Goal: Task Accomplishment & Management: Manage account settings

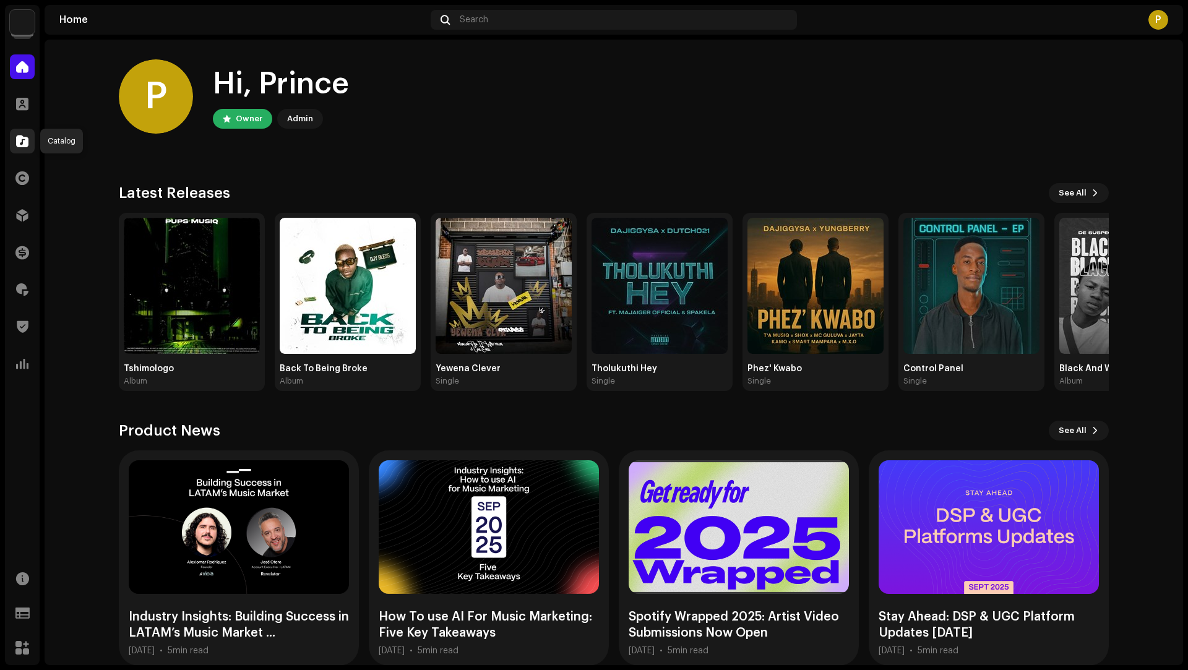
click at [22, 140] on span at bounding box center [22, 141] width 12 height 10
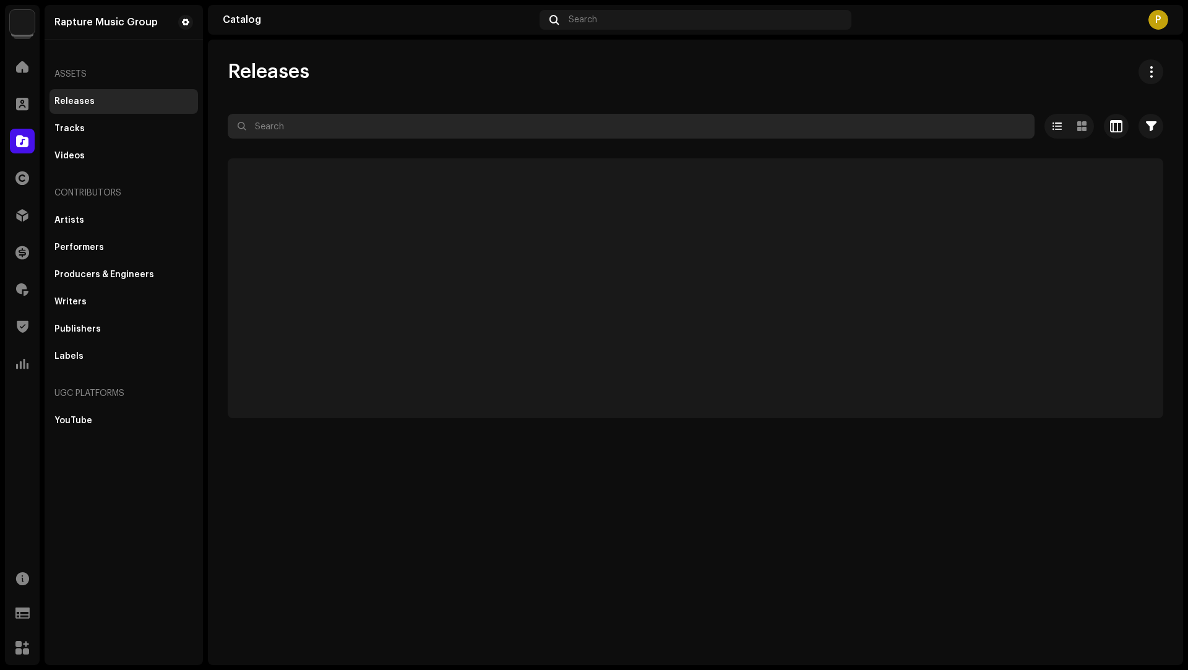
click at [290, 131] on input "text" at bounding box center [631, 126] width 807 height 25
paste input "2Risky"
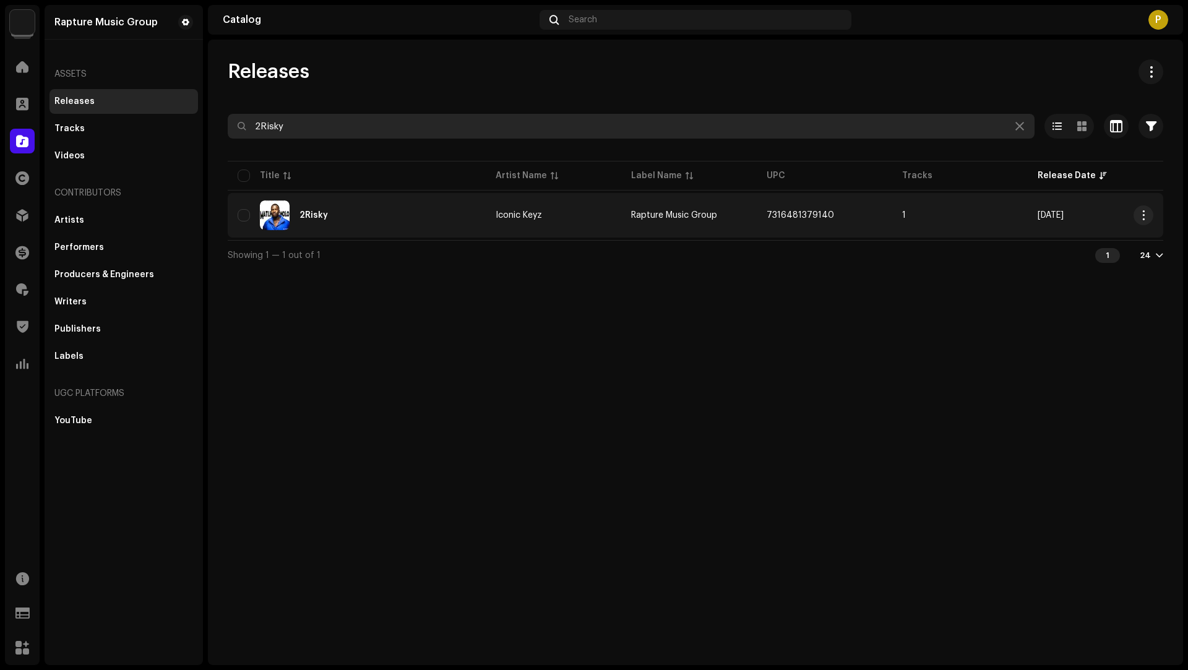
type input "2Risky"
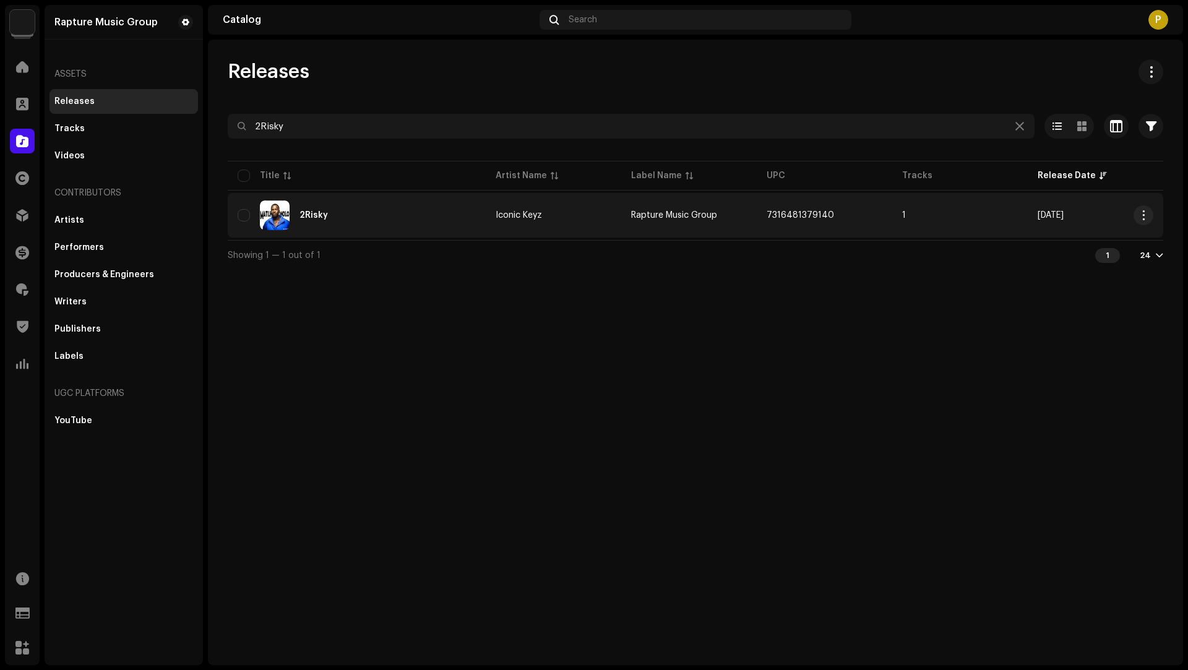
click at [385, 205] on div "2Risky" at bounding box center [357, 215] width 238 height 30
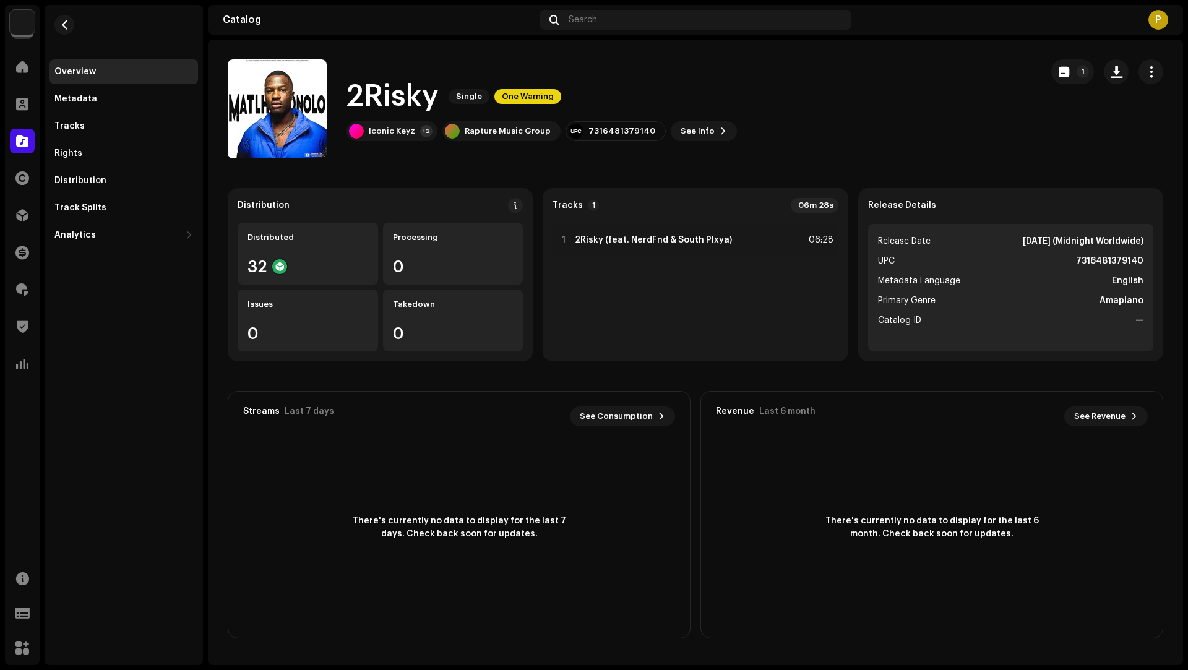
click at [535, 80] on div "2Risky Single One Warning" at bounding box center [541, 97] width 390 height 40
click at [1120, 73] on span "button" at bounding box center [1117, 72] width 12 height 10
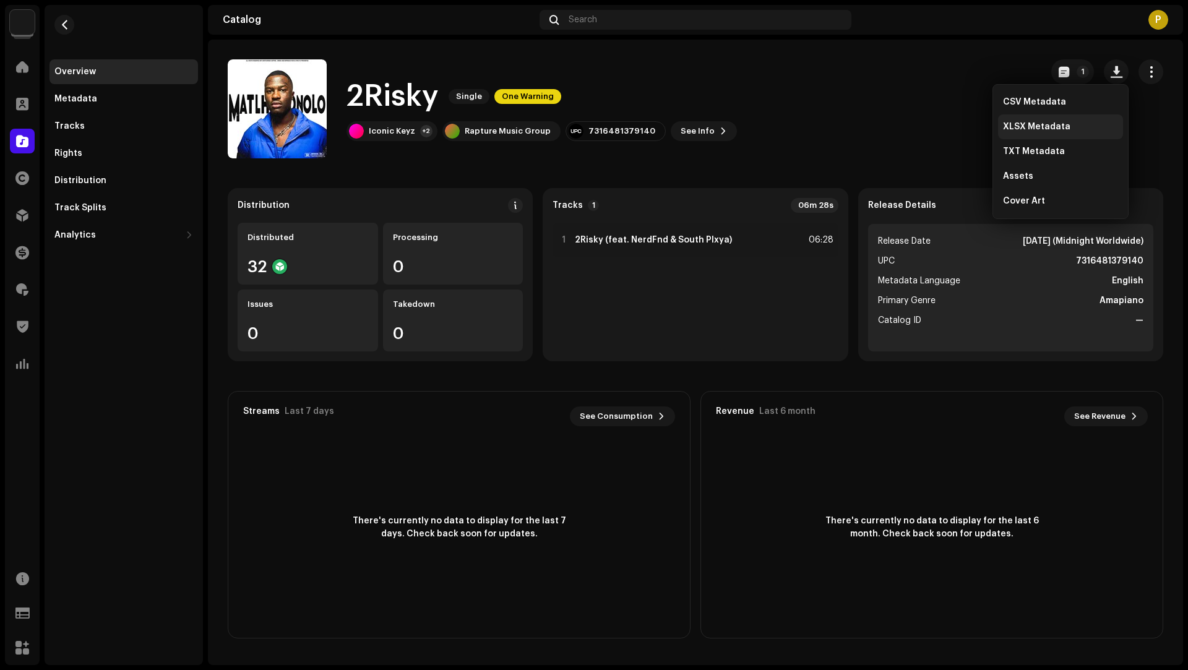
click at [1038, 122] on span "XLSX Metadata" at bounding box center [1036, 127] width 67 height 10
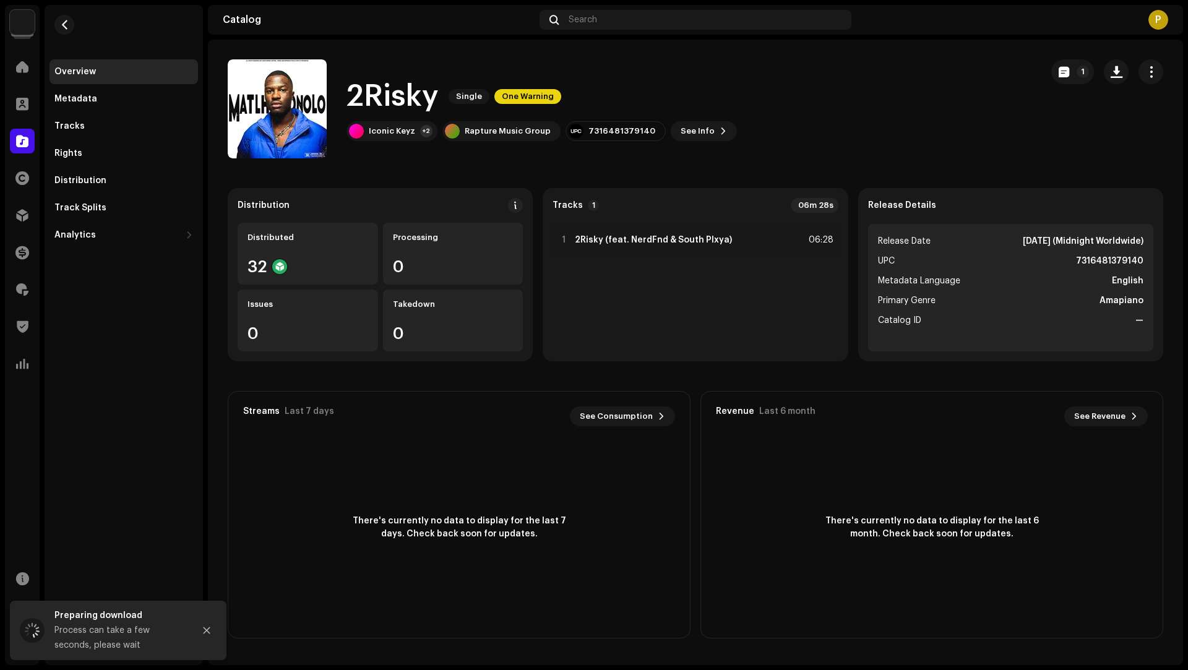
click at [398, 109] on h1 "2Risky" at bounding box center [392, 97] width 92 height 40
copy h1 "2Risky"
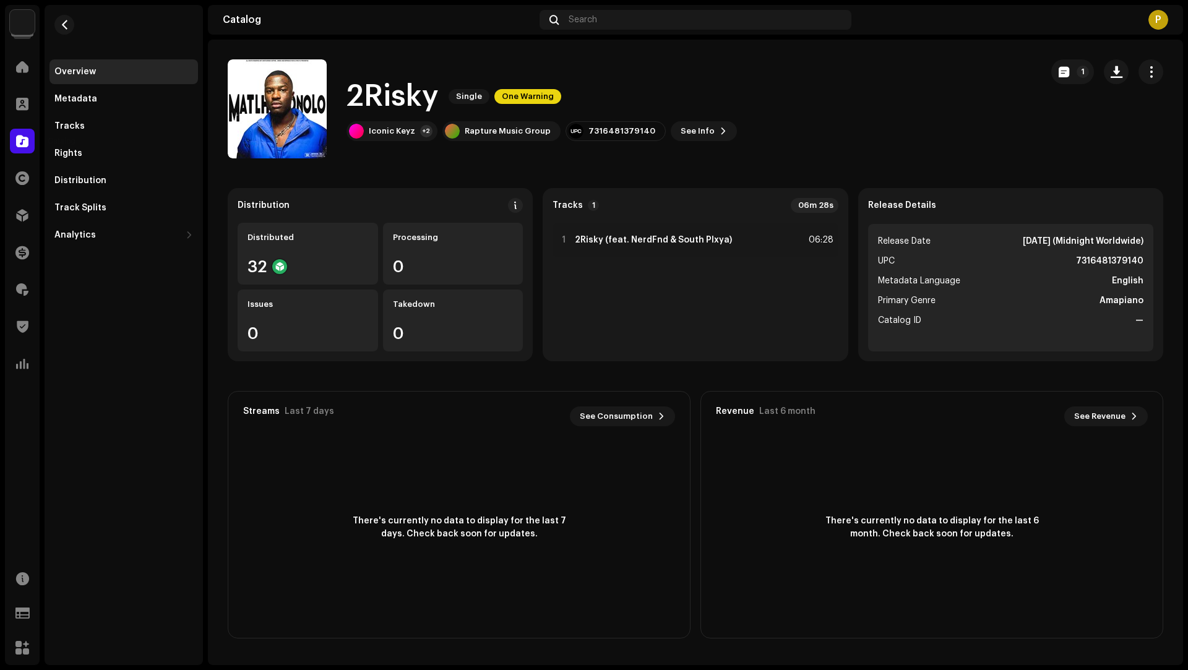
click at [7, 140] on div "Catalog" at bounding box center [22, 141] width 35 height 35
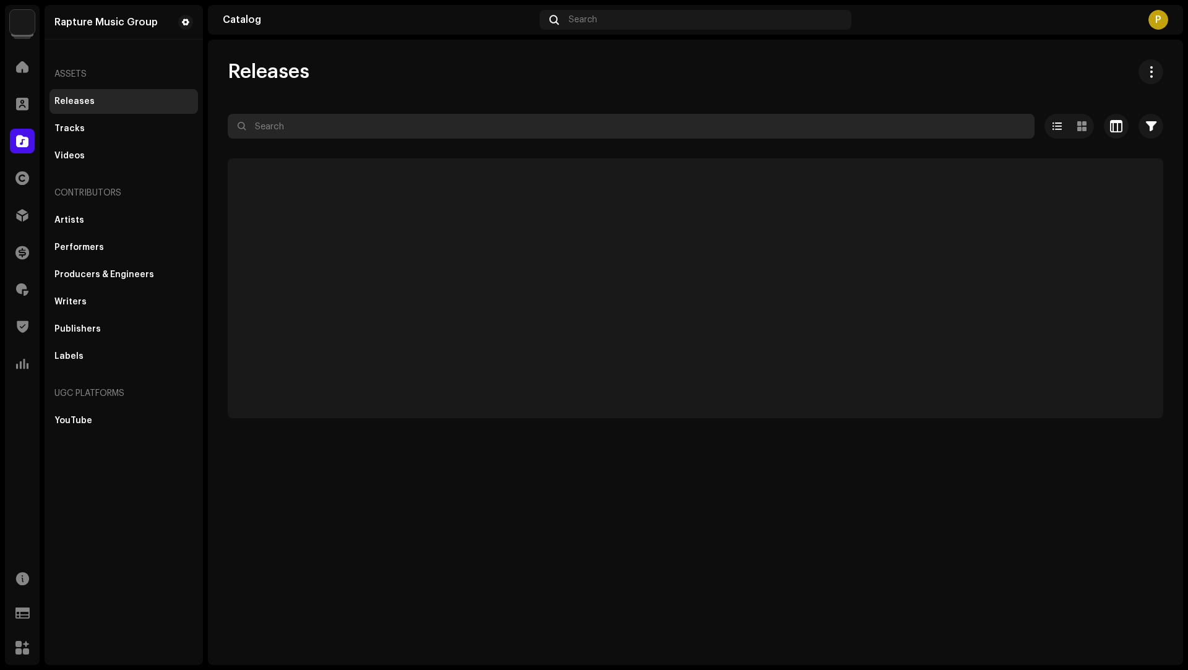
click at [290, 133] on input "text" at bounding box center [631, 126] width 807 height 25
paste input "AkaGeji"
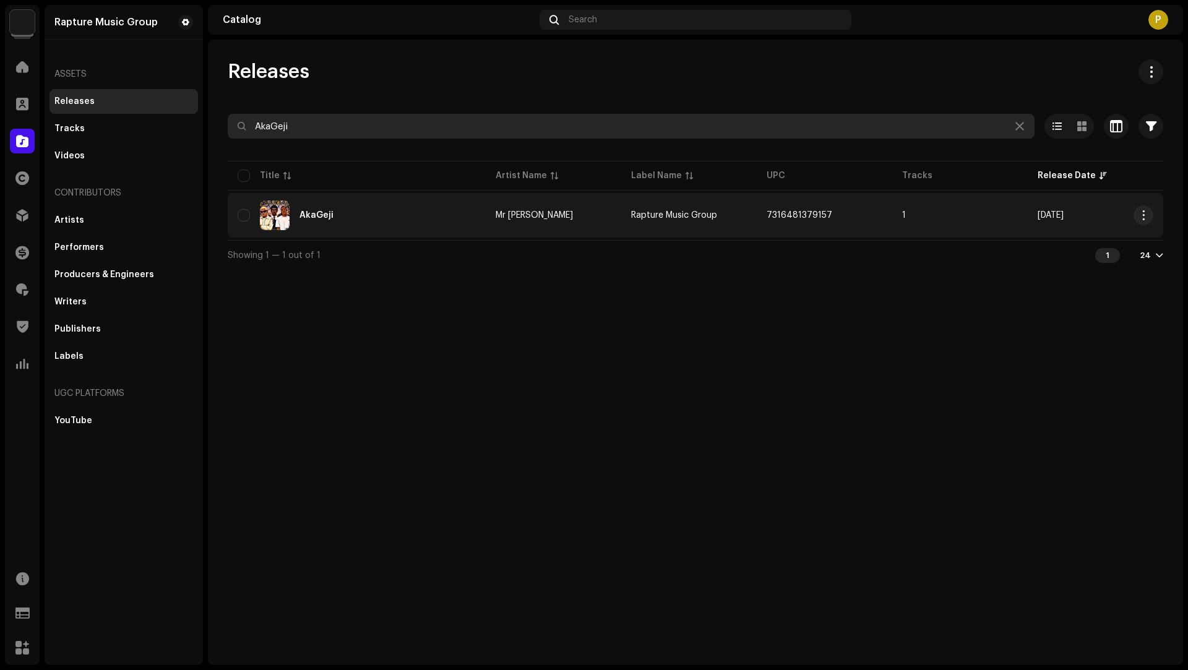
type input "AkaGeji"
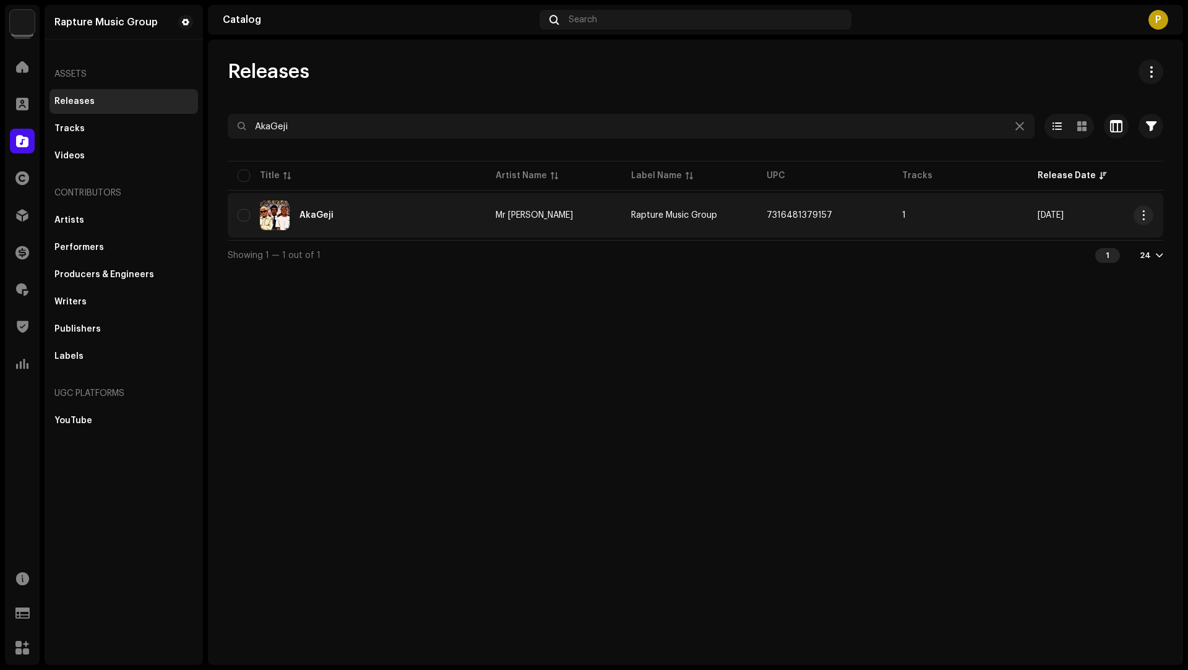
click at [424, 225] on div "AkaGeji" at bounding box center [357, 215] width 238 height 30
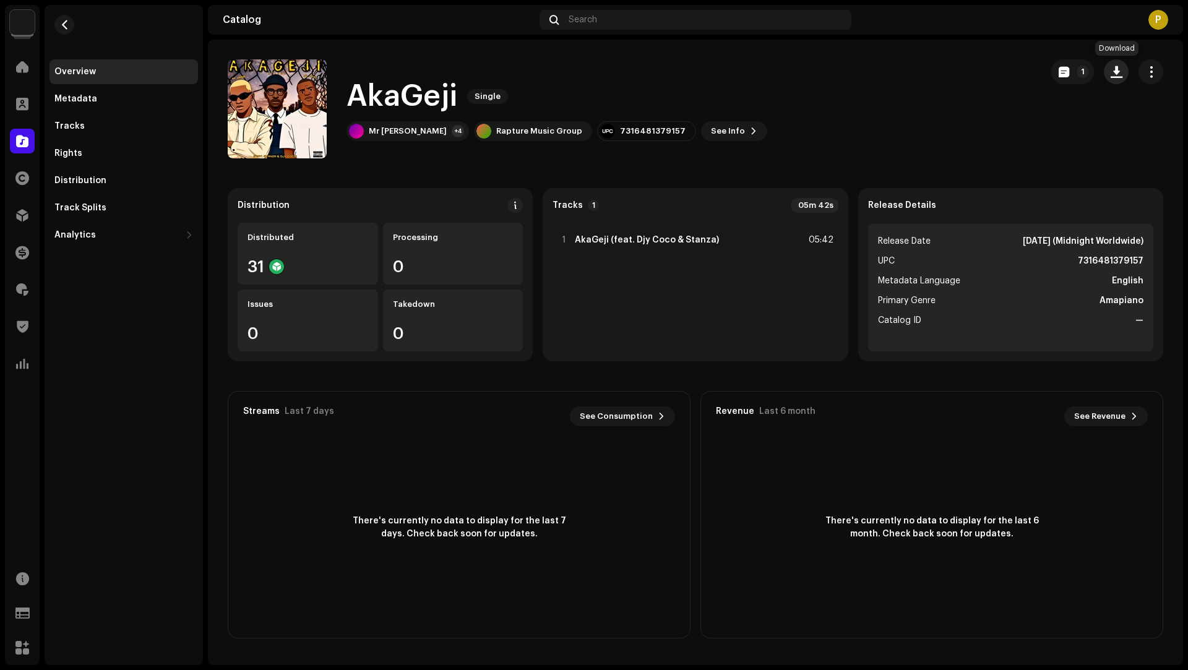
click at [1115, 77] on span "button" at bounding box center [1117, 72] width 12 height 10
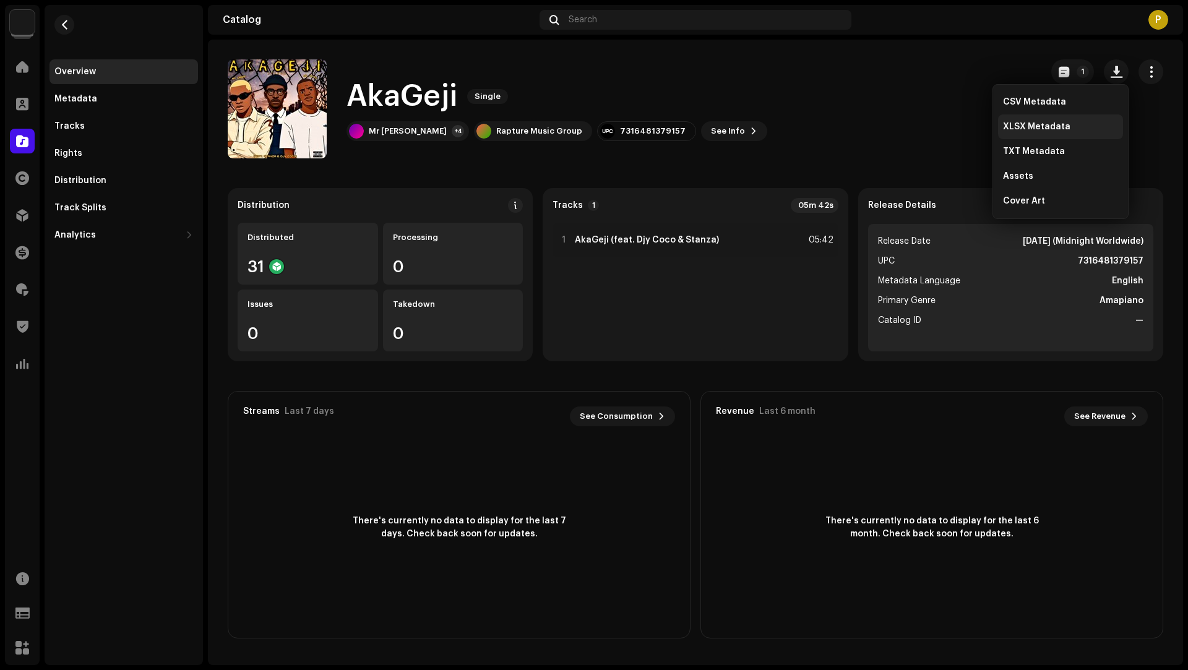
click at [1052, 131] on span "XLSX Metadata" at bounding box center [1036, 127] width 67 height 10
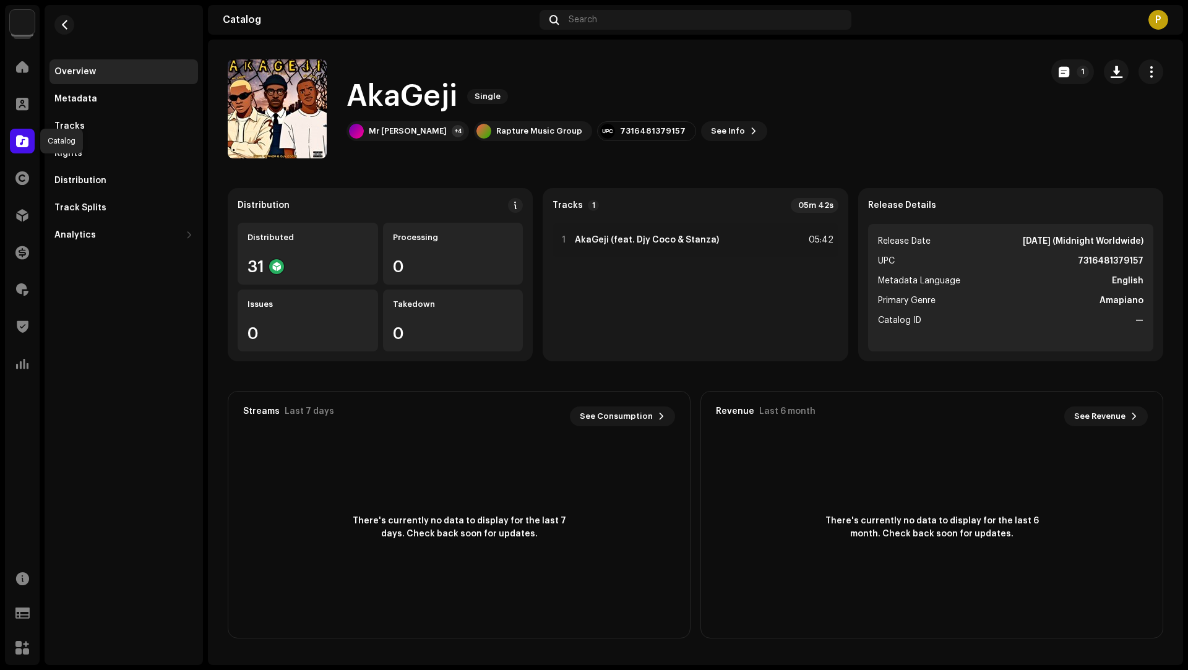
click at [19, 136] on span at bounding box center [22, 141] width 12 height 10
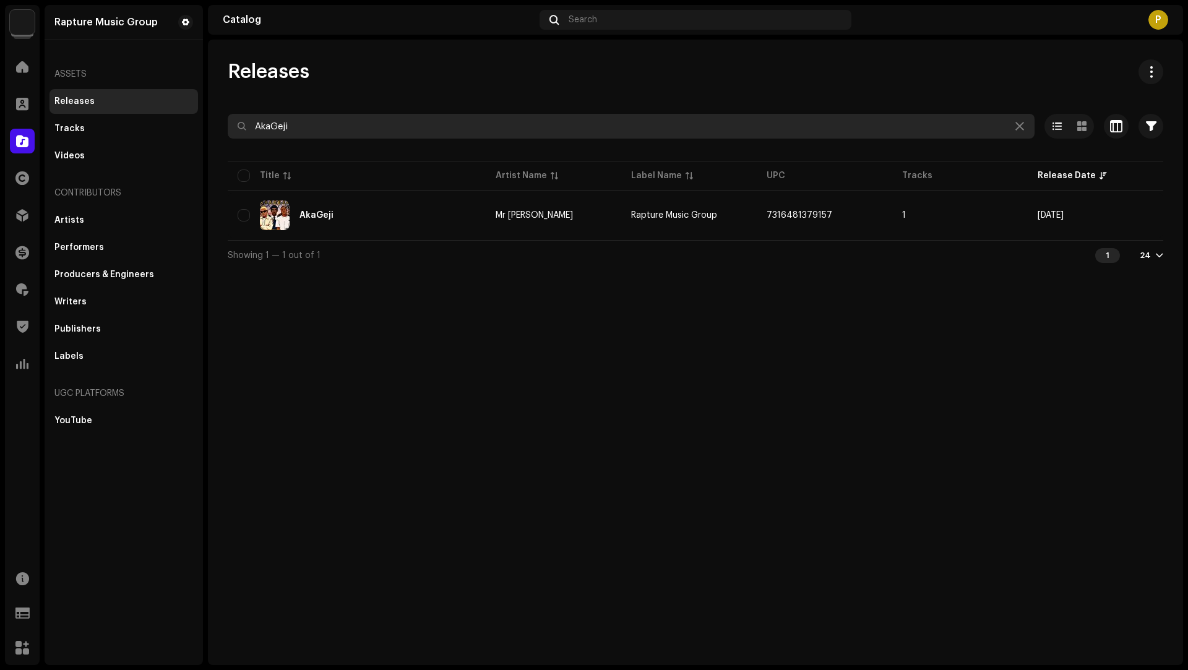
click at [278, 129] on input "AkaGeji" at bounding box center [631, 126] width 807 height 25
paste input "Daily Bread"
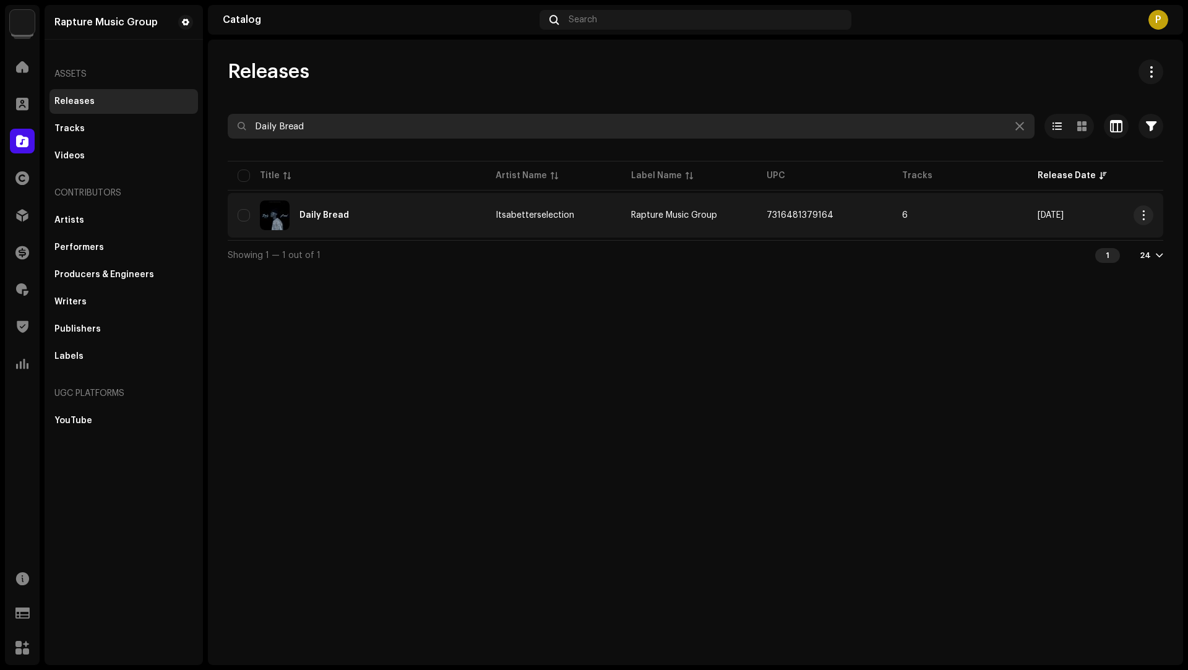
type input "Daily Bread"
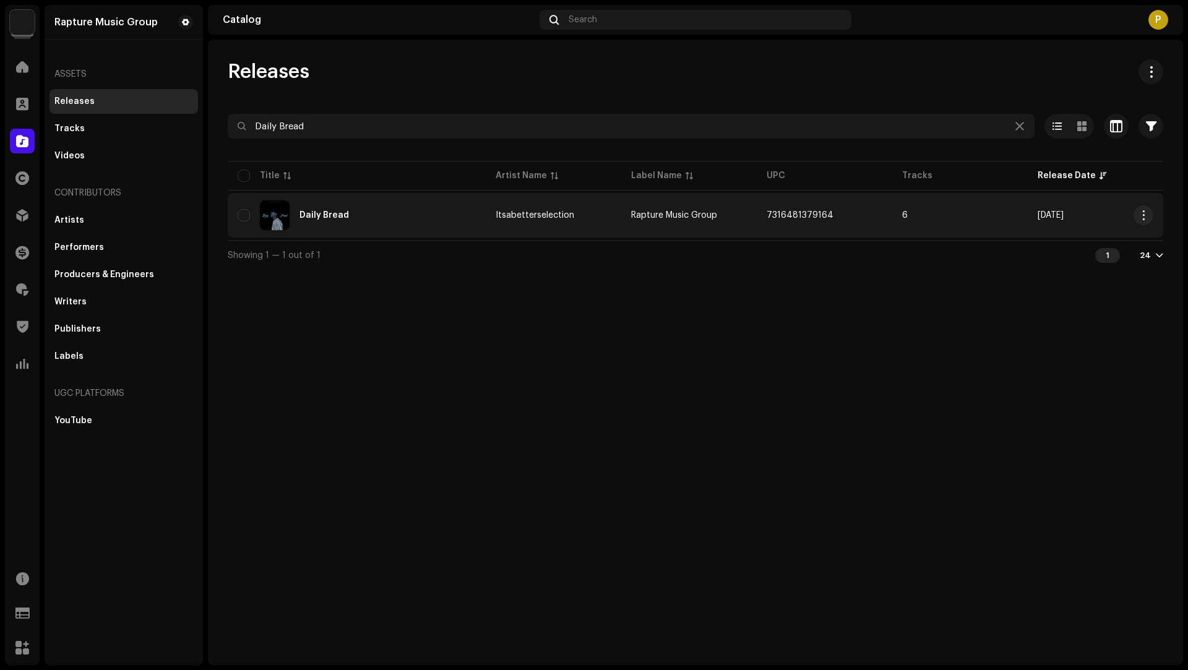
click at [450, 220] on div "Daily Bread" at bounding box center [357, 215] width 238 height 30
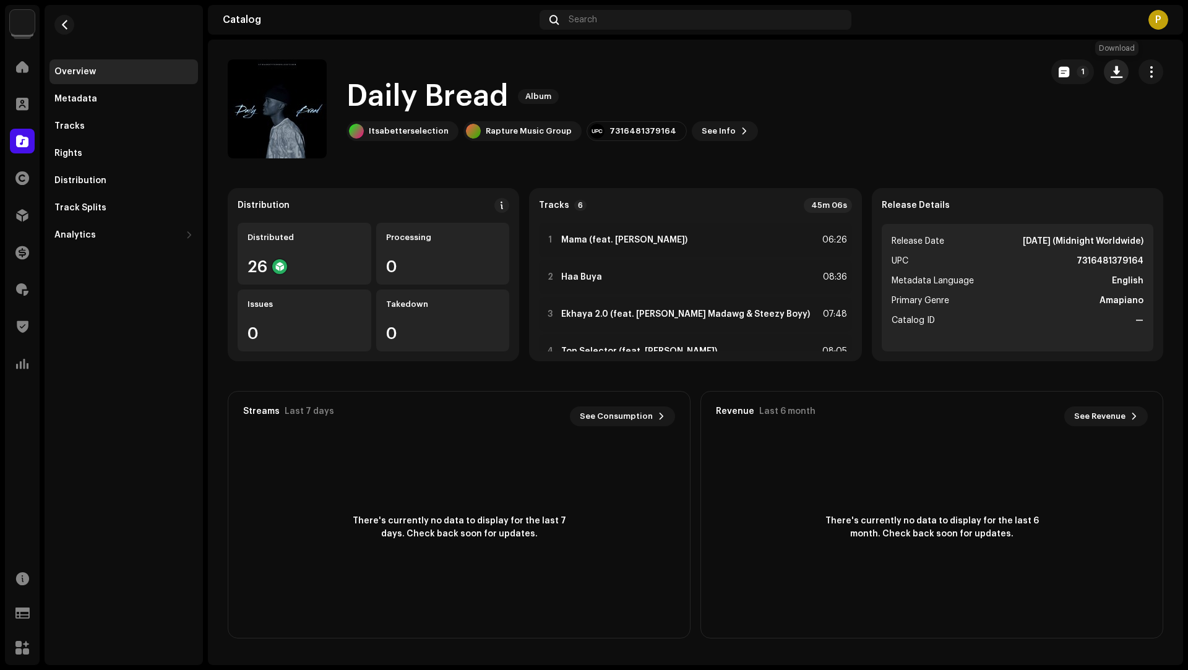
click at [1123, 76] on button "button" at bounding box center [1116, 71] width 25 height 25
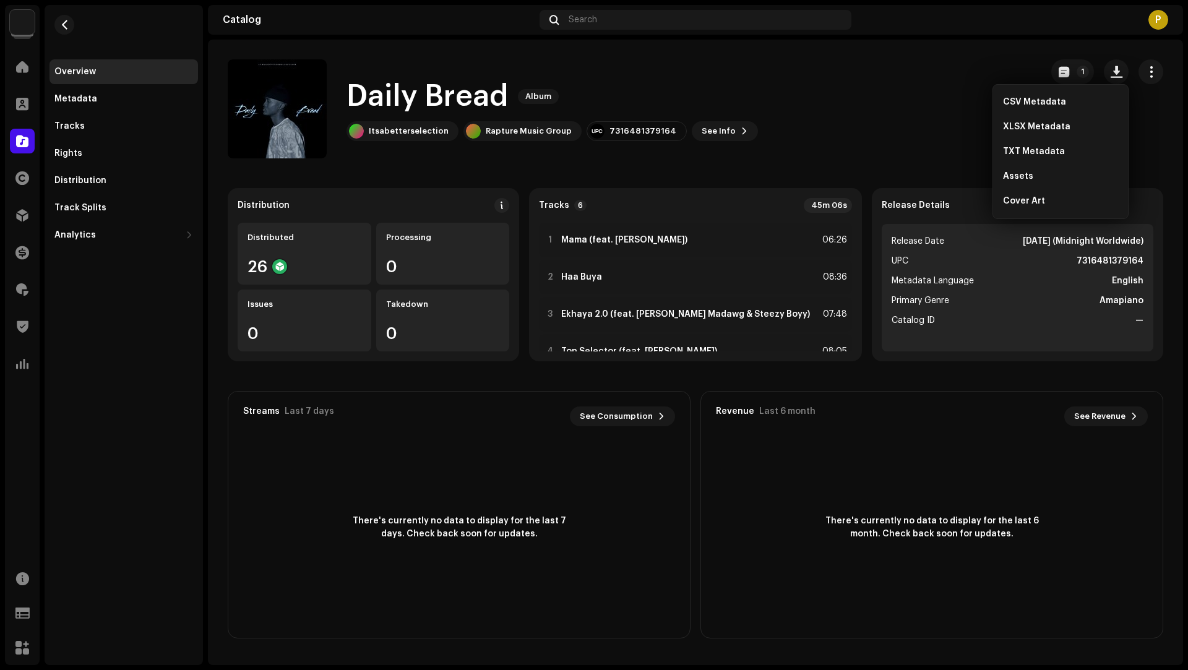
drag, startPoint x: 1068, startPoint y: 120, endPoint x: 961, endPoint y: 111, distance: 107.4
click at [1067, 120] on div "XLSX Metadata" at bounding box center [1060, 126] width 125 height 25
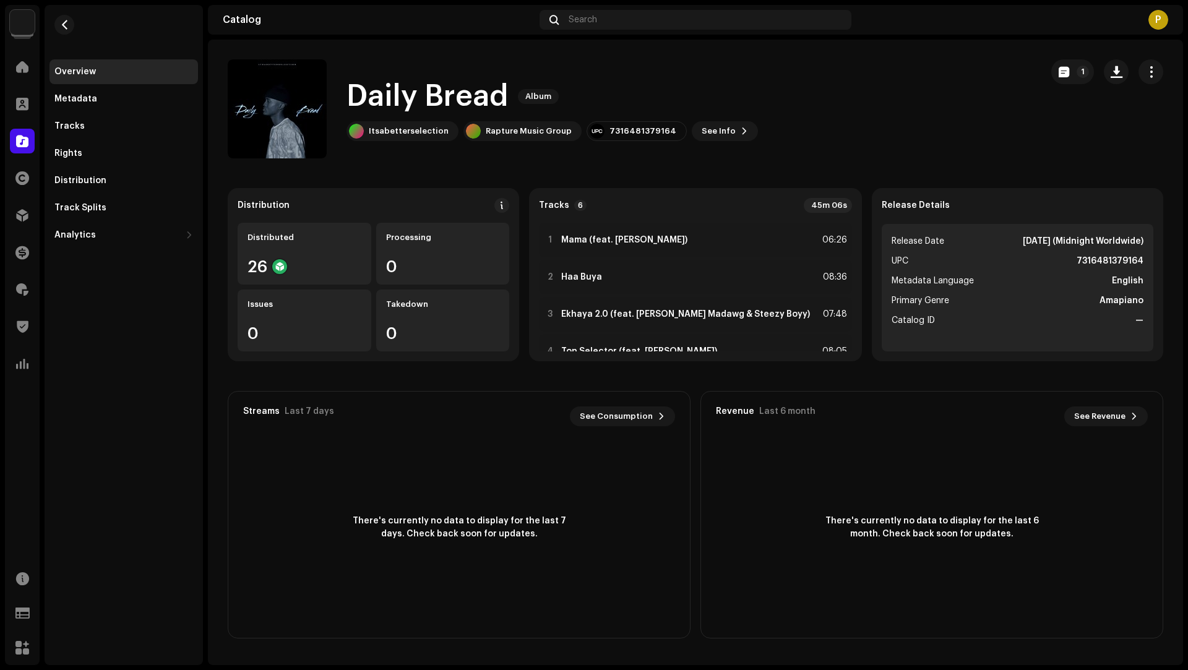
click at [479, 102] on h1 "Daily Bread" at bounding box center [426, 97] width 161 height 40
drag, startPoint x: 479, startPoint y: 102, endPoint x: 378, endPoint y: 86, distance: 102.7
click at [378, 86] on h1 "Daily Bread" at bounding box center [426, 97] width 161 height 40
copy h1 "Daily Bread"
click at [14, 140] on div at bounding box center [22, 141] width 25 height 25
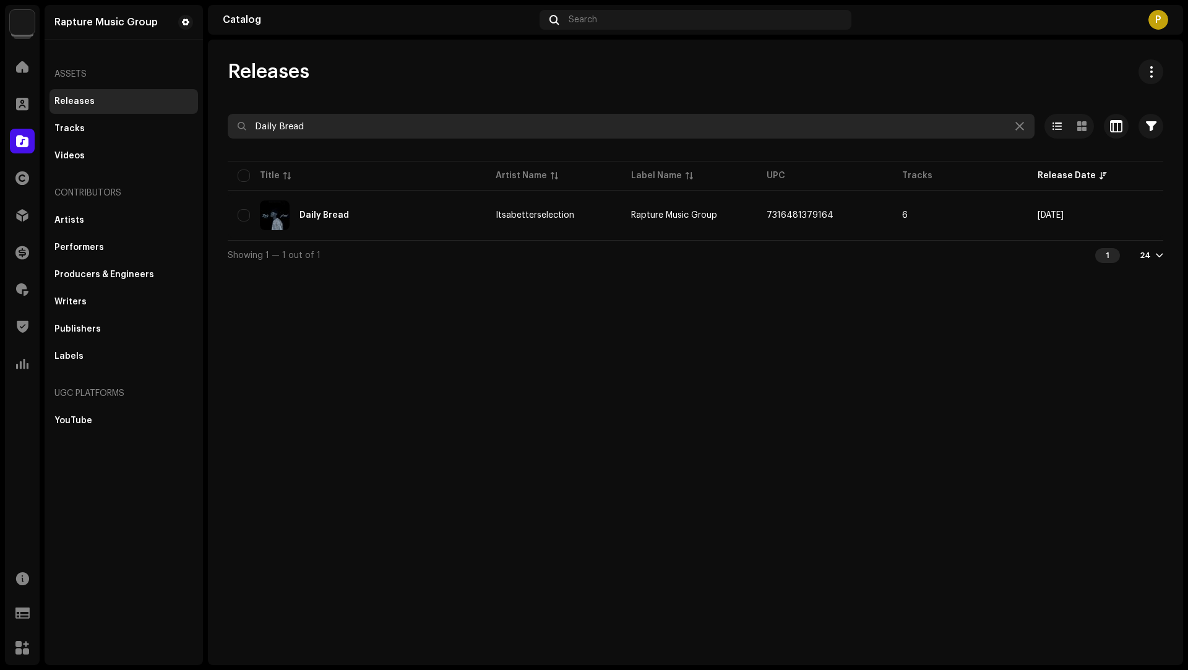
click at [287, 125] on input "Daily Bread" at bounding box center [631, 126] width 807 height 25
drag, startPoint x: 287, startPoint y: 125, endPoint x: 270, endPoint y: 124, distance: 16.7
click at [270, 124] on input "Daily Bread" at bounding box center [631, 126] width 807 height 25
paste input "Ovi"
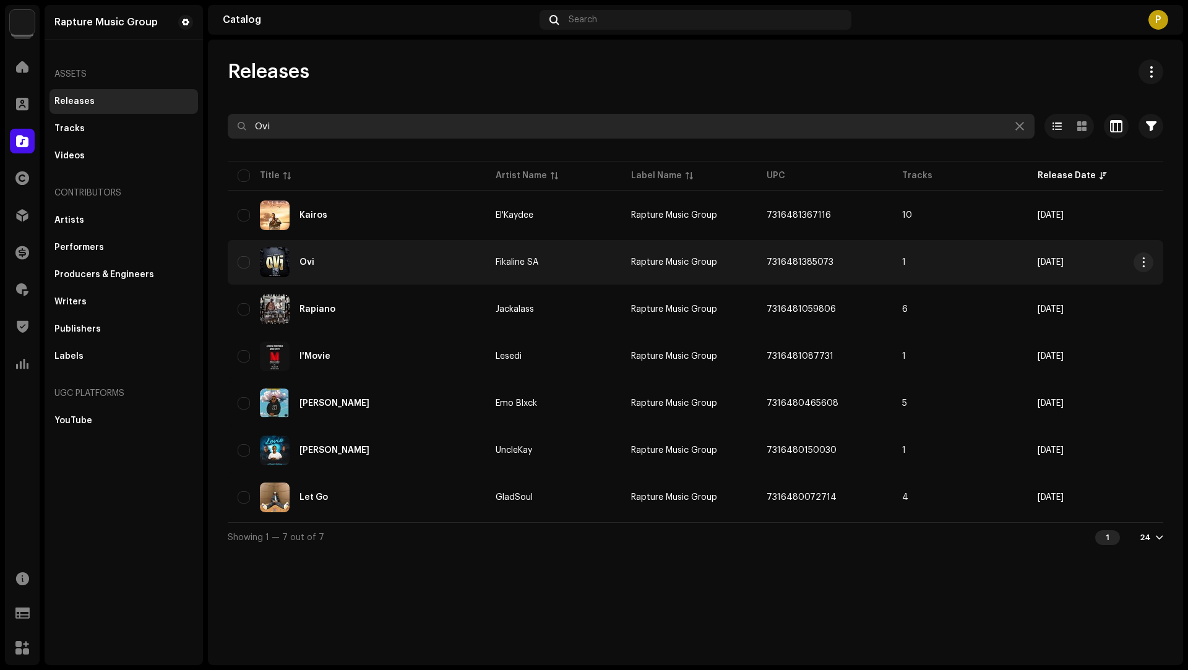
type input "Ovi"
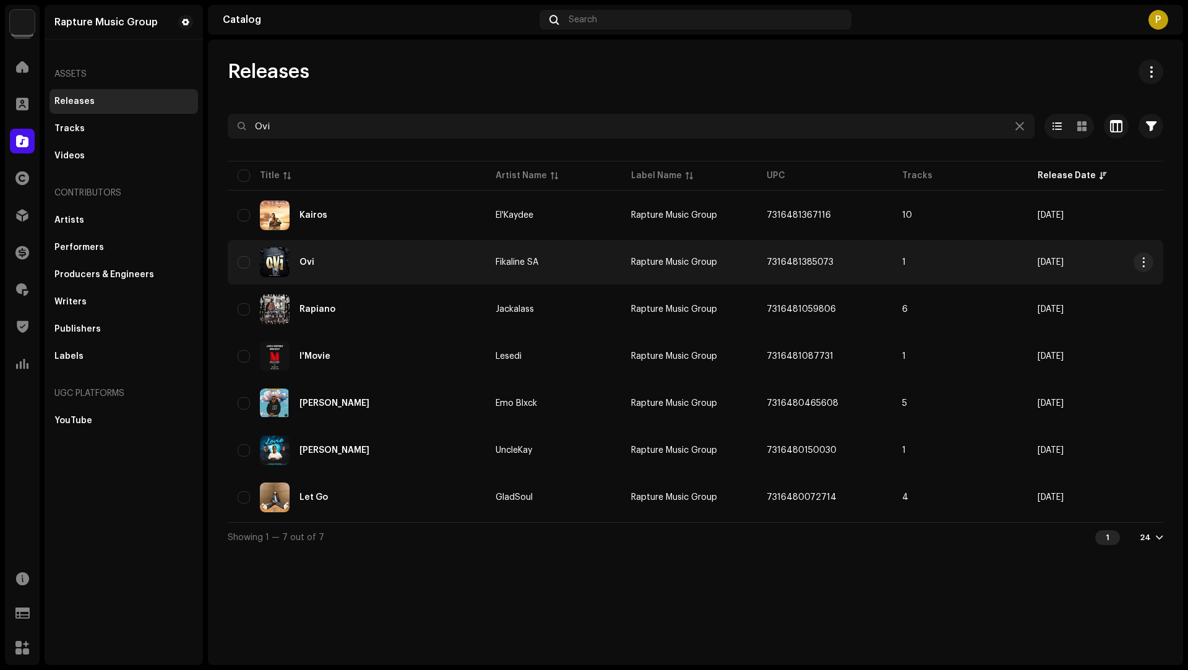
click at [424, 262] on div "Ovi" at bounding box center [357, 262] width 238 height 30
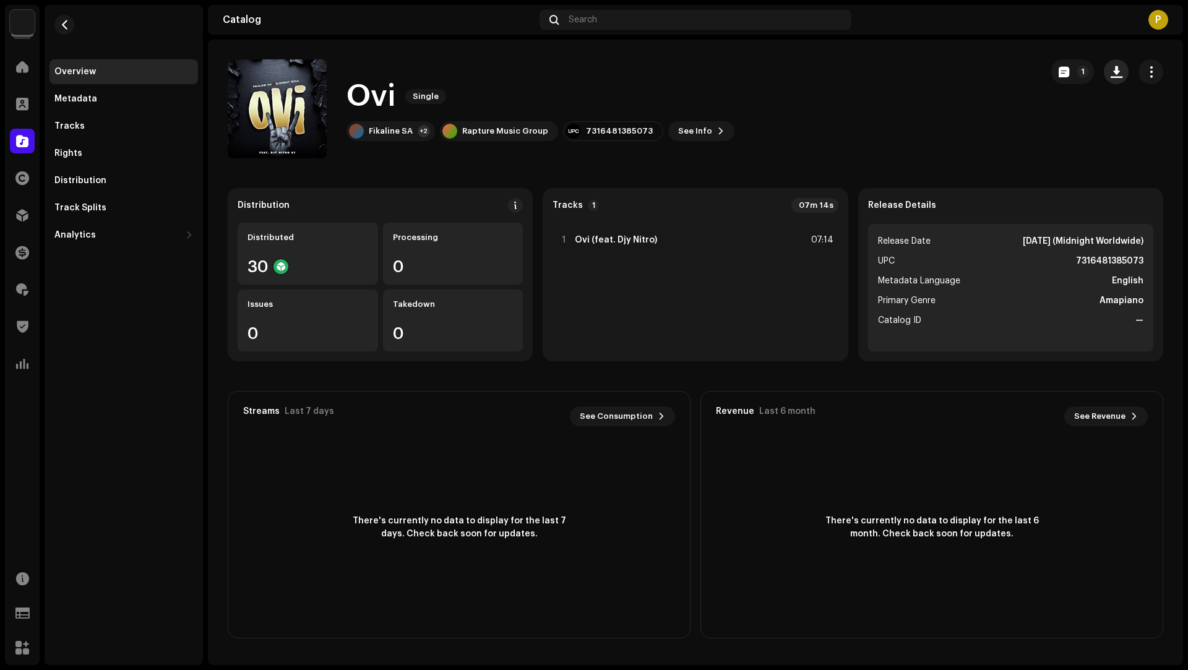
click at [1113, 75] on span "button" at bounding box center [1117, 72] width 12 height 10
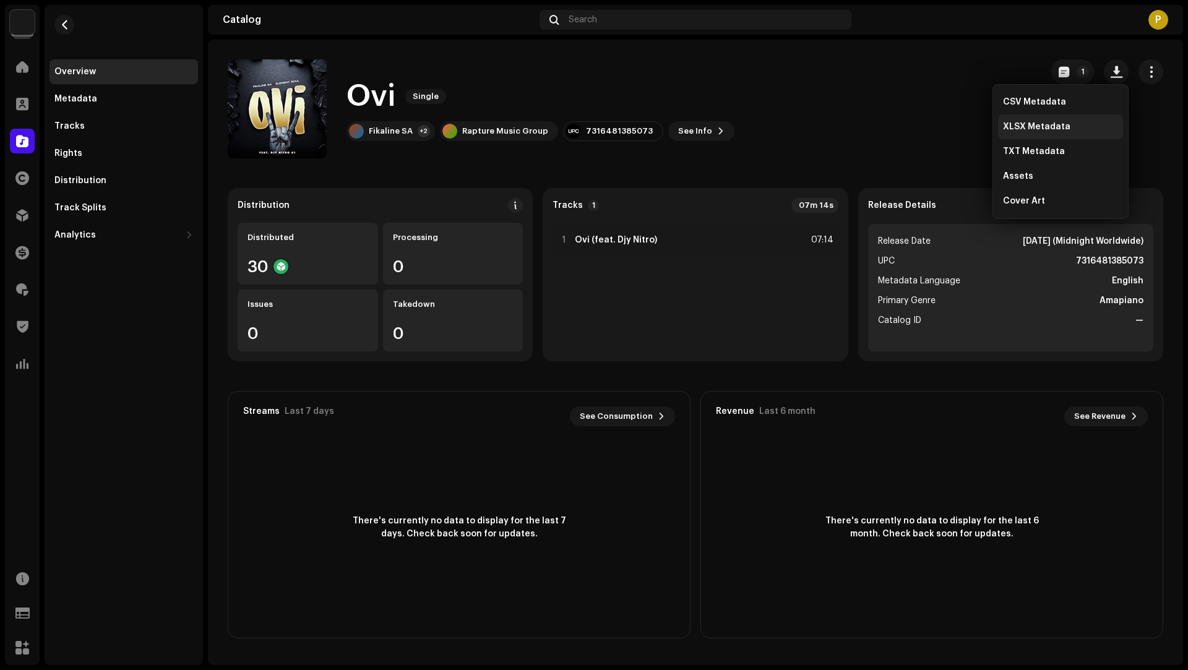
click at [1033, 126] on span "XLSX Metadata" at bounding box center [1036, 127] width 67 height 10
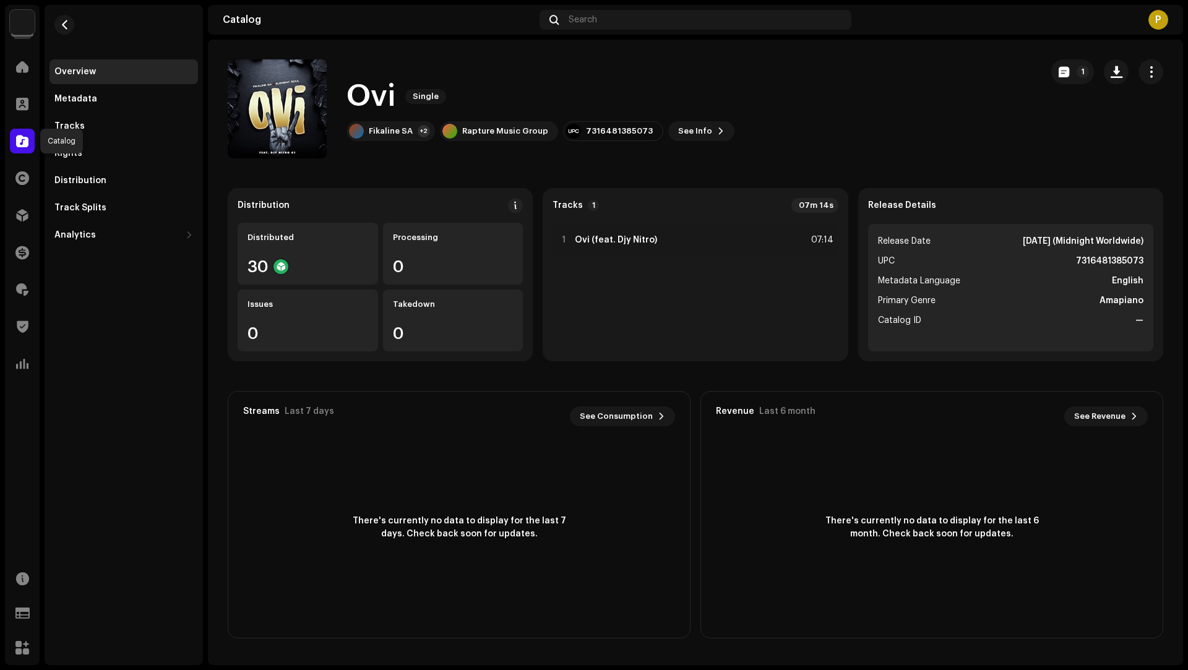
click at [18, 134] on div at bounding box center [22, 141] width 25 height 25
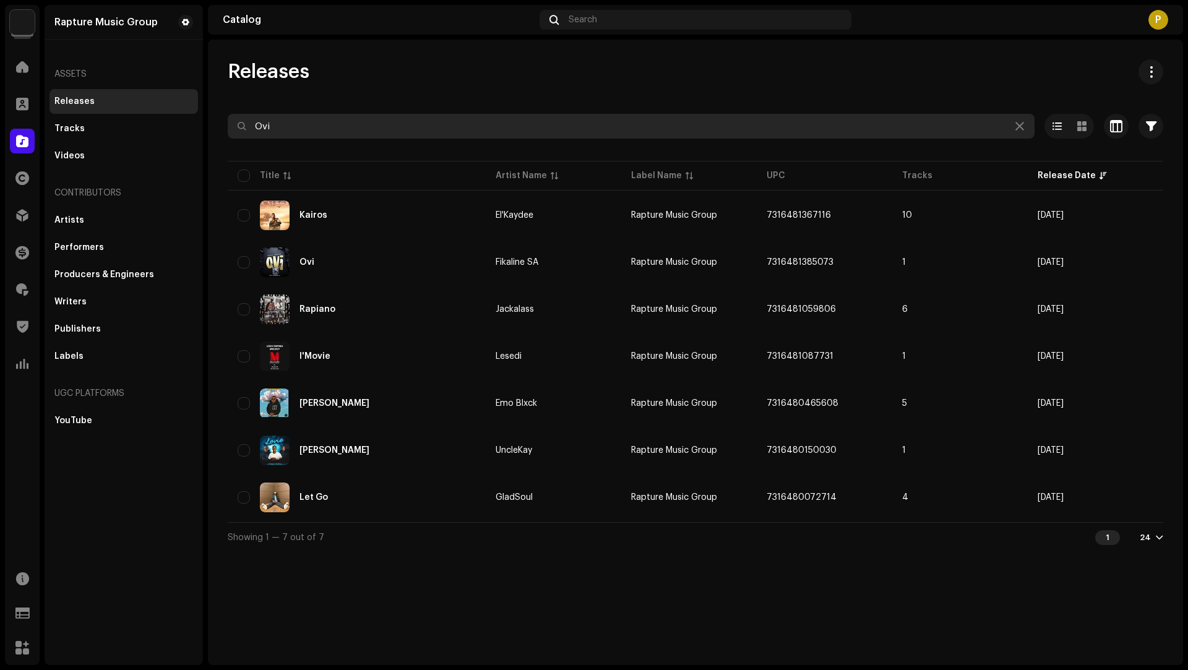
click at [266, 129] on input "Ovi" at bounding box center [631, 126] width 807 height 25
paste input "Mabhantsh"
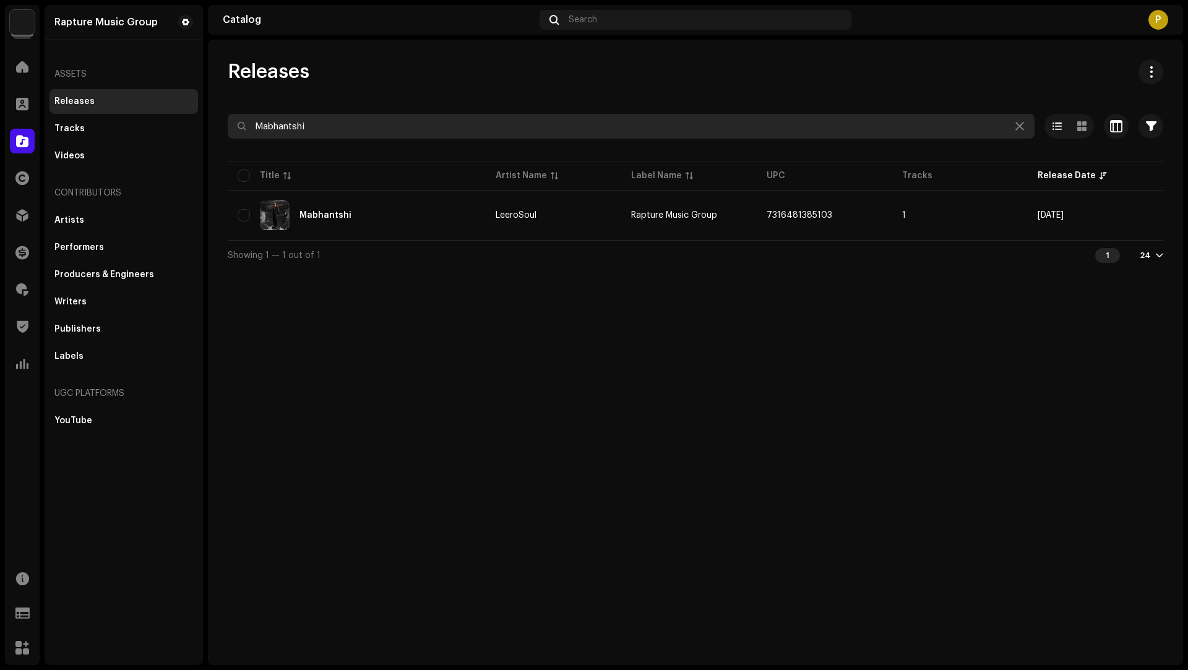
type input "Mabhantshi"
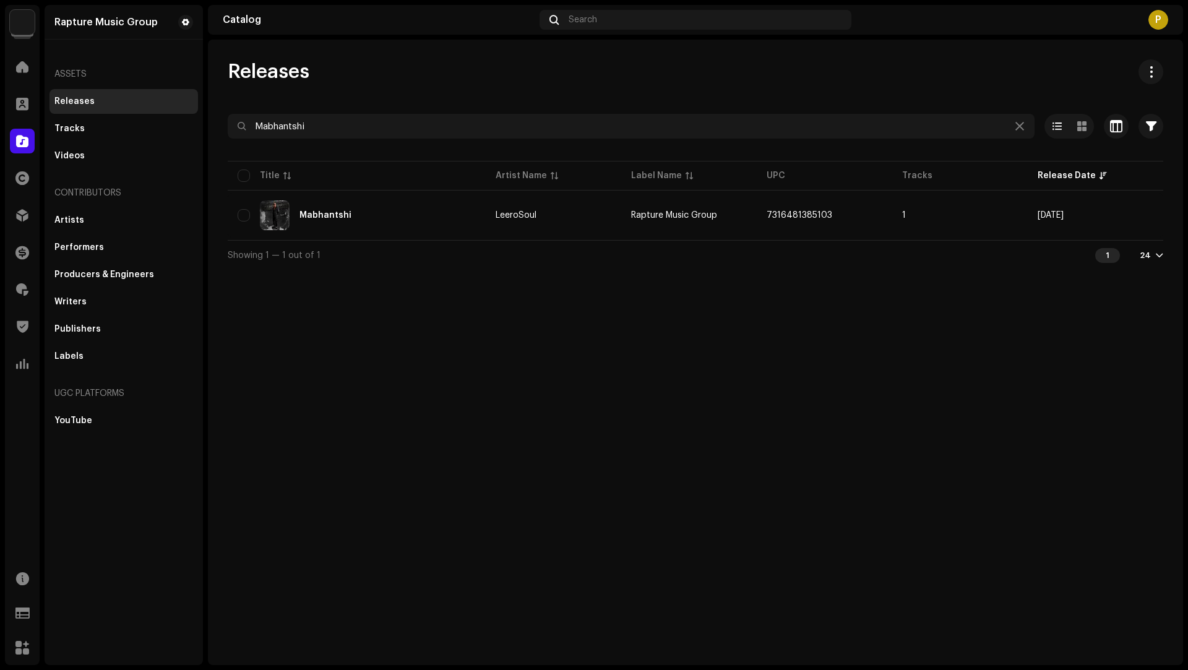
click at [419, 220] on div "Mabhantshi" at bounding box center [357, 215] width 238 height 30
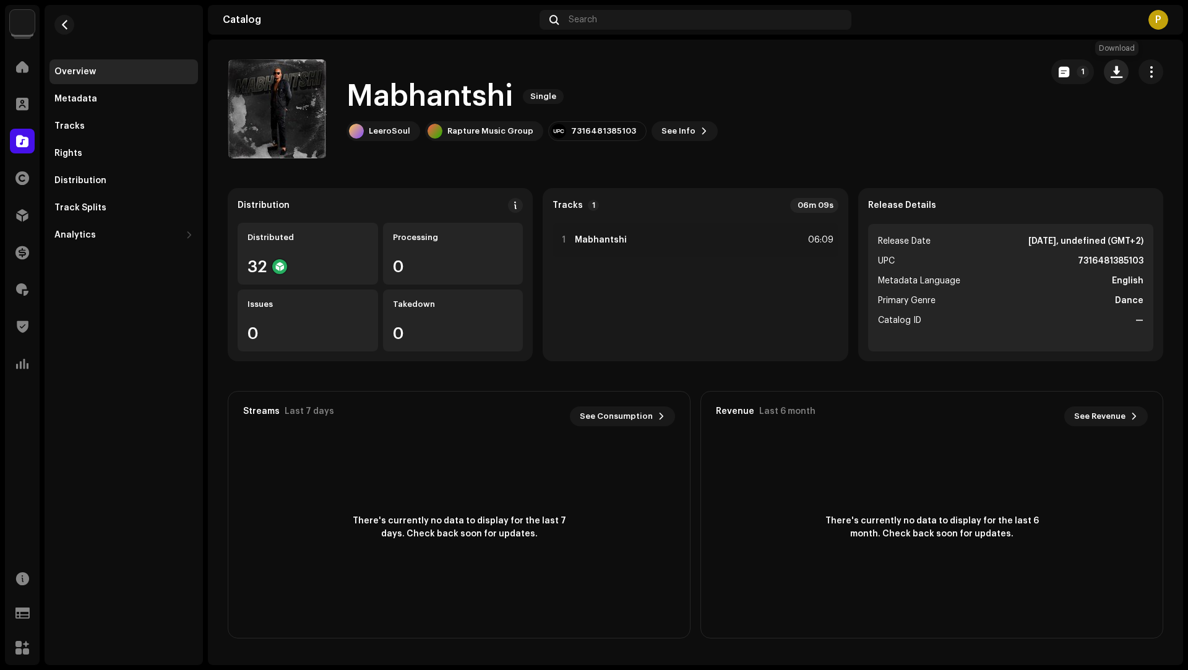
click at [1115, 76] on span "button" at bounding box center [1117, 72] width 12 height 10
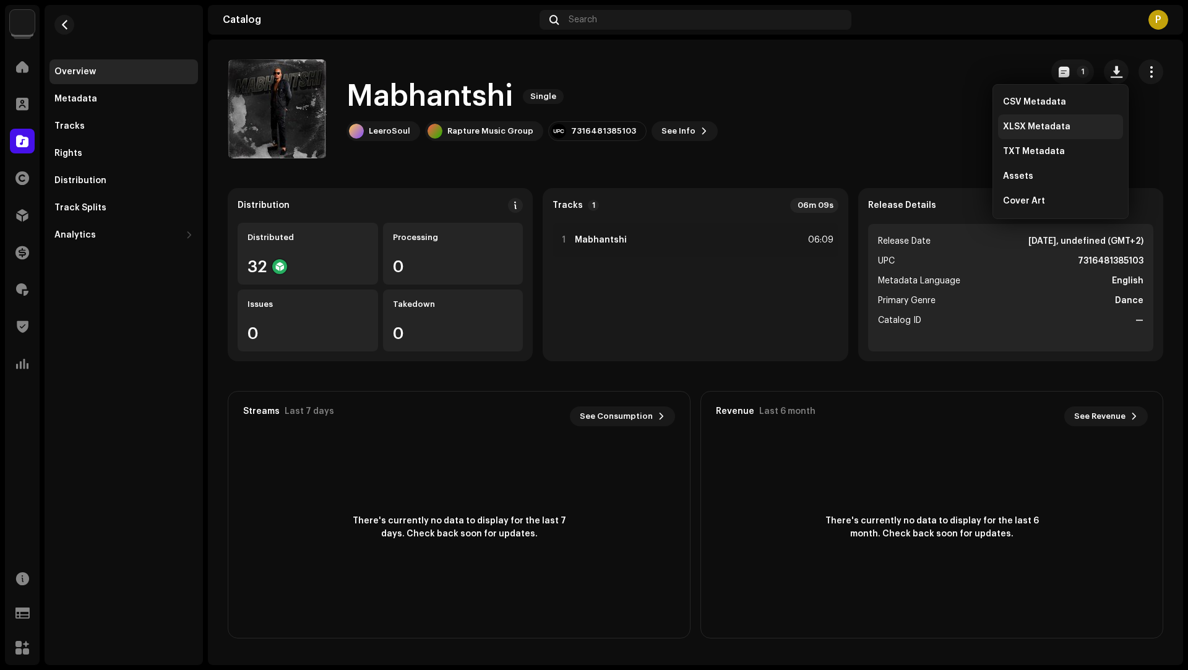
click at [1031, 122] on span "XLSX Metadata" at bounding box center [1036, 127] width 67 height 10
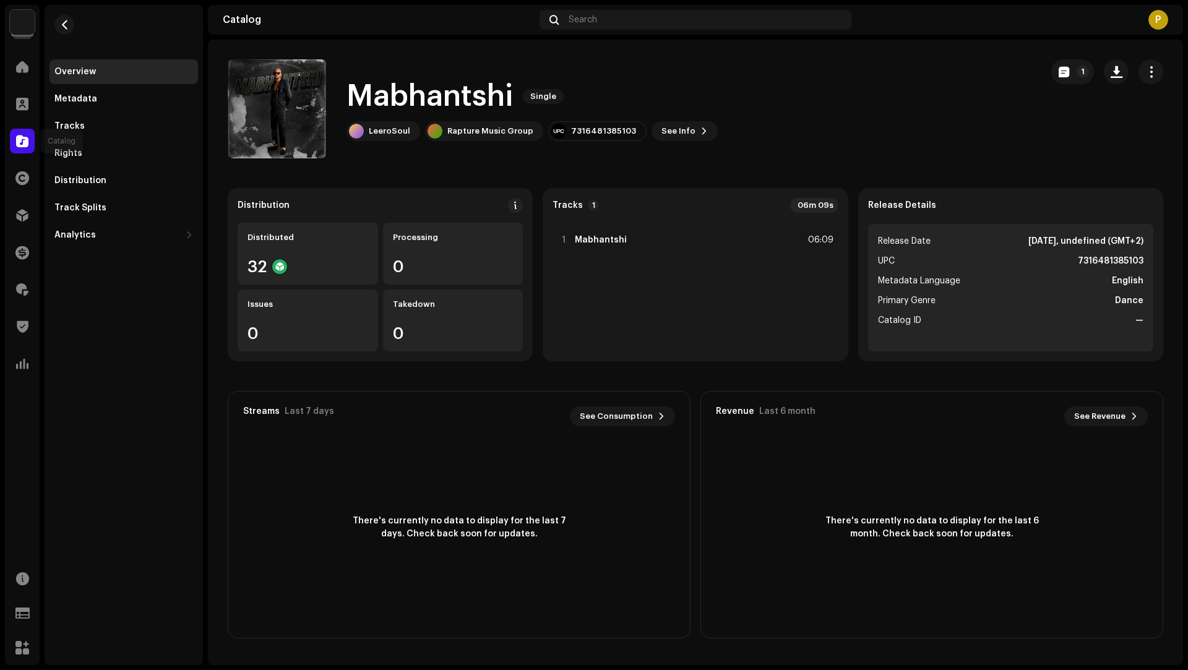
click at [30, 140] on div at bounding box center [22, 141] width 25 height 25
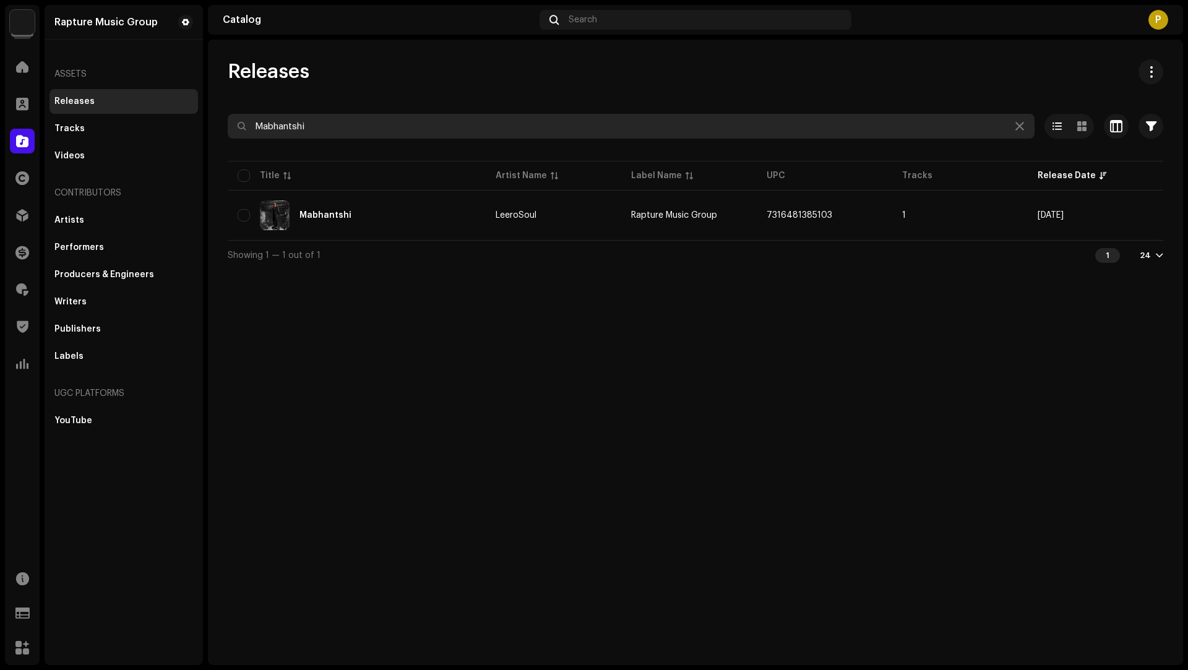
click at [285, 126] on input "Mabhantshi" at bounding box center [631, 126] width 807 height 25
paste input "AQONDANA"
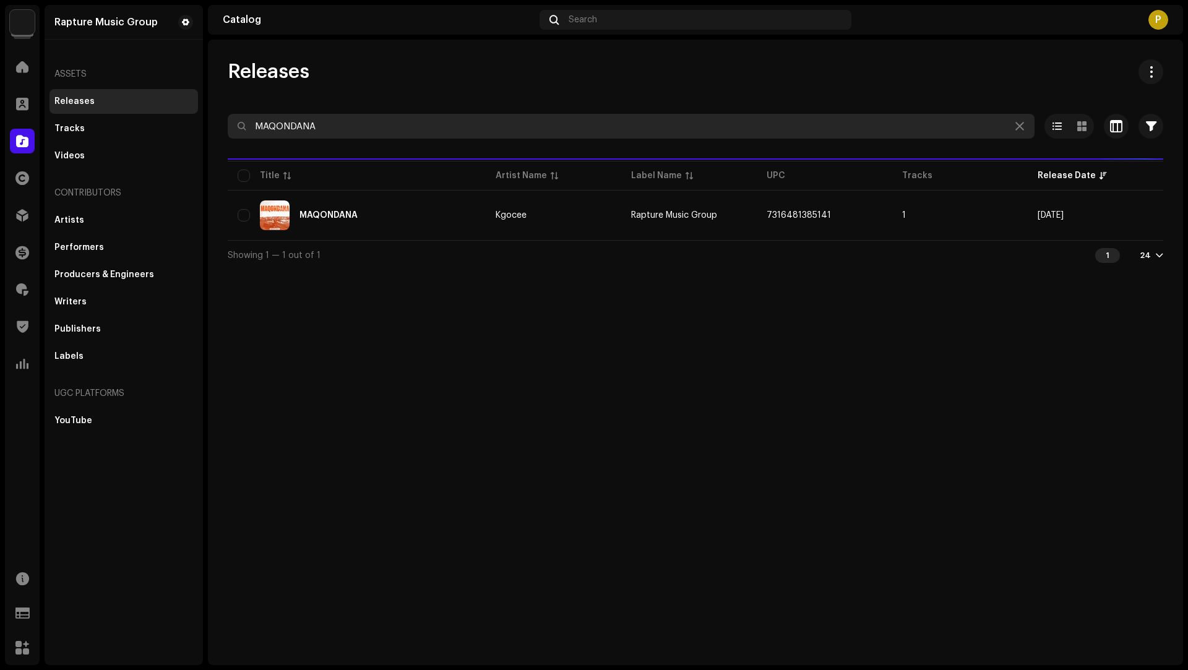
type input "MAQONDANA"
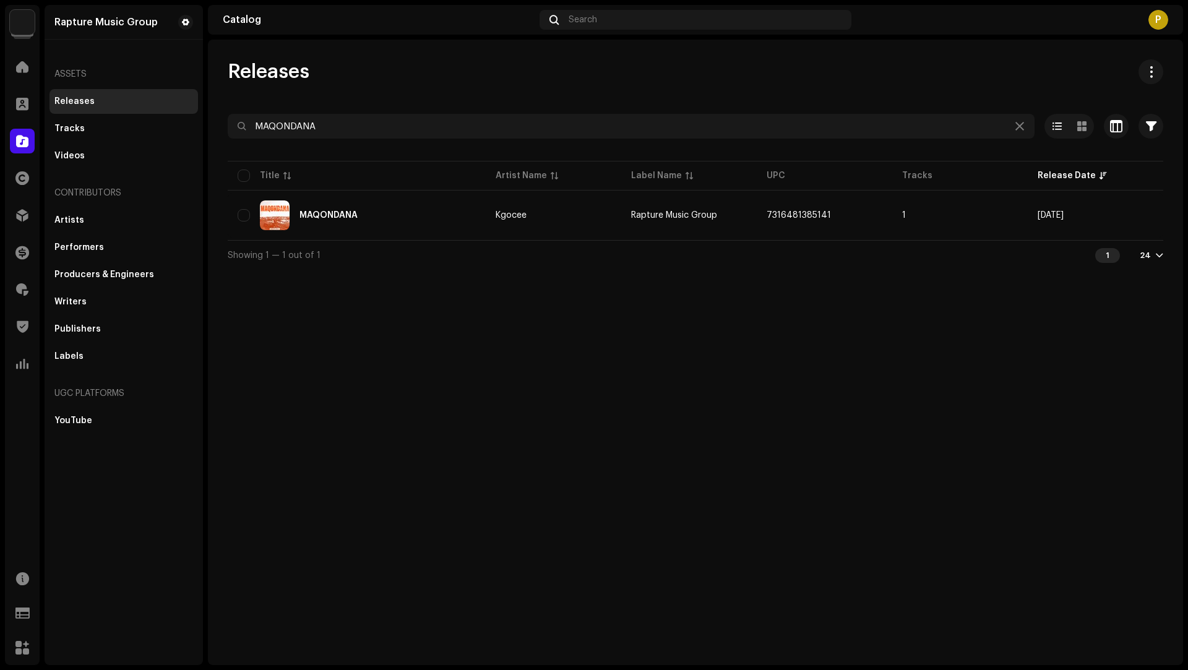
click at [408, 216] on div "MAQONDANA" at bounding box center [357, 215] width 238 height 30
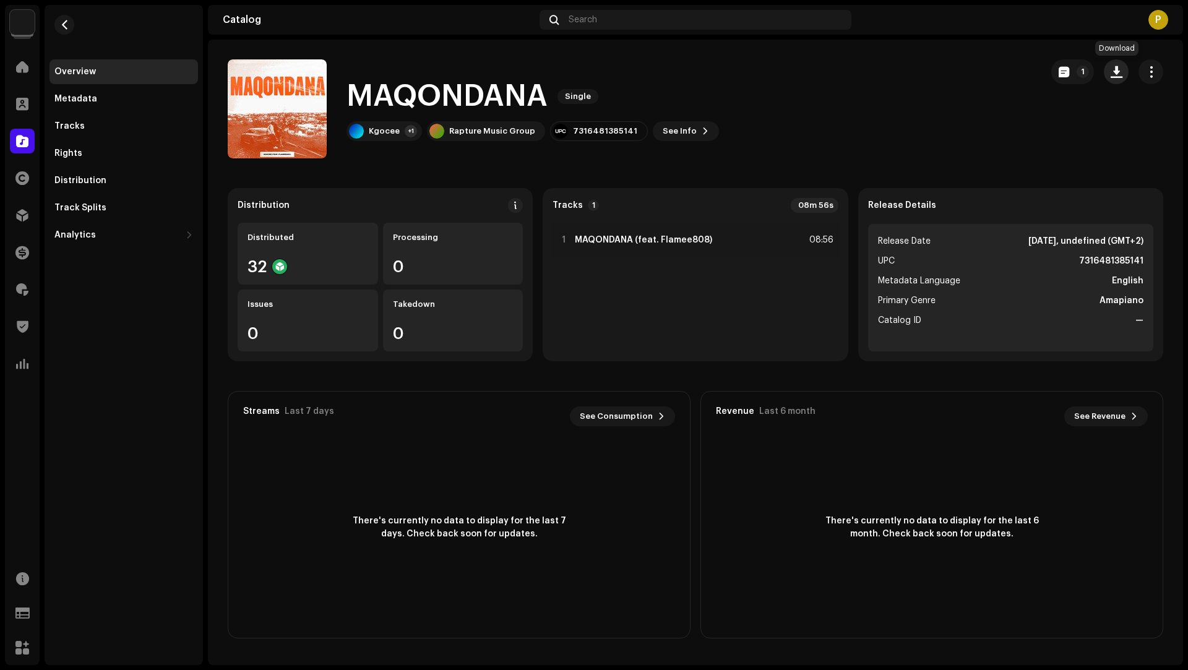
click at [1121, 75] on span "button" at bounding box center [1117, 72] width 12 height 10
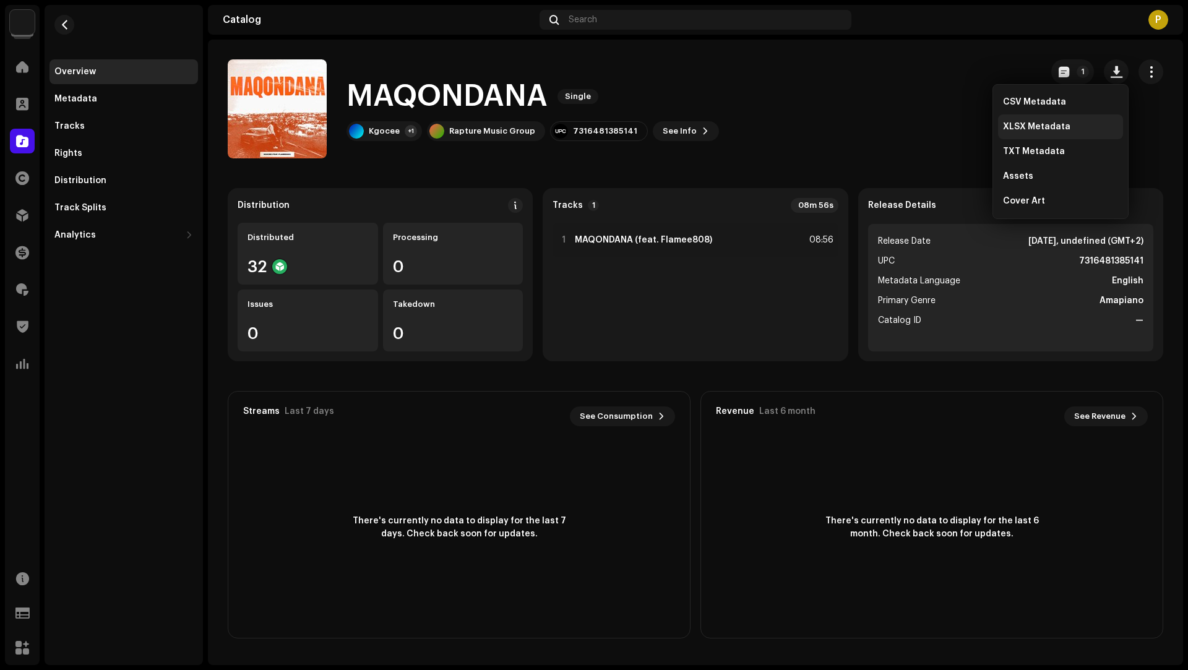
click at [1040, 127] on span "XLSX Metadata" at bounding box center [1036, 127] width 67 height 10
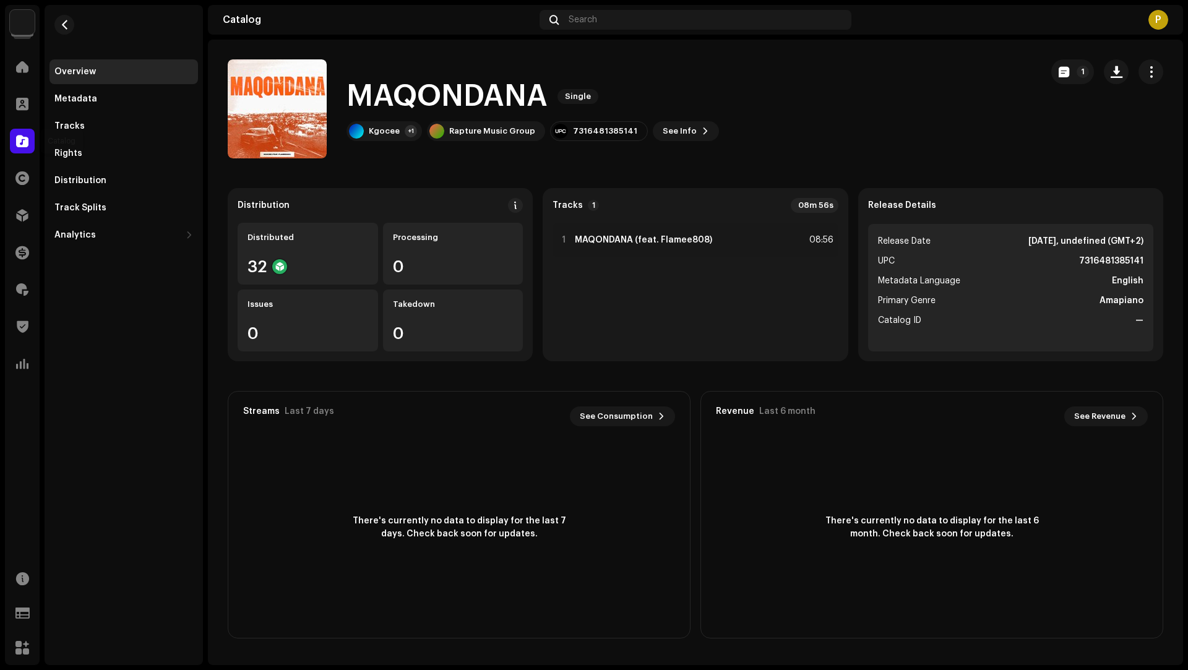
drag, startPoint x: 10, startPoint y: 139, endPoint x: 36, endPoint y: 141, distance: 26.1
click at [11, 139] on div at bounding box center [22, 141] width 25 height 25
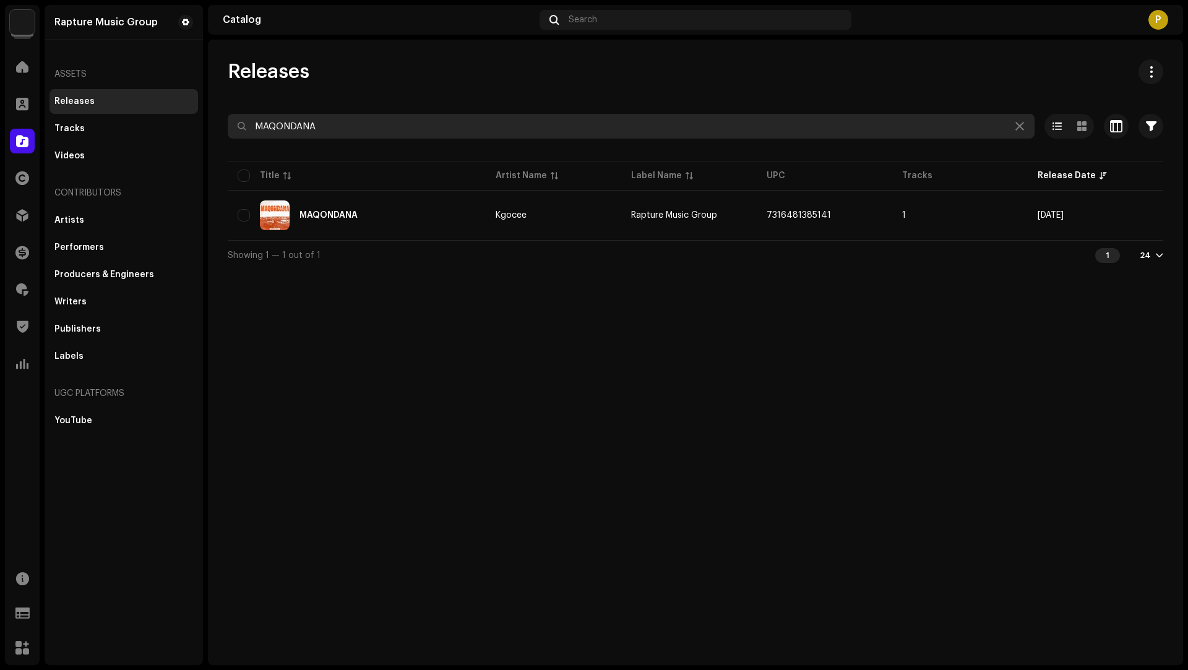
click at [273, 118] on input "MAQONDANA" at bounding box center [631, 126] width 807 height 25
paste input "We are all dead"
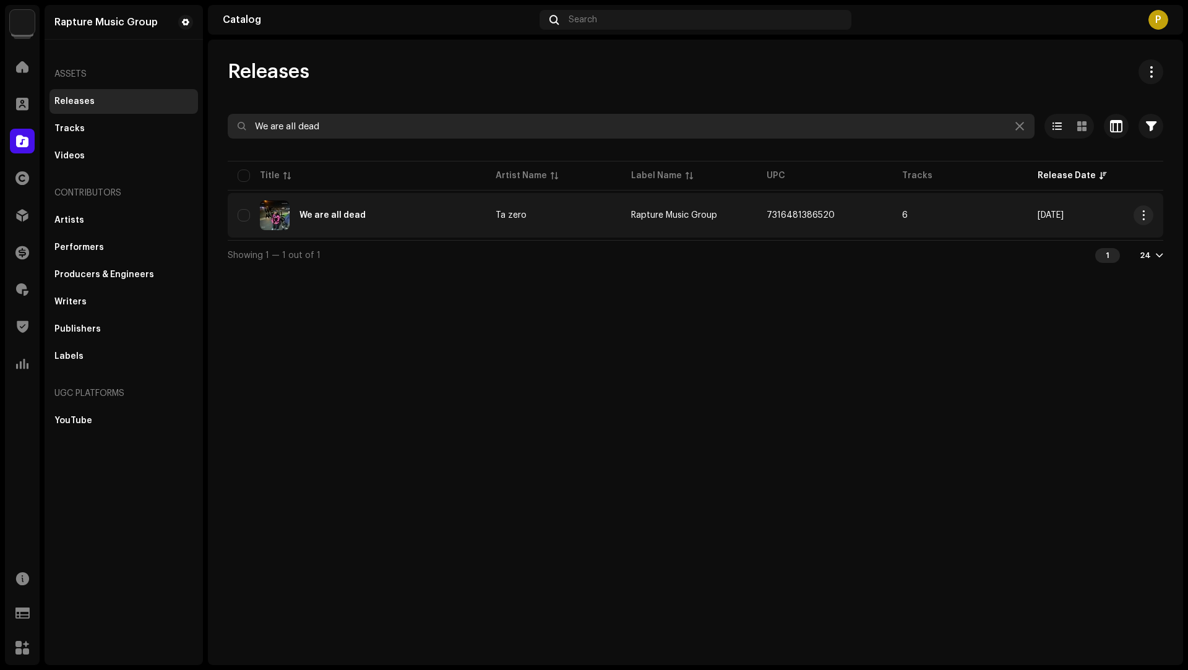
type input "We are all dead"
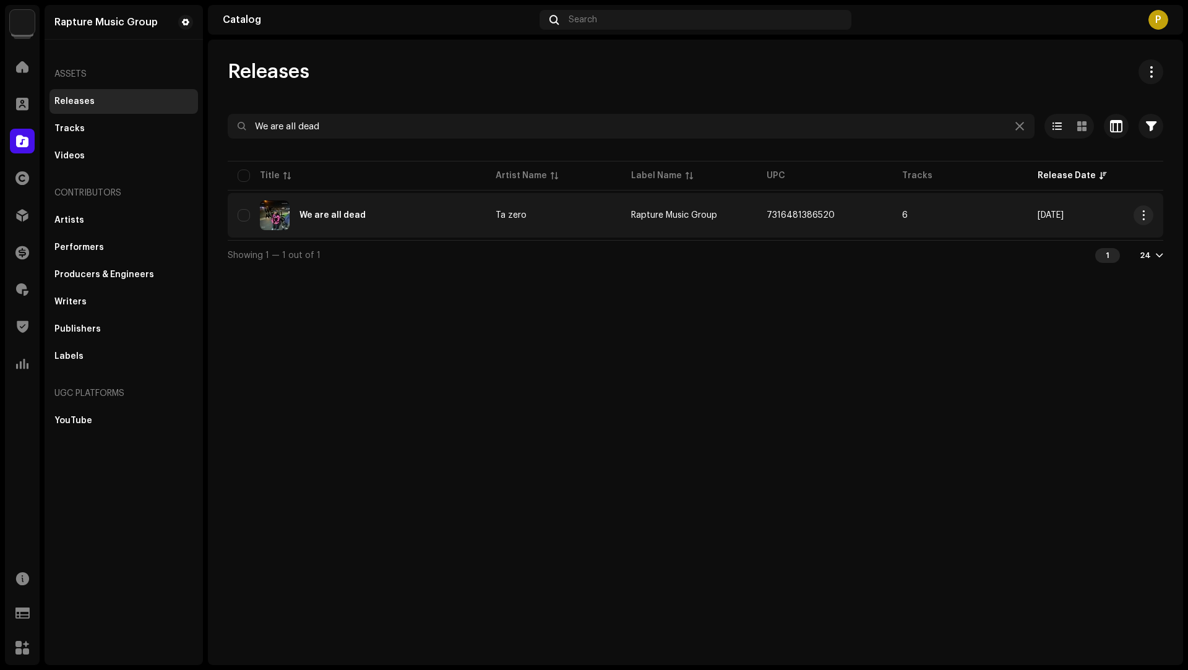
click at [447, 202] on div "We are all dead" at bounding box center [357, 215] width 238 height 30
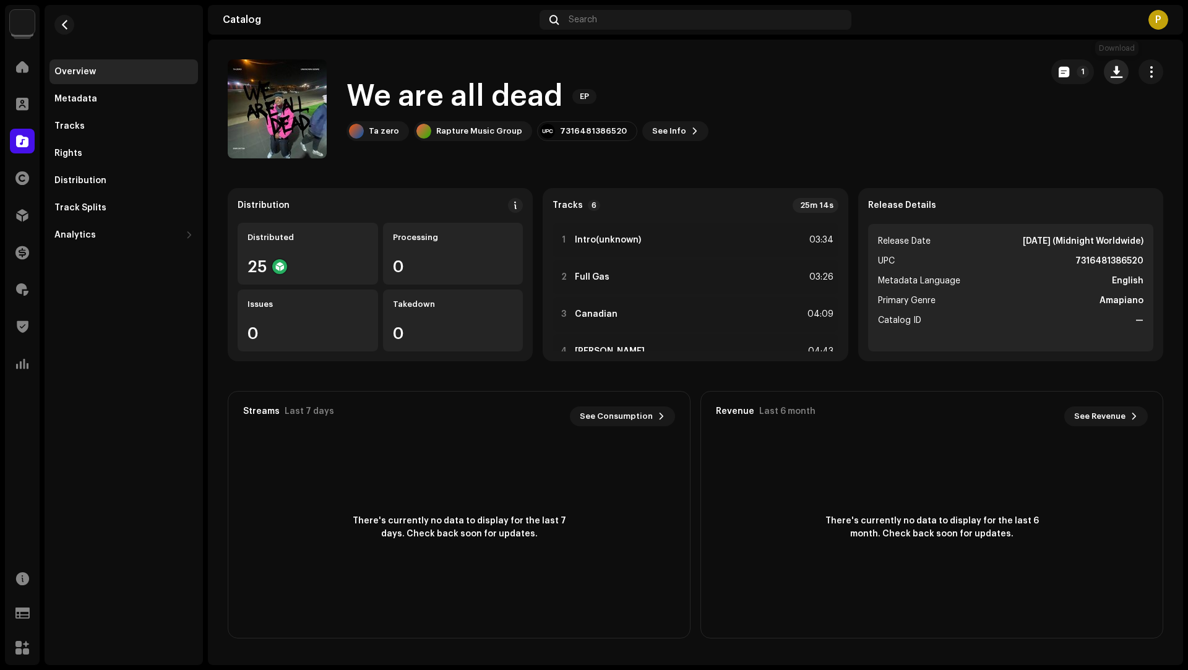
click at [1124, 66] on button "button" at bounding box center [1116, 71] width 25 height 25
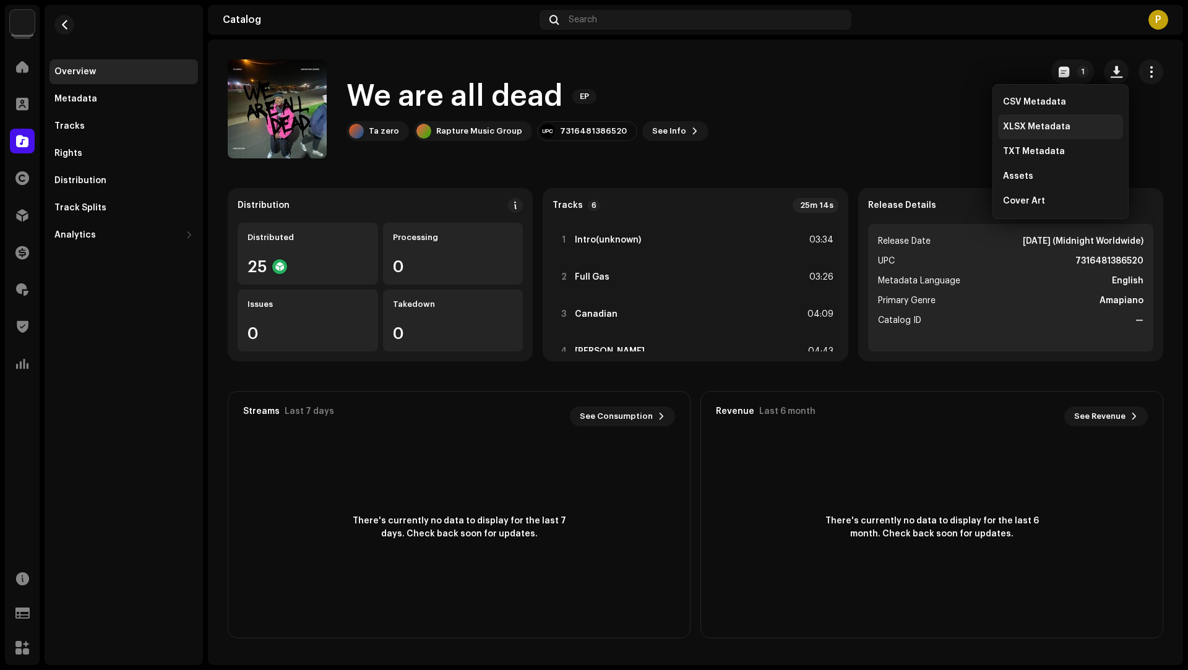
click at [1020, 127] on span "XLSX Metadata" at bounding box center [1036, 127] width 67 height 10
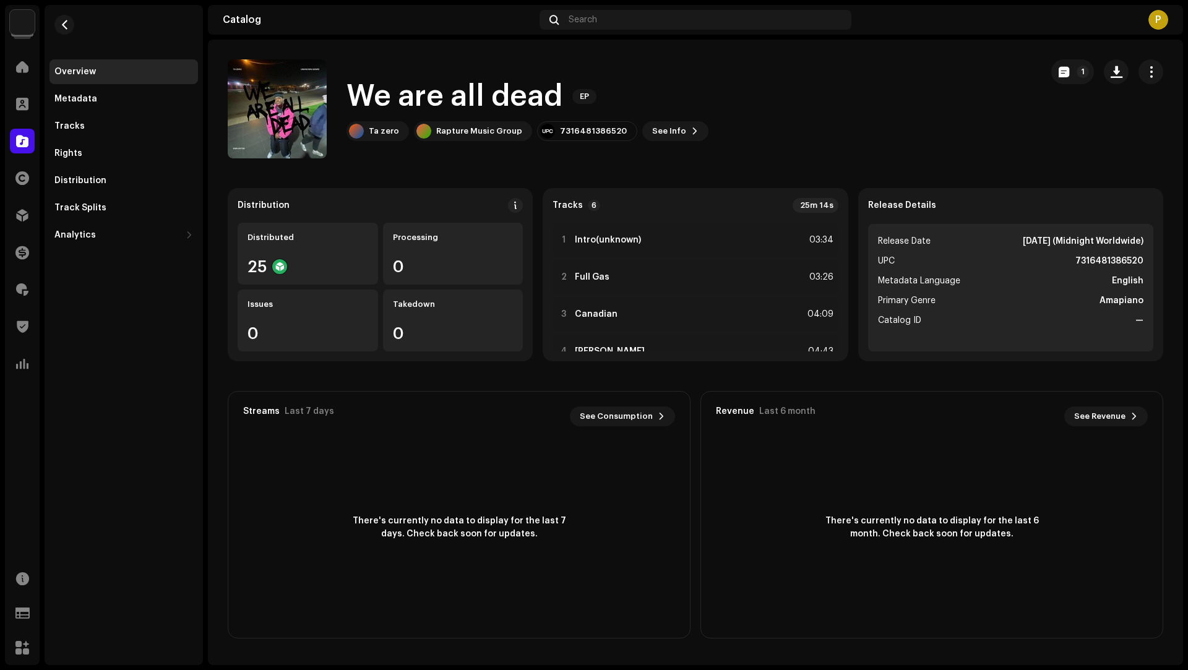
click at [518, 104] on h1 "We are all dead" at bounding box center [454, 97] width 216 height 40
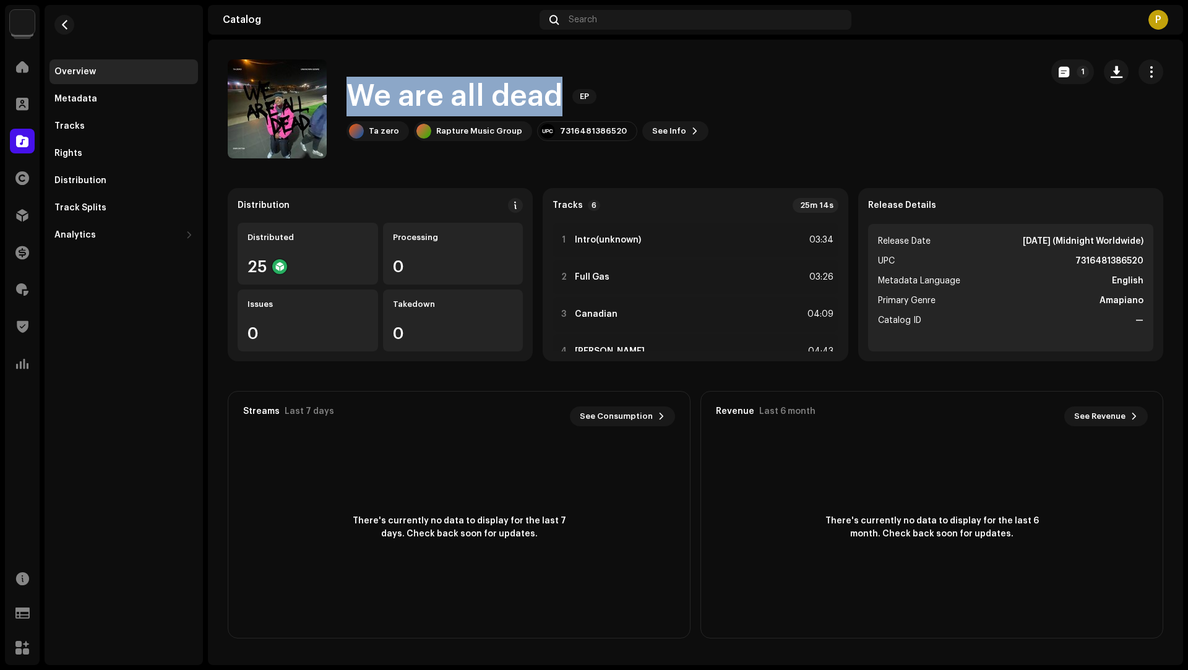
drag, startPoint x: 518, startPoint y: 104, endPoint x: 379, endPoint y: 92, distance: 139.1
click at [379, 92] on h1 "We are all dead" at bounding box center [454, 97] width 216 height 40
copy h1 "We are all dead"
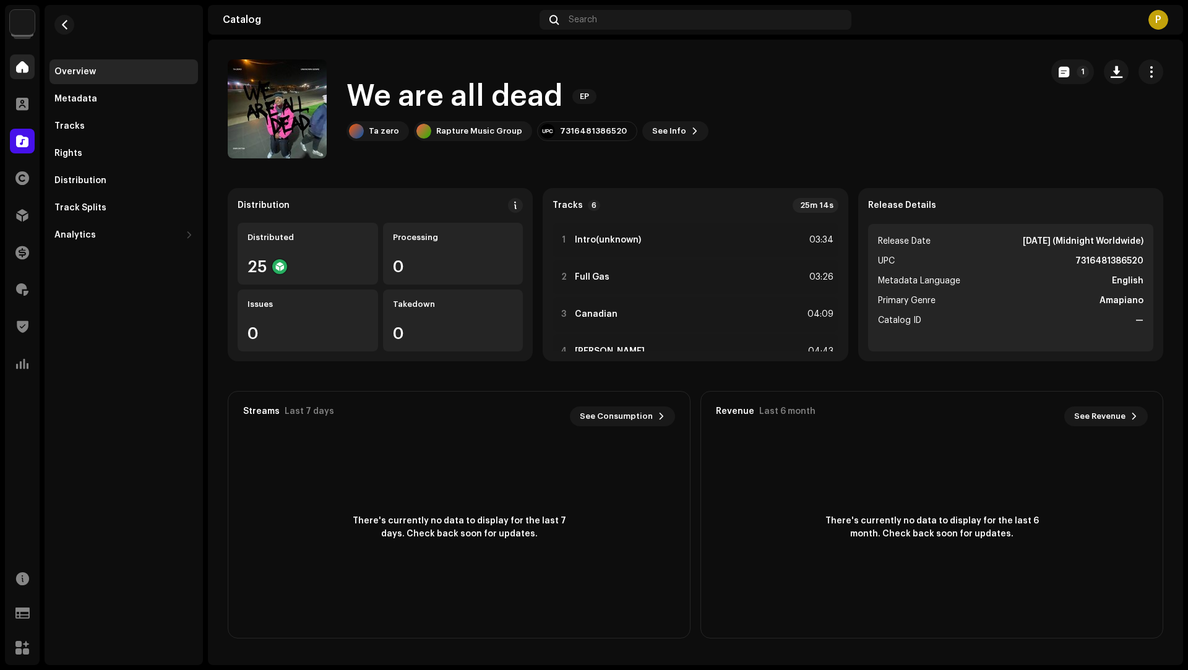
click at [9, 61] on div "Home" at bounding box center [22, 66] width 35 height 35
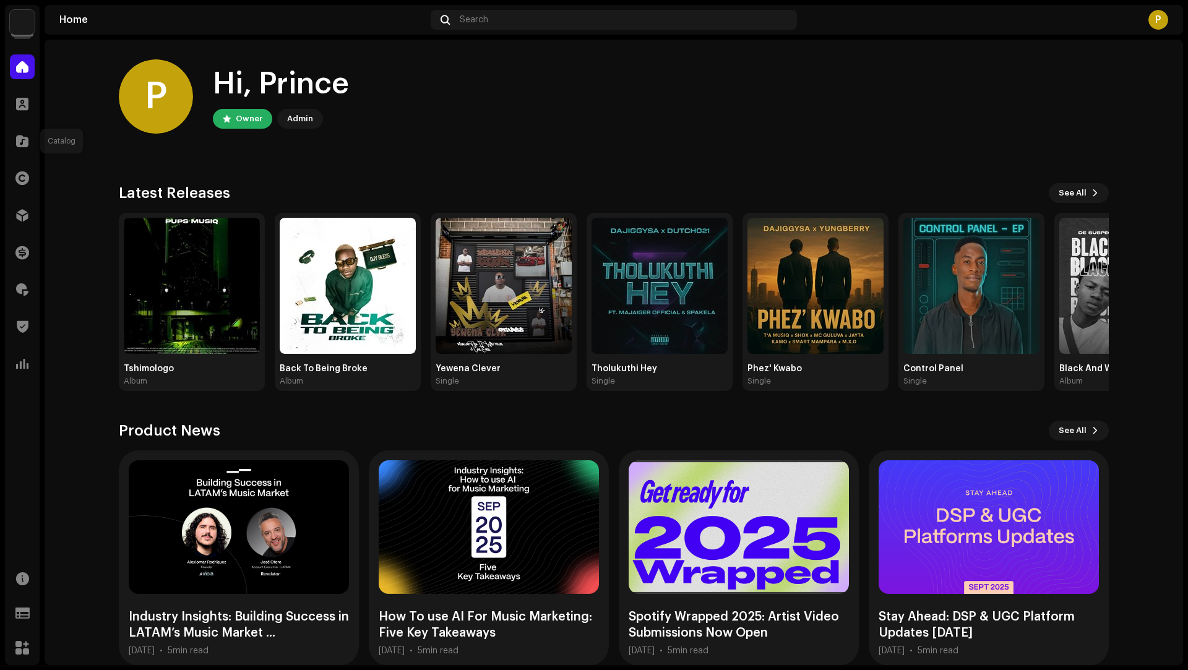
click at [24, 140] on span at bounding box center [22, 141] width 12 height 10
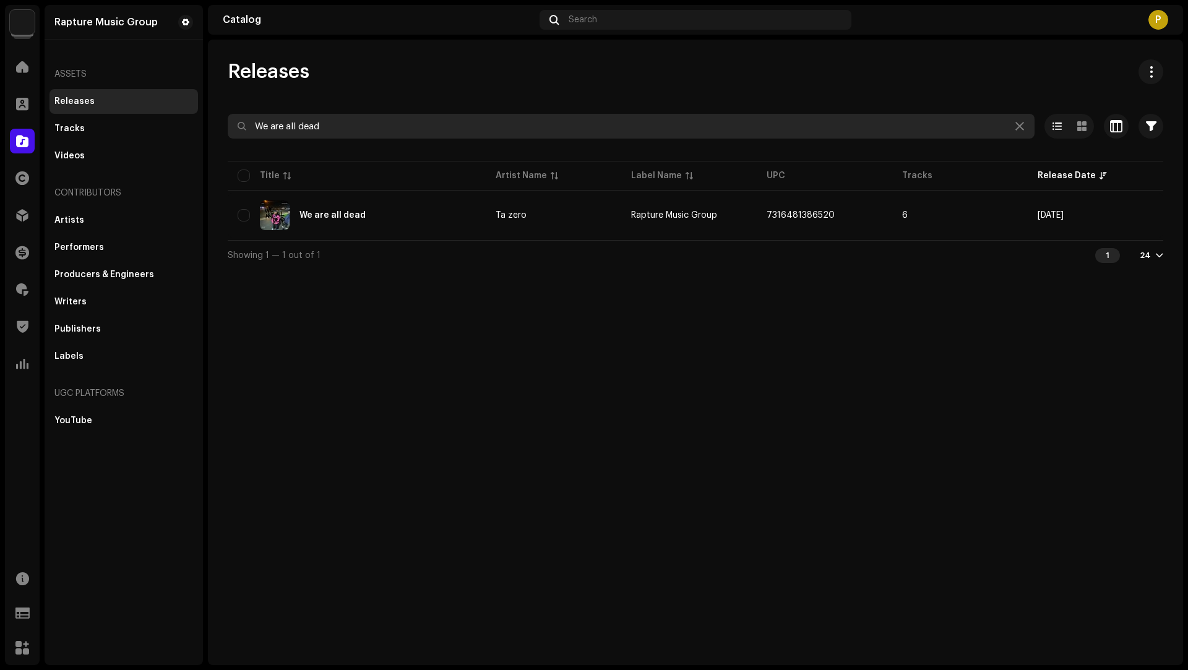
click at [316, 126] on input "We are all dead" at bounding box center [631, 126] width 807 height 25
drag, startPoint x: 316, startPoint y: 126, endPoint x: 286, endPoint y: 119, distance: 29.7
click at [286, 119] on input "We are all dead" at bounding box center [631, 126] width 807 height 25
paste input "Diba"
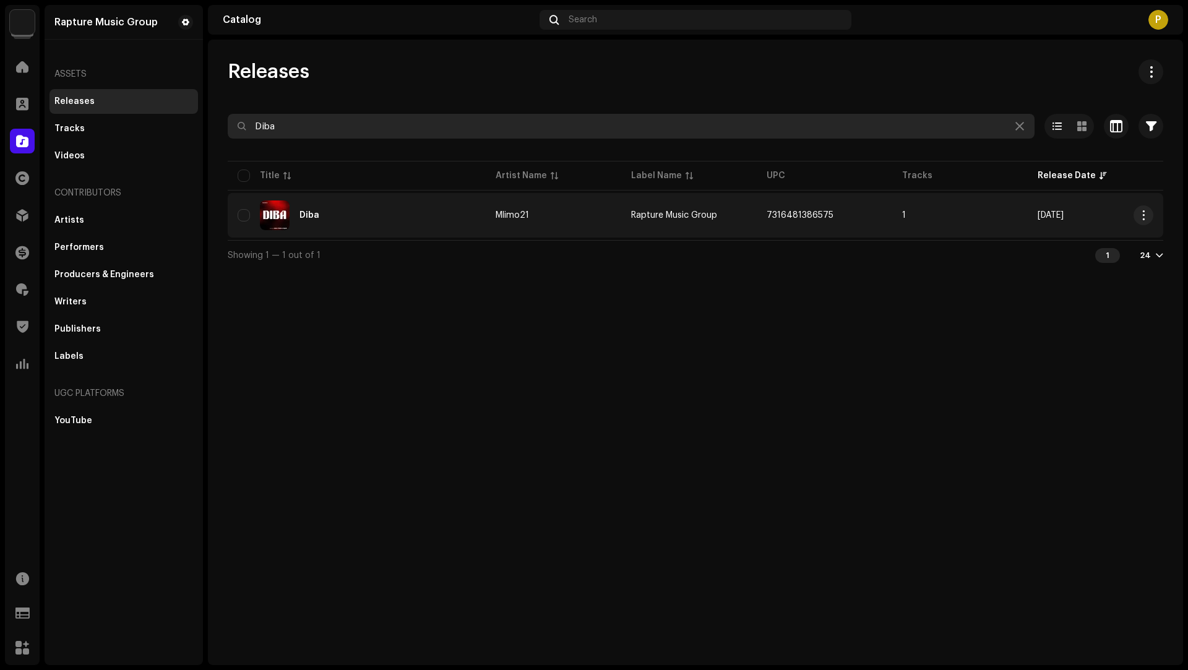
type input "Diba"
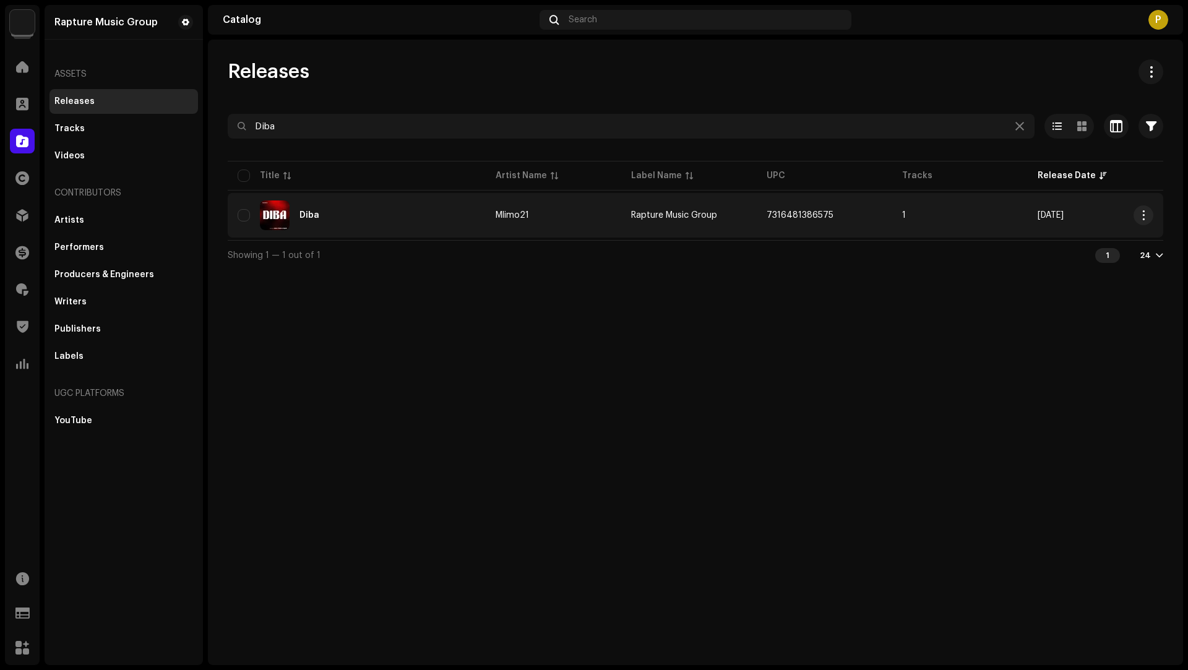
click at [431, 231] on td "Diba" at bounding box center [357, 215] width 258 height 45
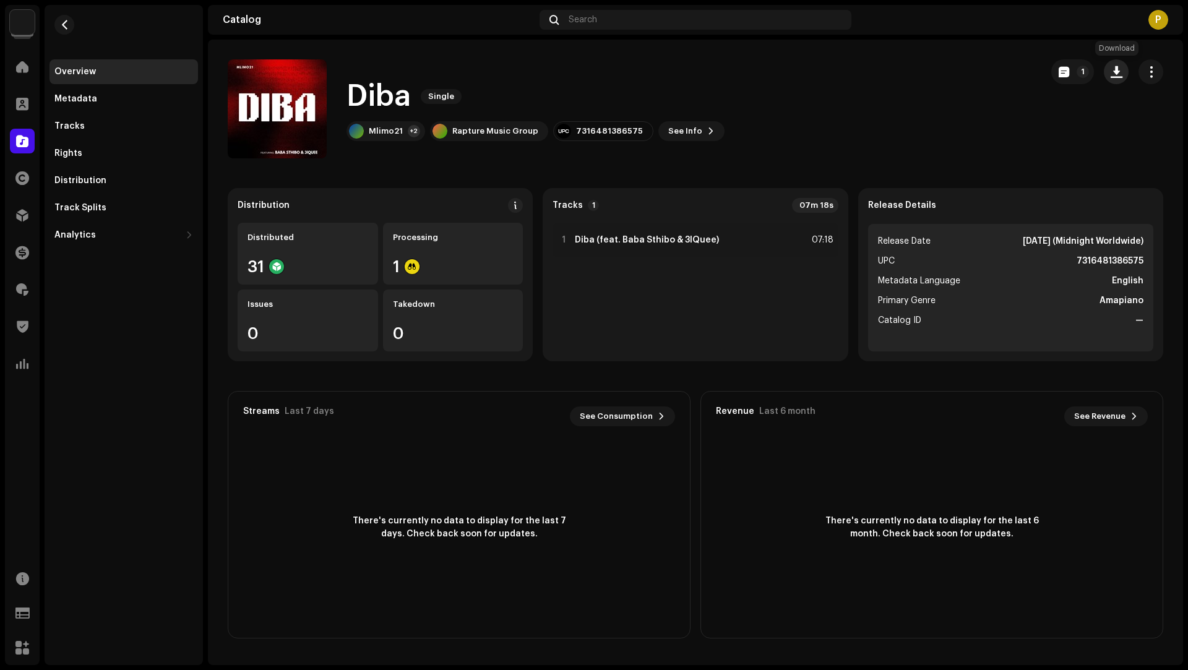
click at [1115, 75] on span "button" at bounding box center [1117, 72] width 12 height 10
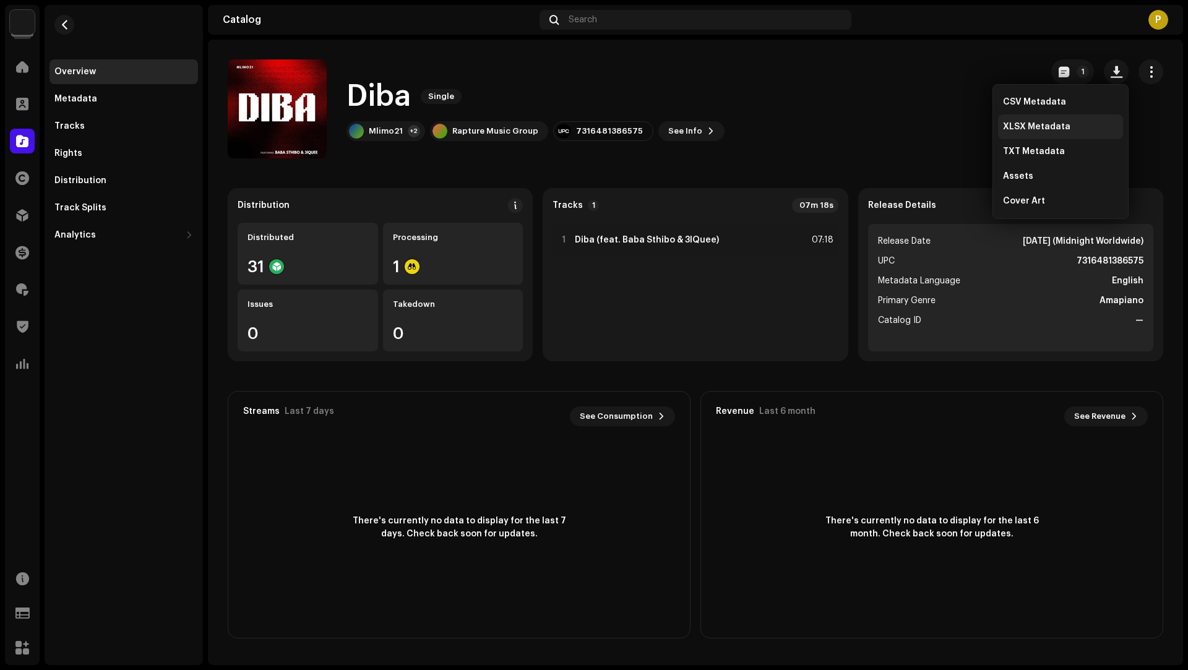
click at [1035, 122] on span "XLSX Metadata" at bounding box center [1036, 127] width 67 height 10
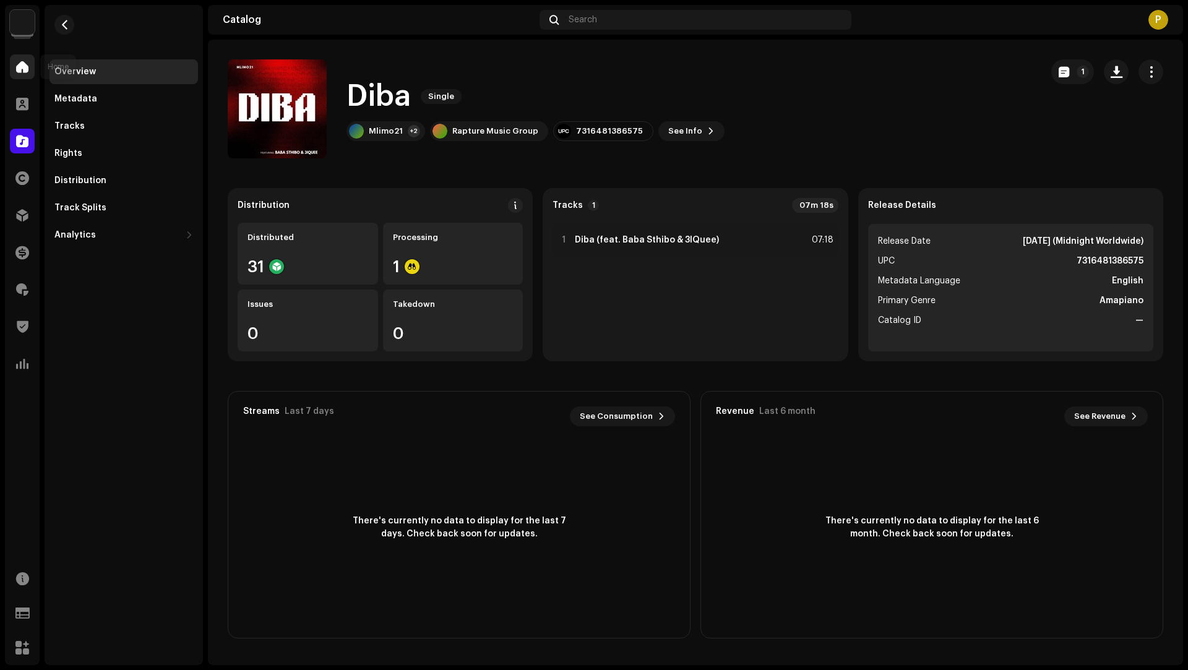
click at [30, 65] on div at bounding box center [22, 66] width 25 height 25
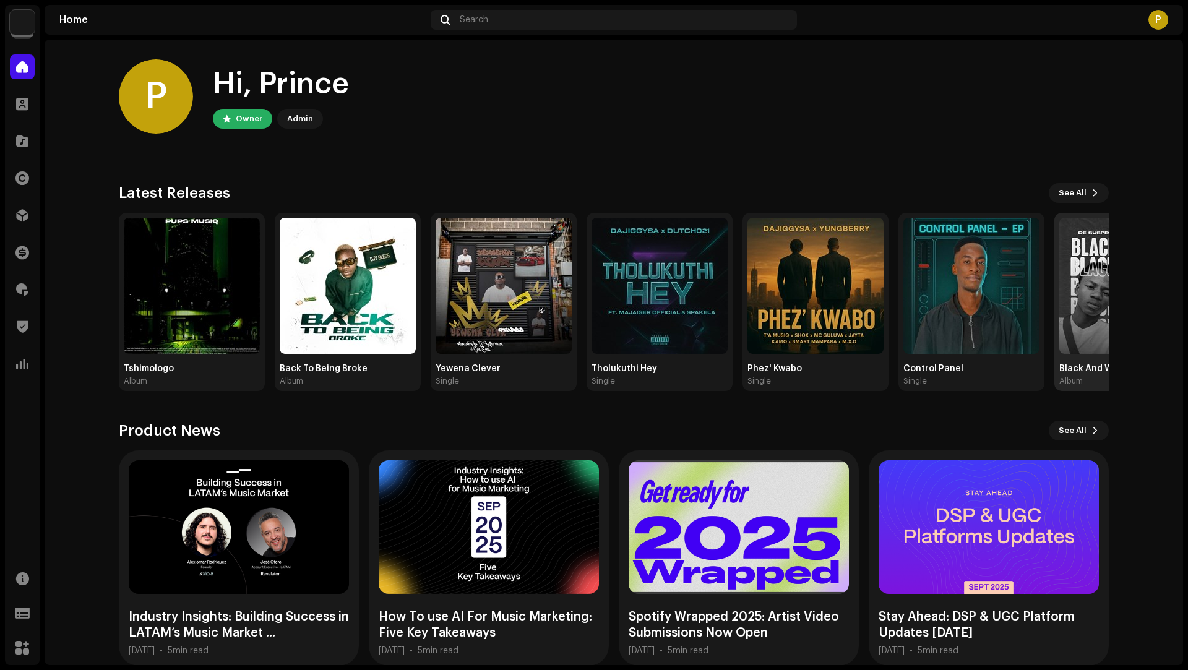
click at [1075, 296] on img at bounding box center [1127, 286] width 136 height 136
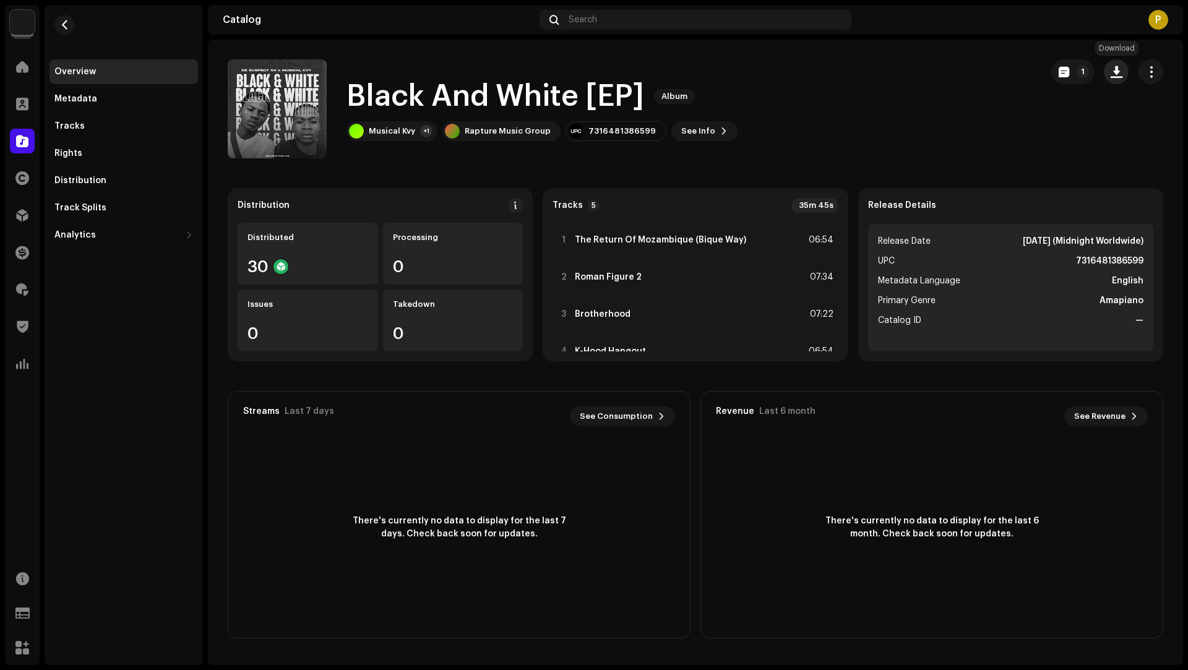
click at [1109, 71] on button "button" at bounding box center [1116, 71] width 25 height 25
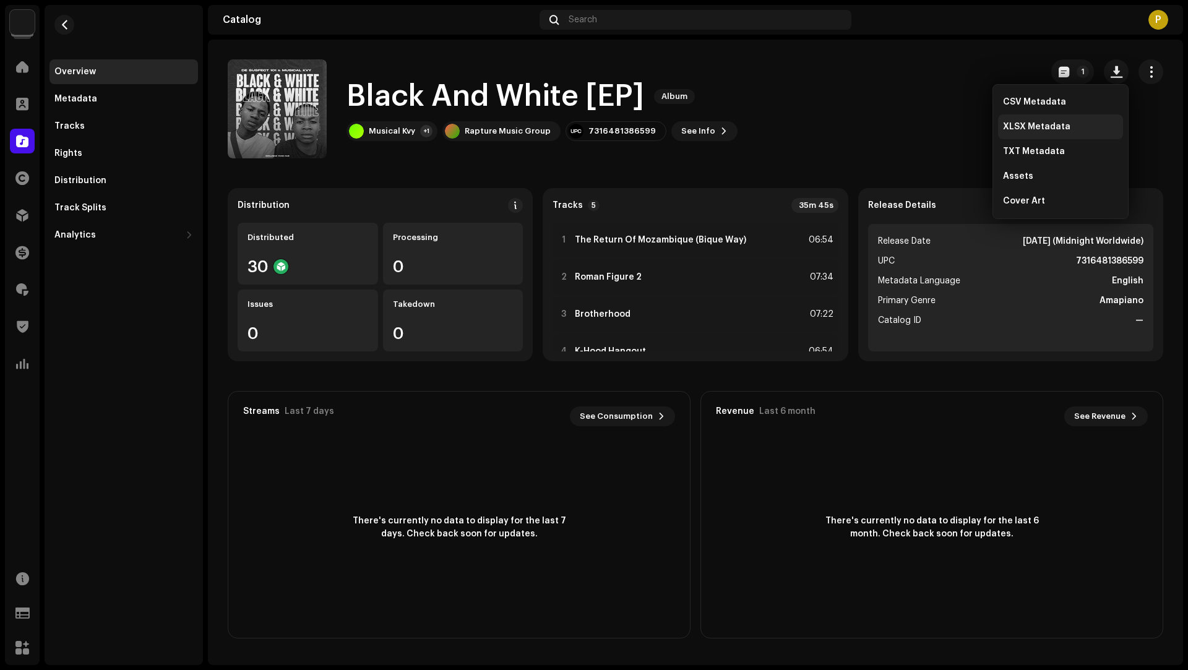
click at [1038, 127] on span "XLSX Metadata" at bounding box center [1036, 127] width 67 height 10
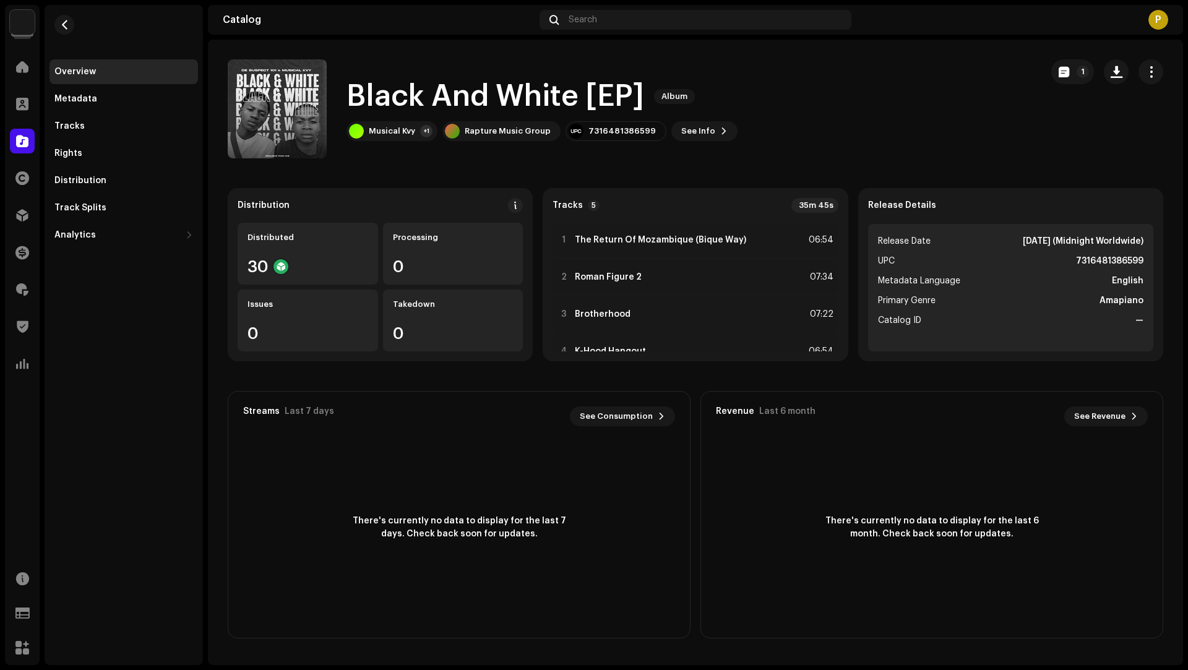
drag, startPoint x: 650, startPoint y: 87, endPoint x: 359, endPoint y: 98, distance: 291.0
click at [360, 98] on div "Black And White [EP] Album" at bounding box center [541, 97] width 391 height 40
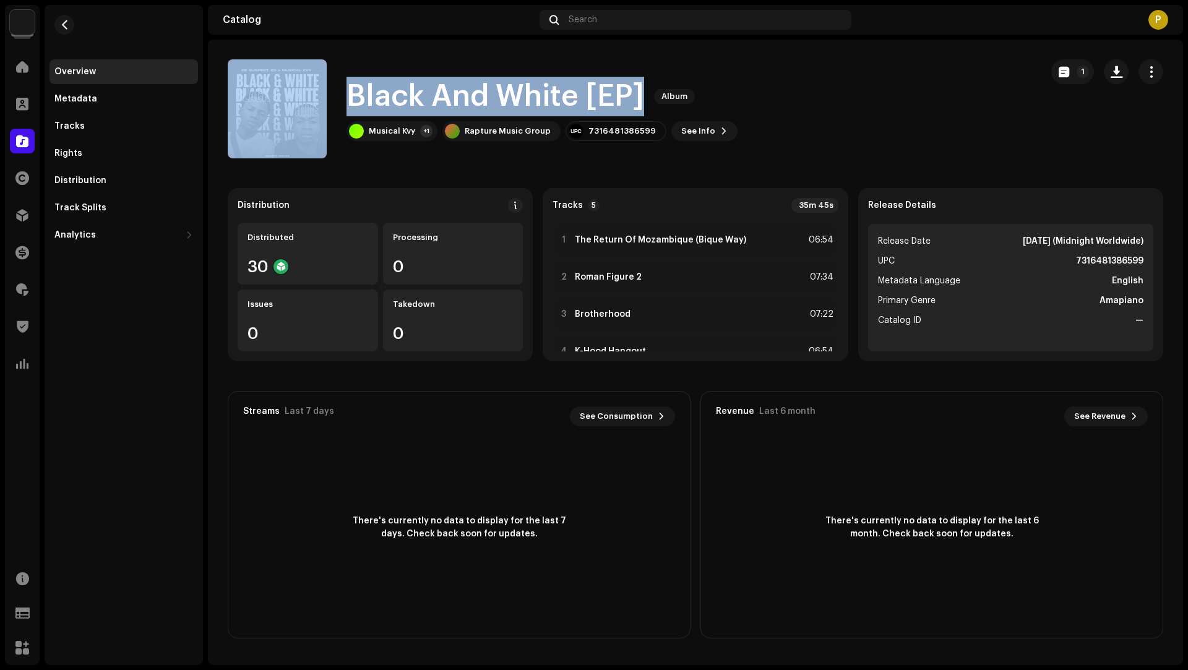
drag, startPoint x: 647, startPoint y: 95, endPoint x: 333, endPoint y: 92, distance: 313.7
click at [333, 92] on div "Black And White [EP] Album Musical Kvy +1 Rapture Music Group 7316481386599 See…" at bounding box center [630, 108] width 804 height 99
copy div "Black And White [EP] Album"
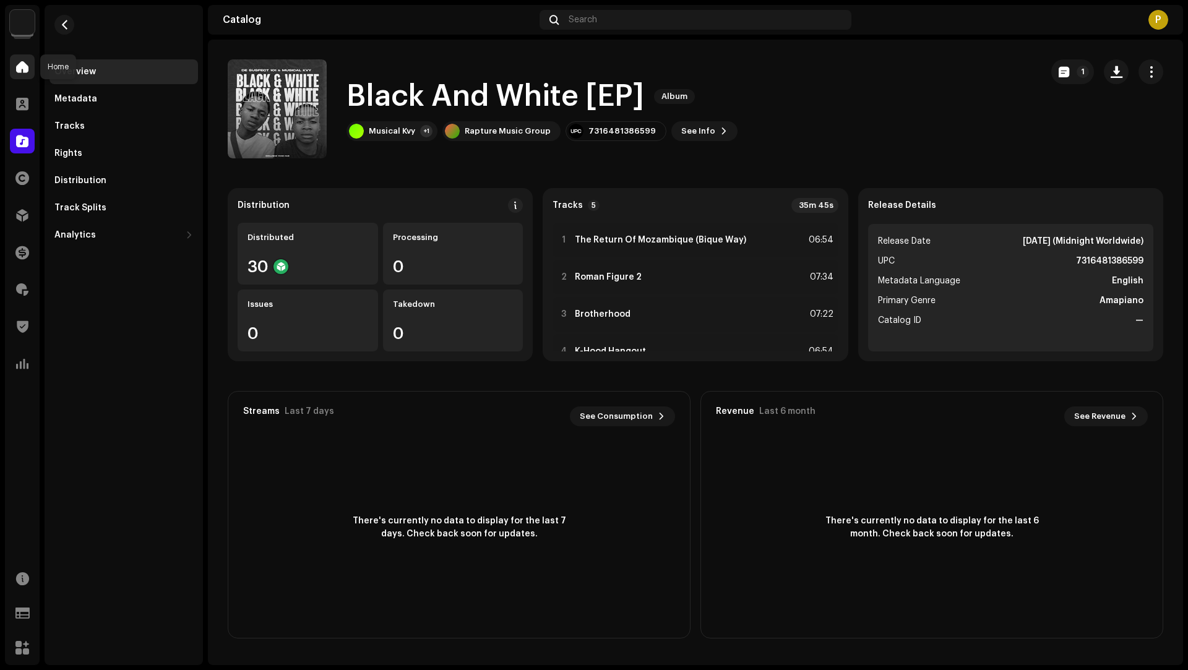
click at [32, 66] on div at bounding box center [22, 66] width 25 height 25
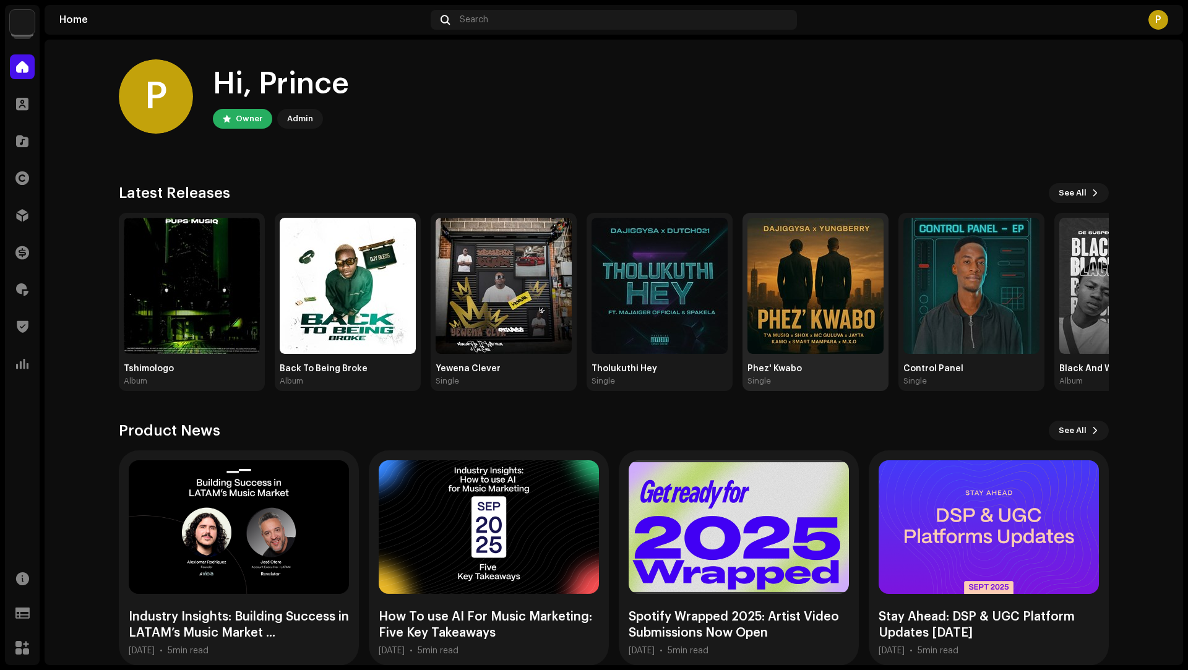
click at [846, 275] on img at bounding box center [815, 286] width 136 height 136
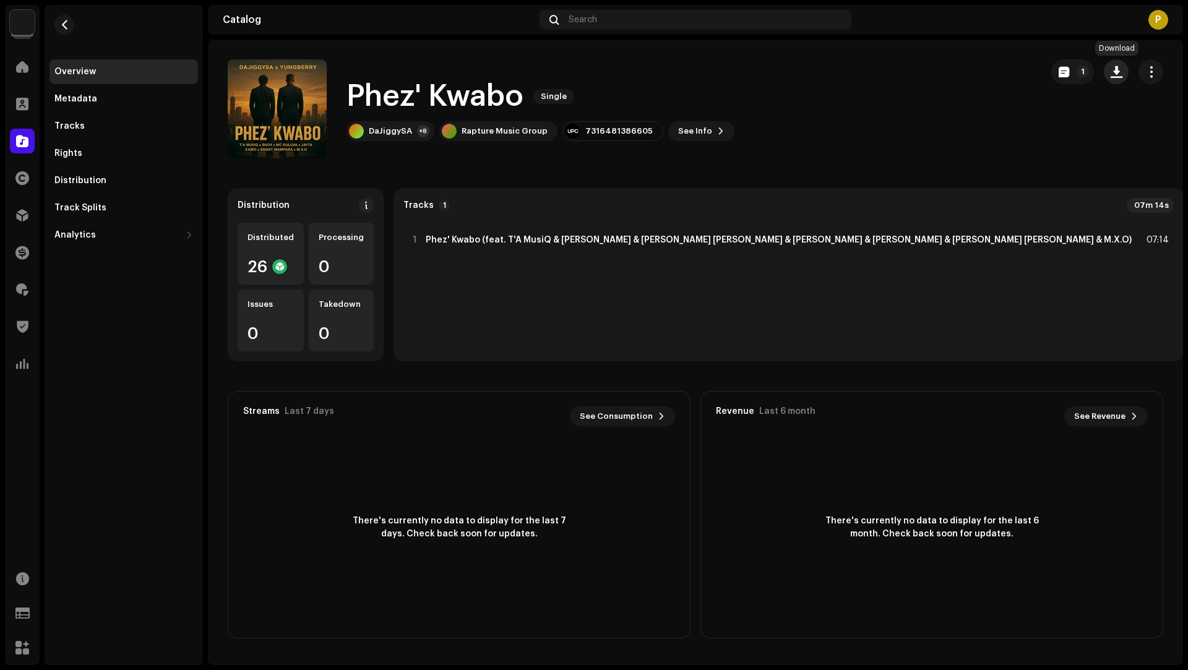
click at [1119, 72] on span "button" at bounding box center [1117, 72] width 12 height 10
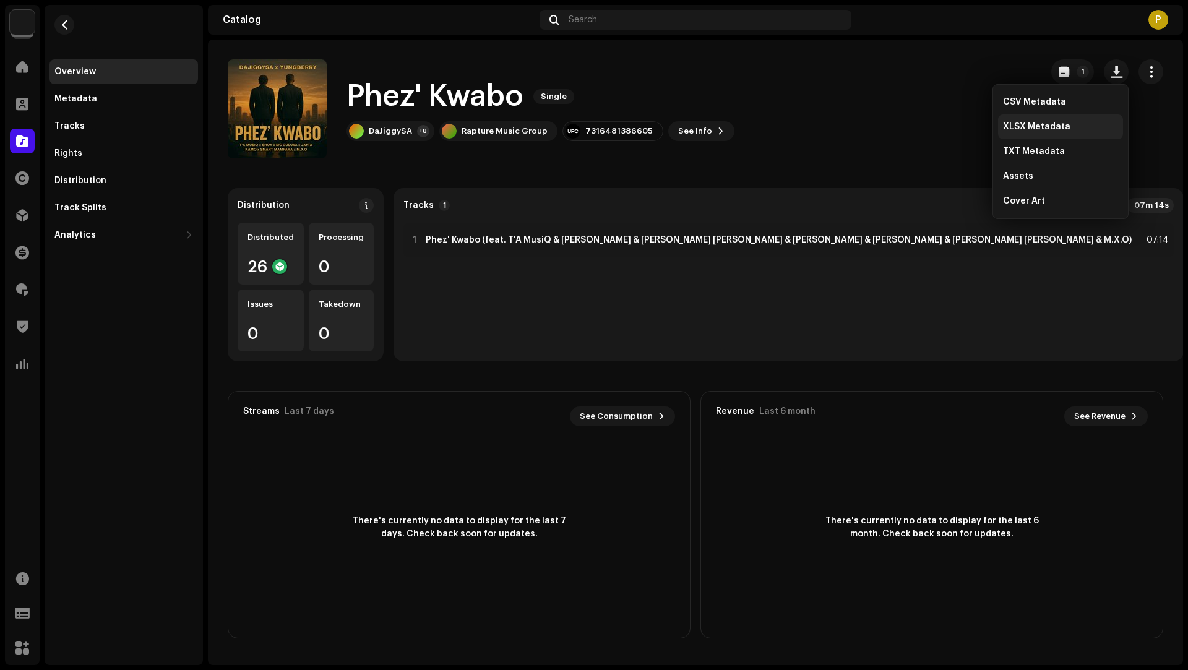
click at [1060, 129] on span "XLSX Metadata" at bounding box center [1036, 127] width 67 height 10
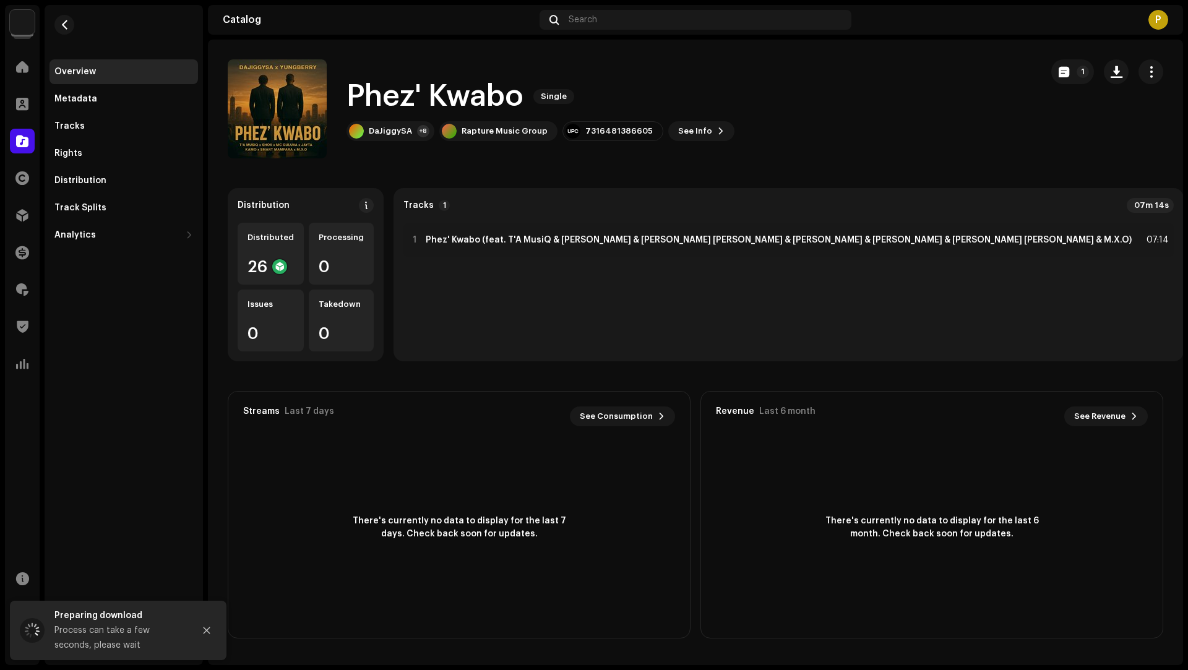
click at [475, 103] on h1 "Phez' Kwabo" at bounding box center [434, 97] width 177 height 40
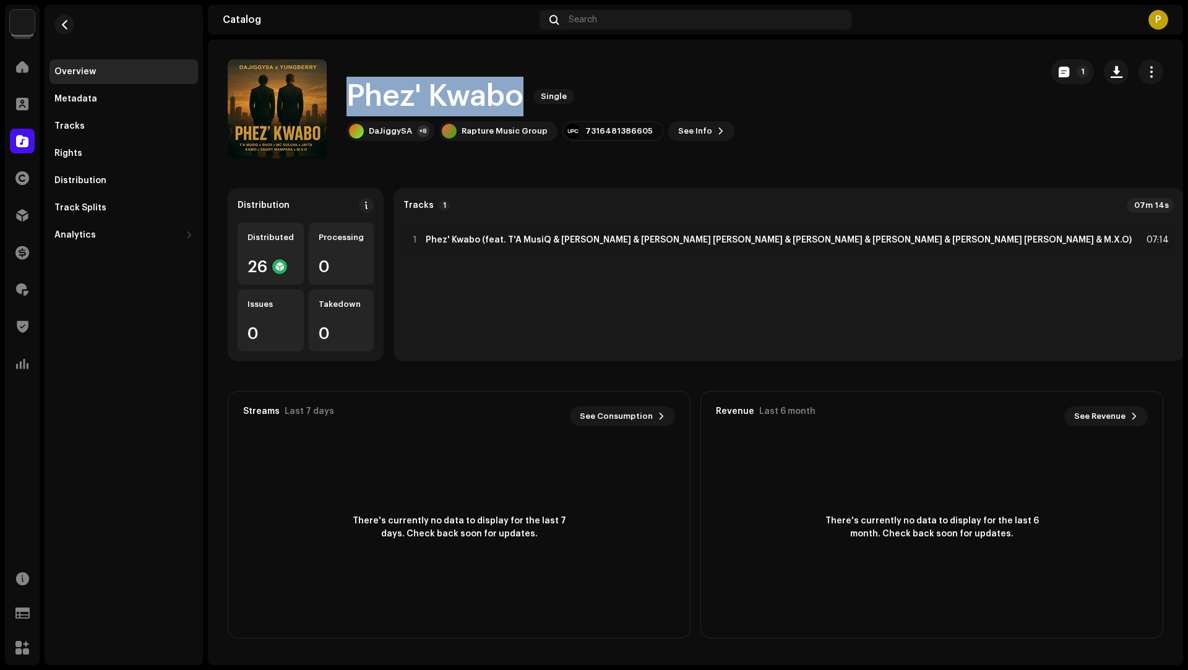
drag, startPoint x: 475, startPoint y: 103, endPoint x: 383, endPoint y: 93, distance: 92.7
click at [383, 93] on h1 "Phez' Kwabo" at bounding box center [434, 97] width 177 height 40
copy h1 "Phez' Kwabo"
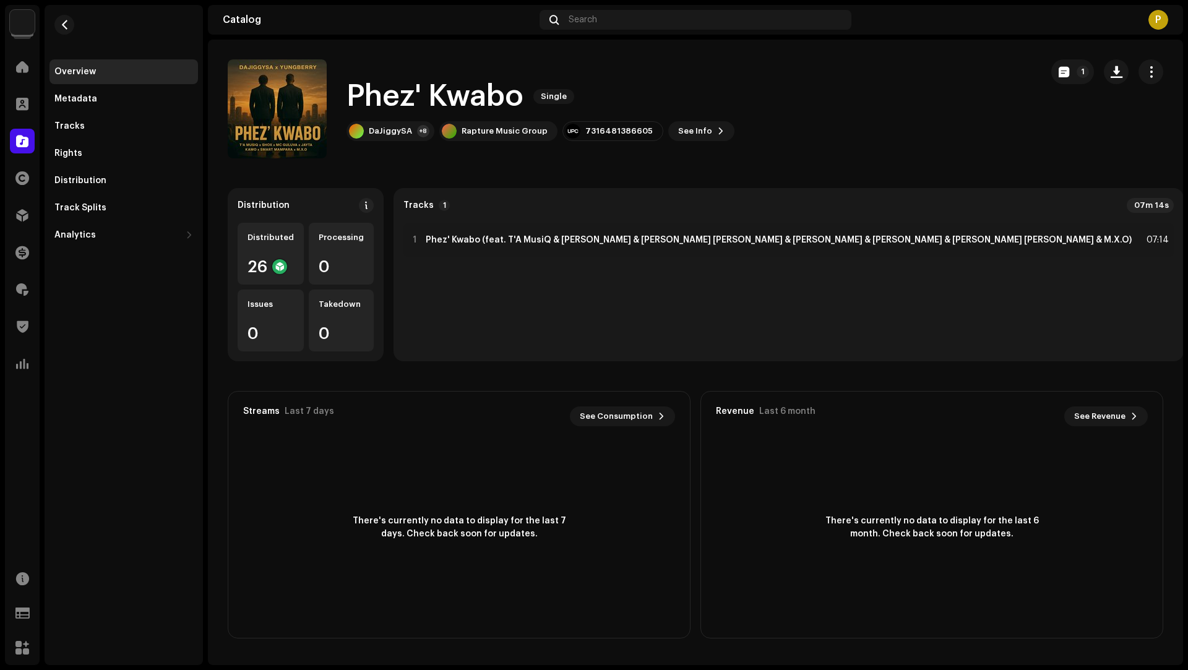
click at [37, 64] on div "Home" at bounding box center [22, 66] width 35 height 35
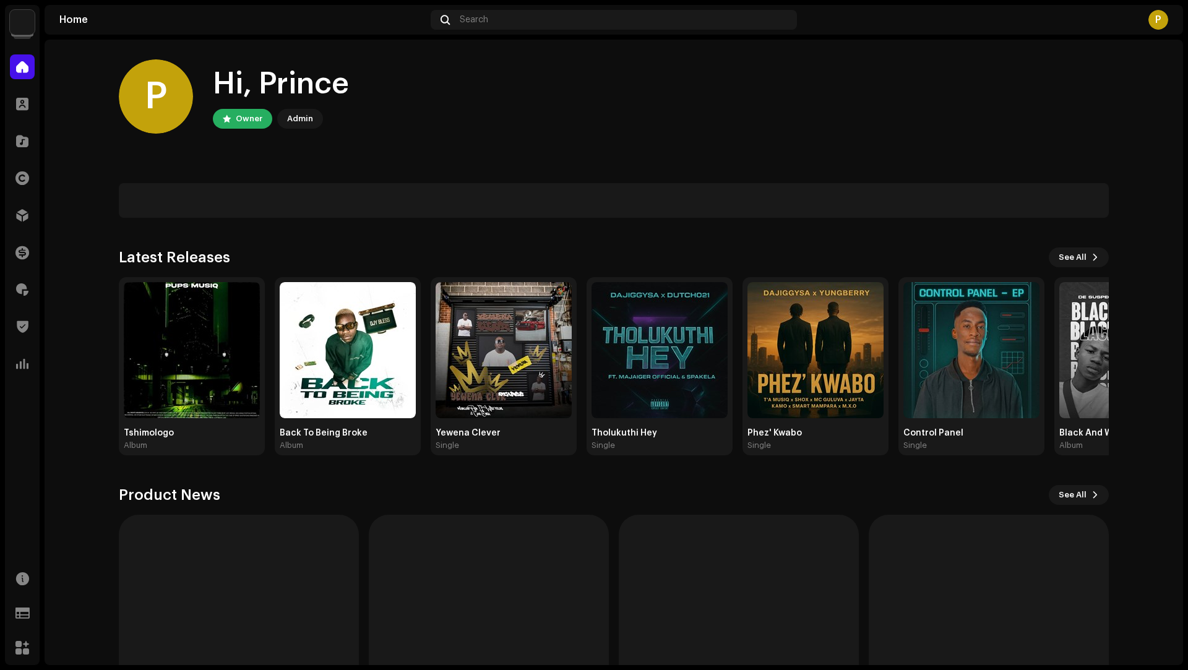
click at [723, 334] on img at bounding box center [659, 350] width 136 height 136
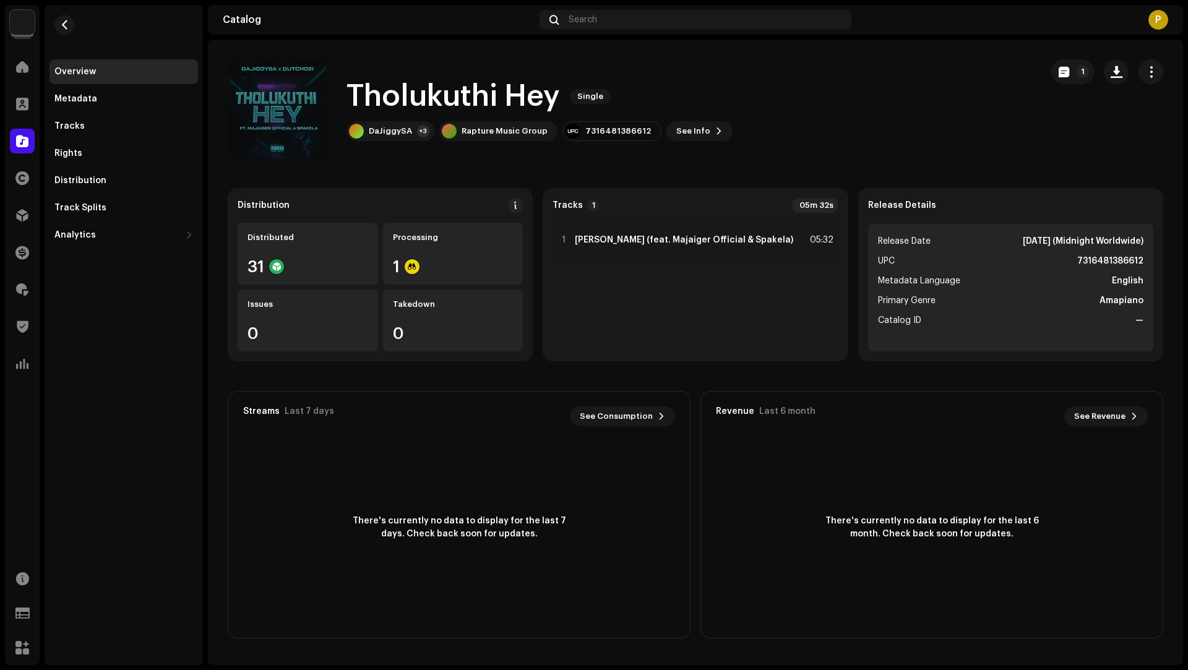
click at [518, 87] on h1 "Tholukuthi Hey" at bounding box center [452, 97] width 213 height 40
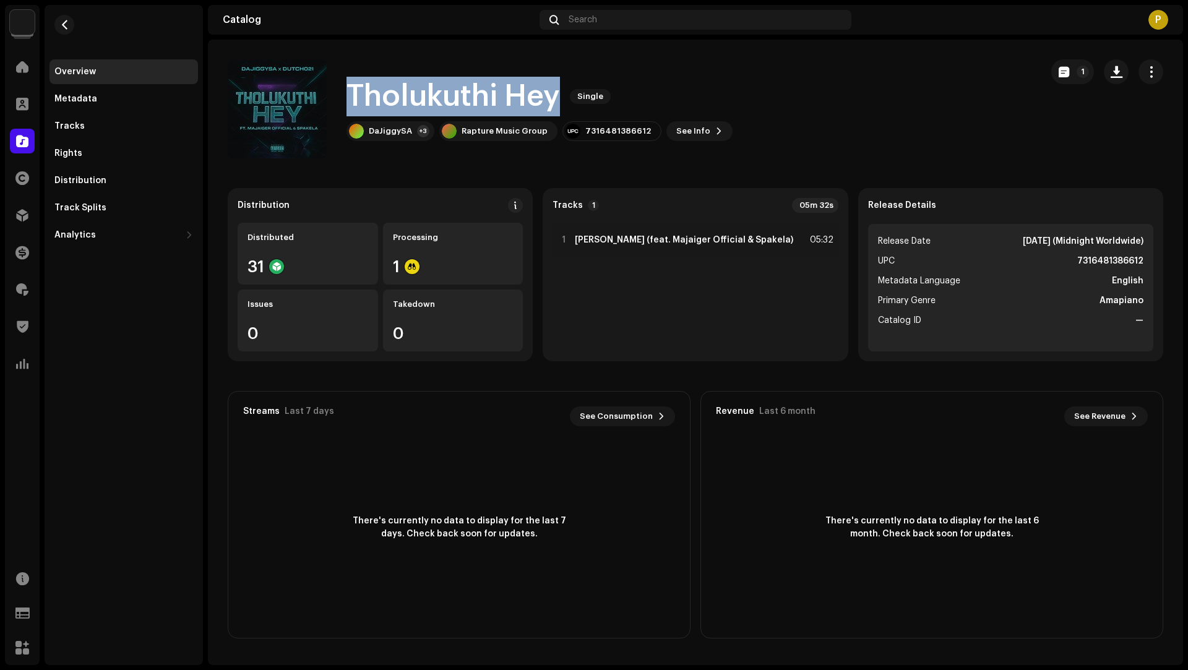
drag, startPoint x: 518, startPoint y: 87, endPoint x: 439, endPoint y: 88, distance: 79.2
click at [439, 88] on h1 "Tholukuthi Hey" at bounding box center [452, 97] width 213 height 40
copy h1 "Tholukuthi Hey"
click at [1114, 73] on span "button" at bounding box center [1117, 72] width 12 height 10
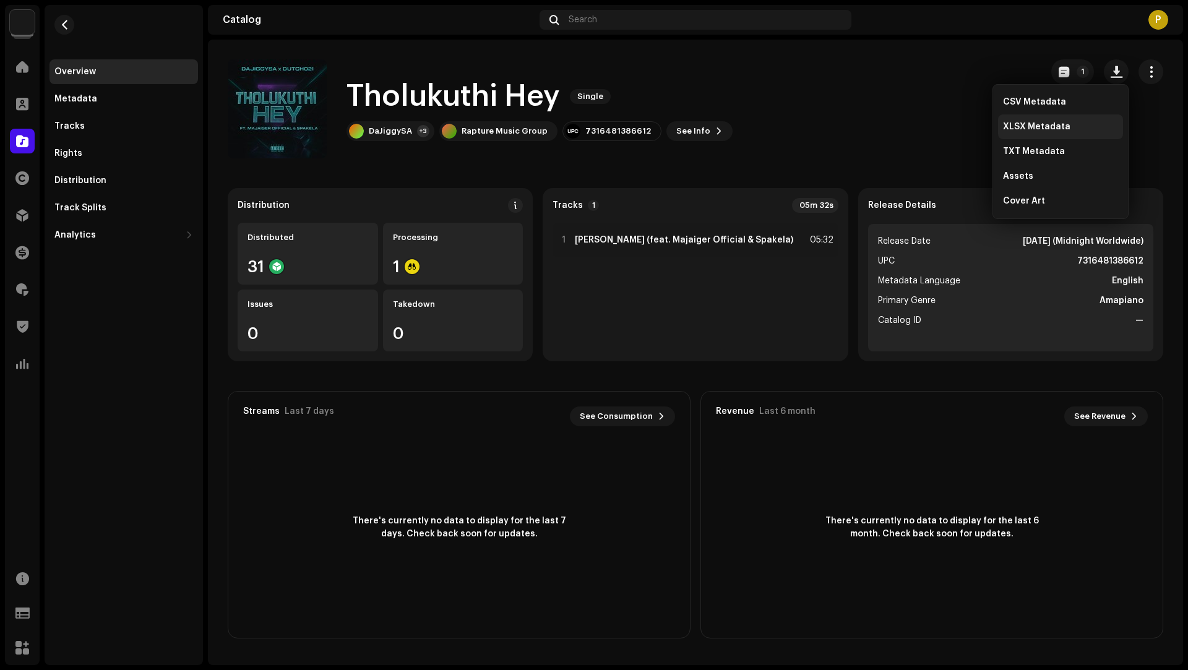
click at [1014, 131] on span "XLSX Metadata" at bounding box center [1036, 127] width 67 height 10
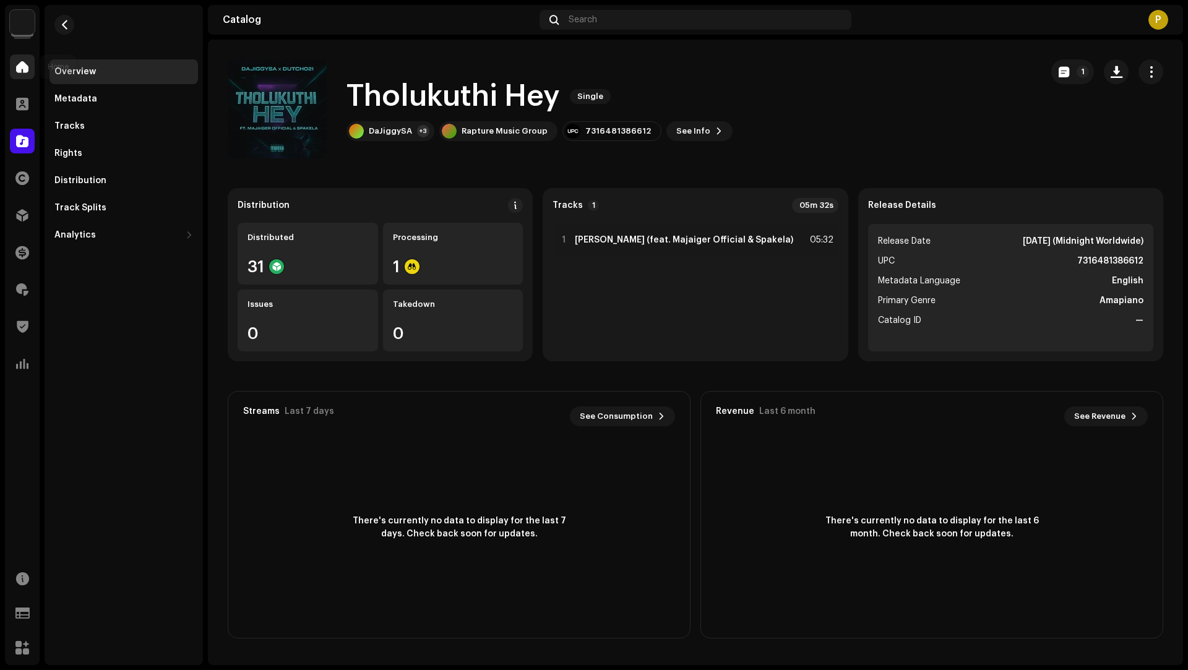
click at [33, 63] on div at bounding box center [22, 66] width 25 height 25
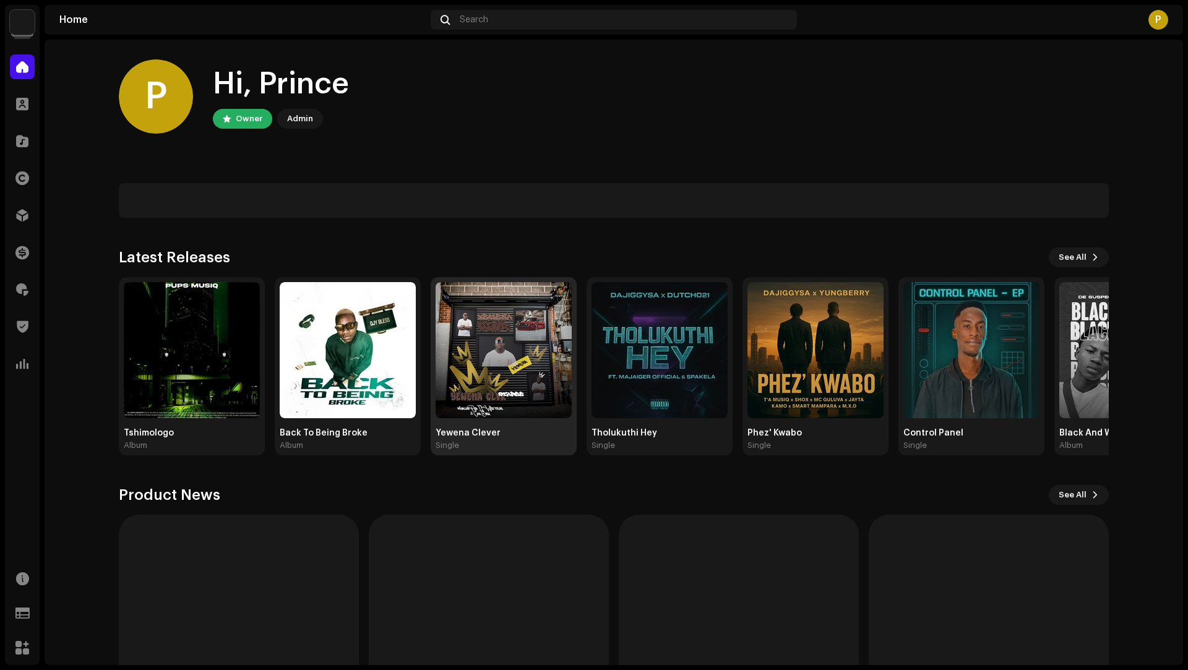
click at [514, 322] on img at bounding box center [504, 350] width 136 height 136
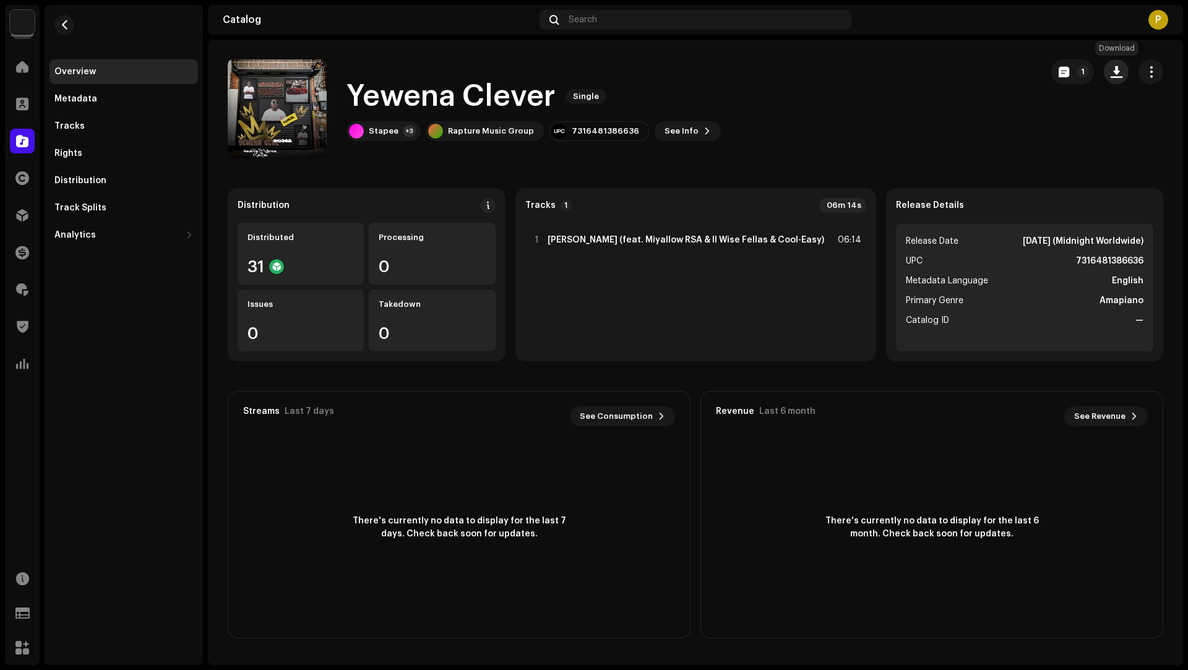
click at [1109, 75] on button "button" at bounding box center [1116, 71] width 25 height 25
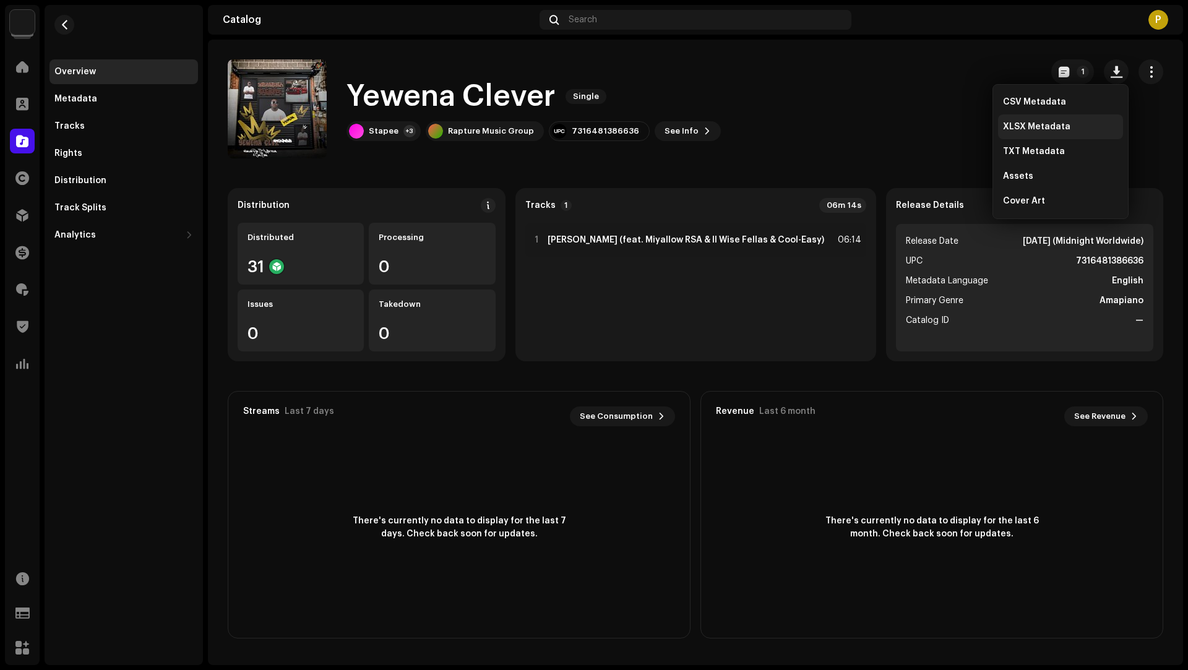
click at [1029, 126] on span "XLSX Metadata" at bounding box center [1036, 127] width 67 height 10
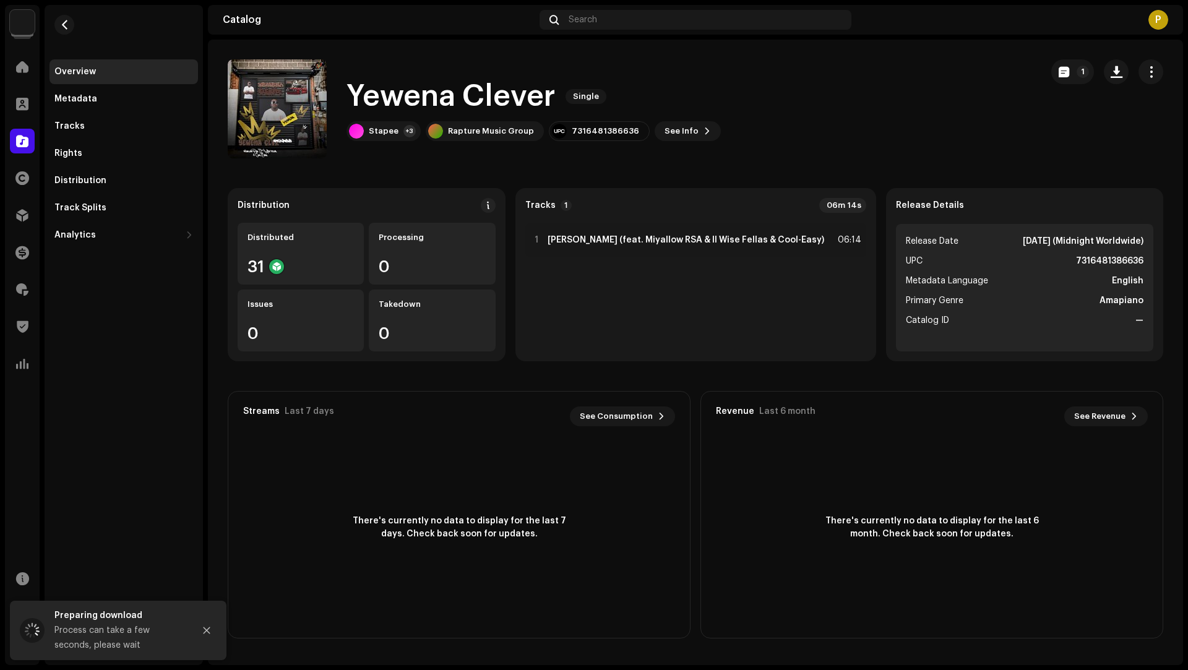
click at [501, 105] on h1 "Yewena Clever" at bounding box center [450, 97] width 209 height 40
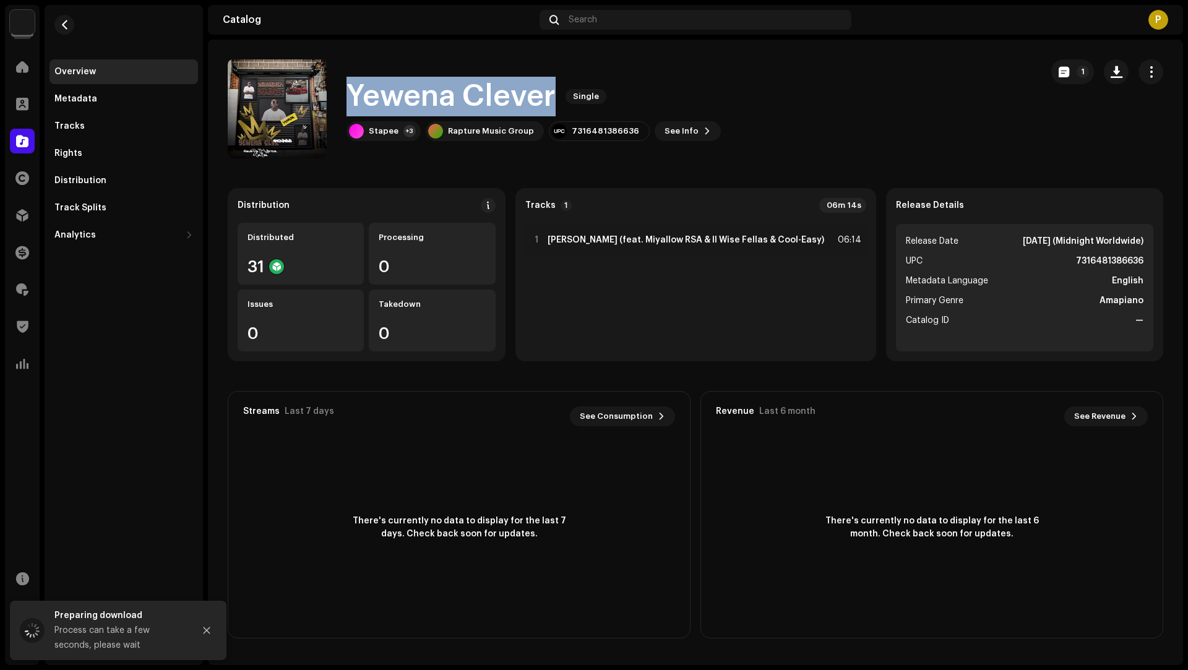
drag, startPoint x: 501, startPoint y: 105, endPoint x: 440, endPoint y: 95, distance: 61.4
click at [440, 95] on h1 "Yewena Clever" at bounding box center [450, 97] width 209 height 40
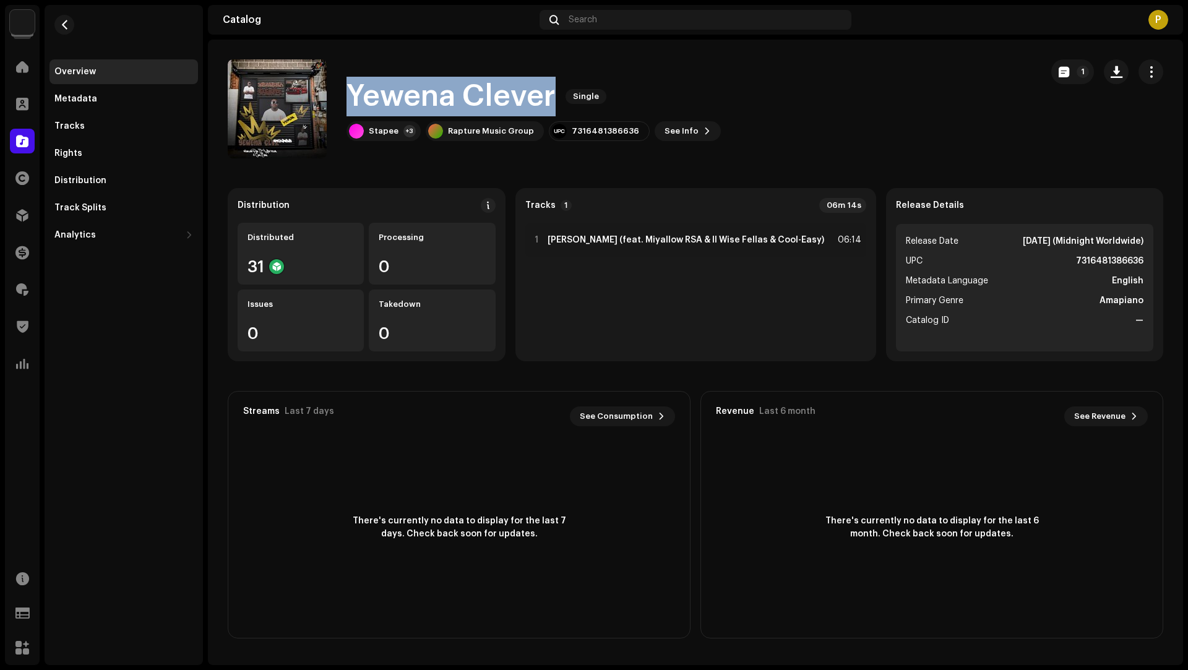
copy h1 "Yewena Clever"
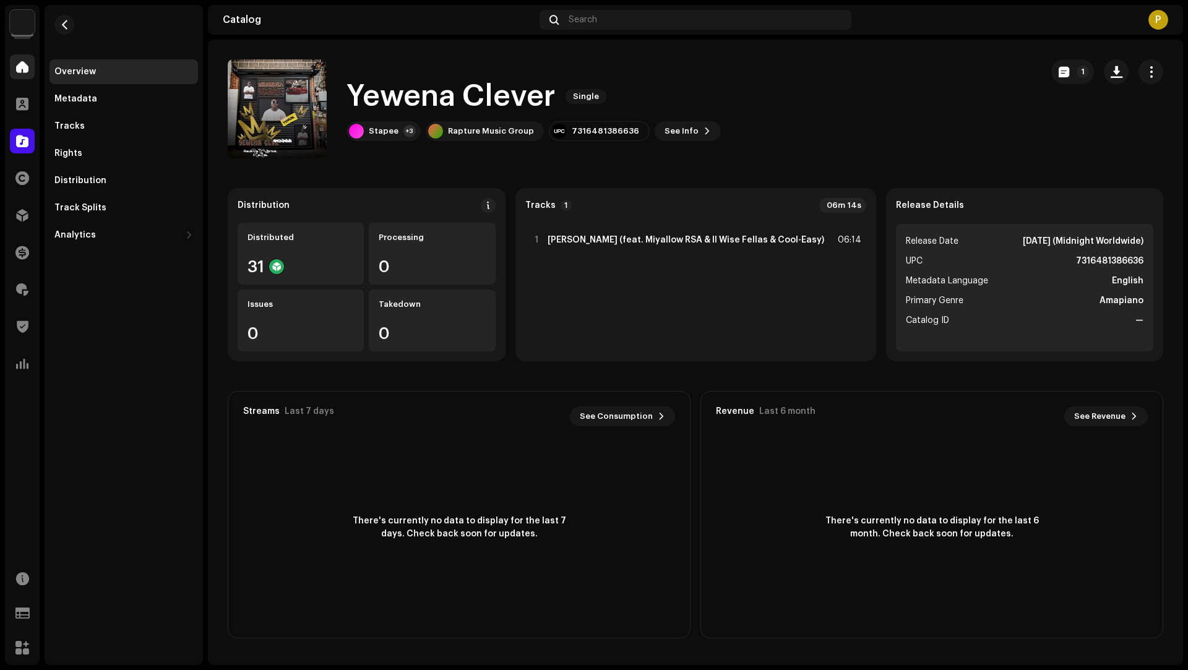
click at [25, 74] on div at bounding box center [22, 66] width 25 height 25
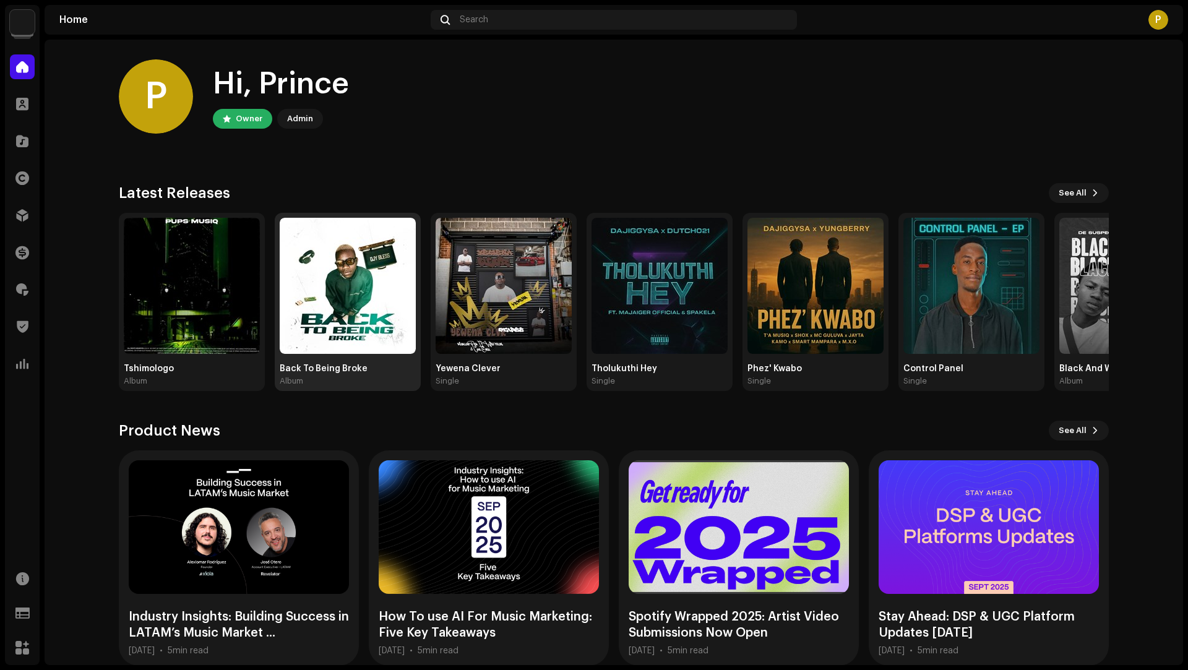
click at [330, 256] on img at bounding box center [348, 286] width 136 height 136
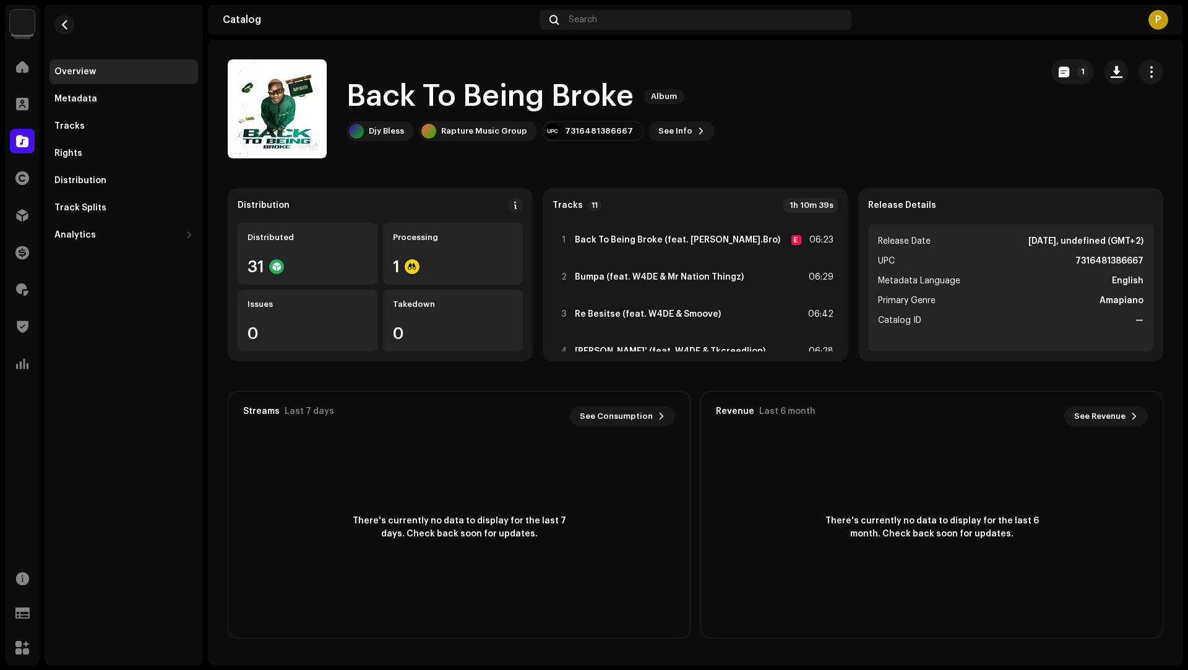
click at [579, 98] on h1 "Back To Being Broke" at bounding box center [489, 97] width 287 height 40
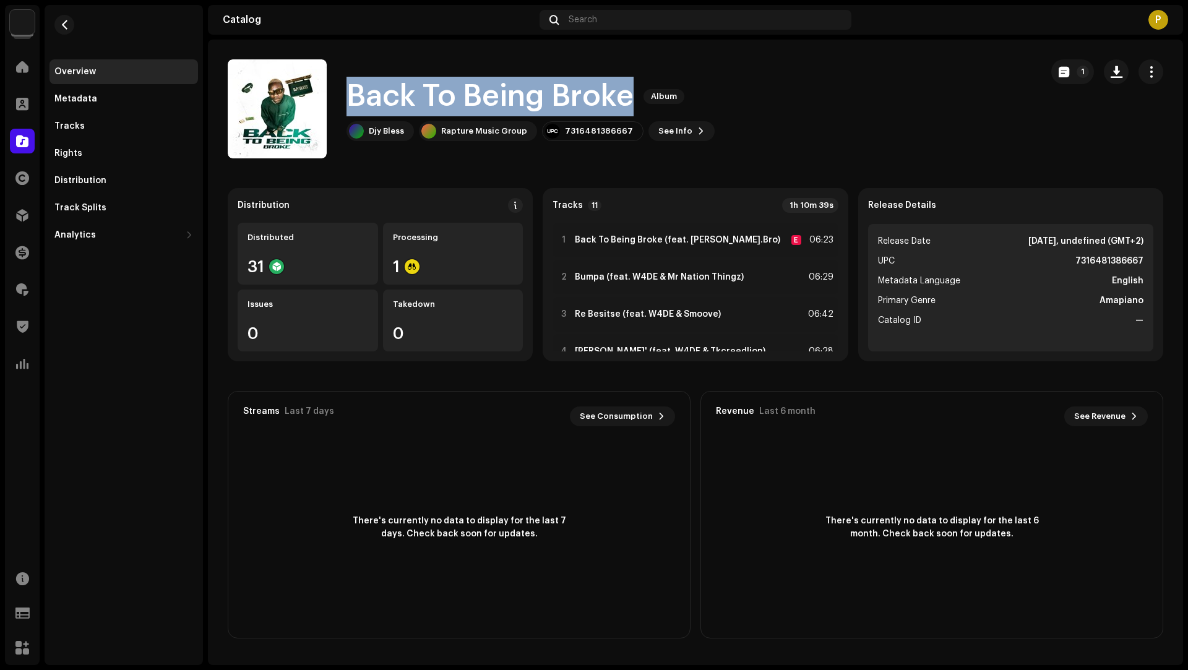
drag, startPoint x: 579, startPoint y: 98, endPoint x: 377, endPoint y: 94, distance: 202.3
click at [377, 94] on h1 "Back To Being Broke" at bounding box center [489, 97] width 287 height 40
copy h1 "Back To Being Broke"
click at [1107, 70] on button "button" at bounding box center [1116, 71] width 25 height 25
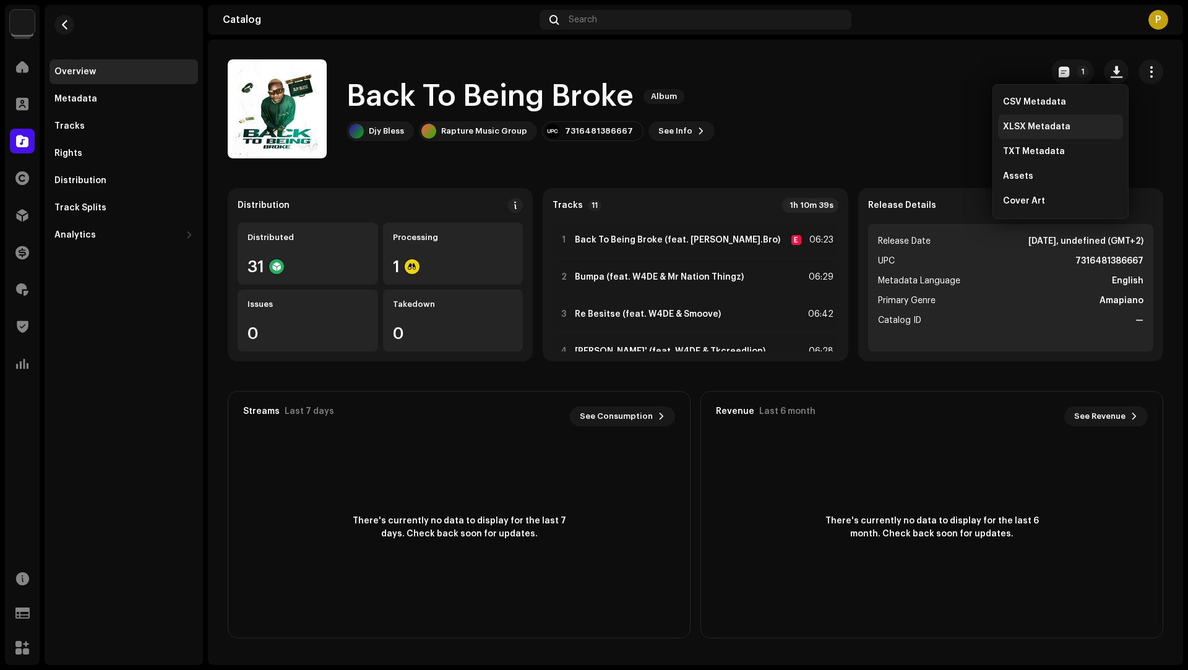
click at [1052, 123] on span "XLSX Metadata" at bounding box center [1036, 127] width 67 height 10
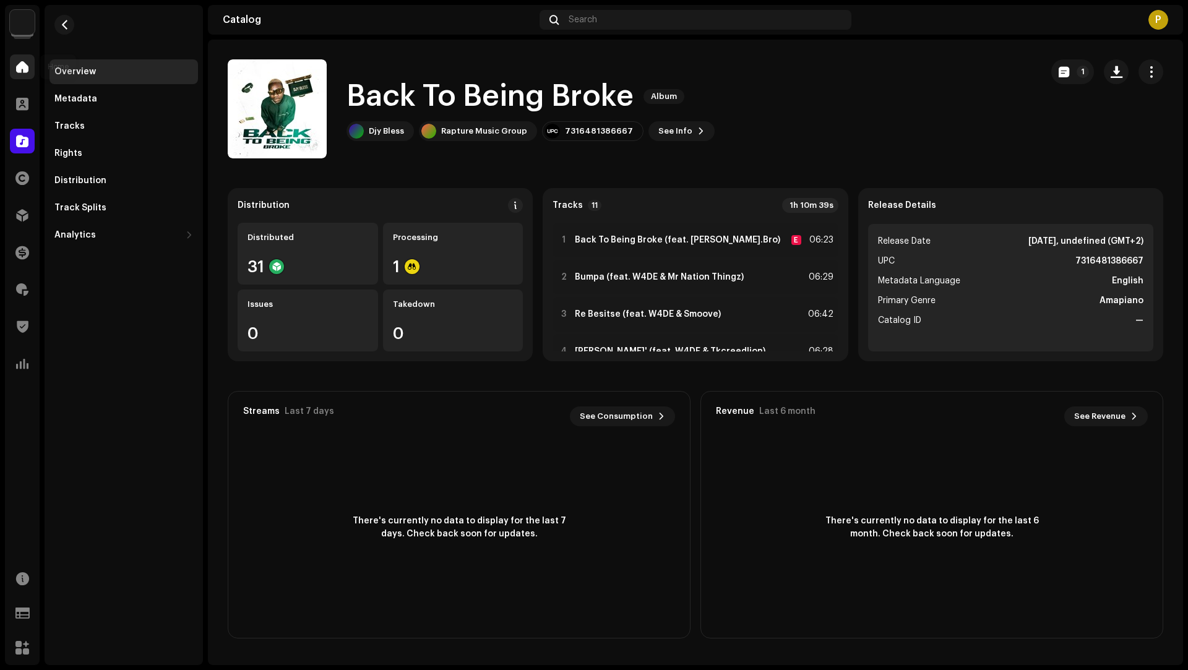
click at [27, 72] on span at bounding box center [22, 67] width 12 height 10
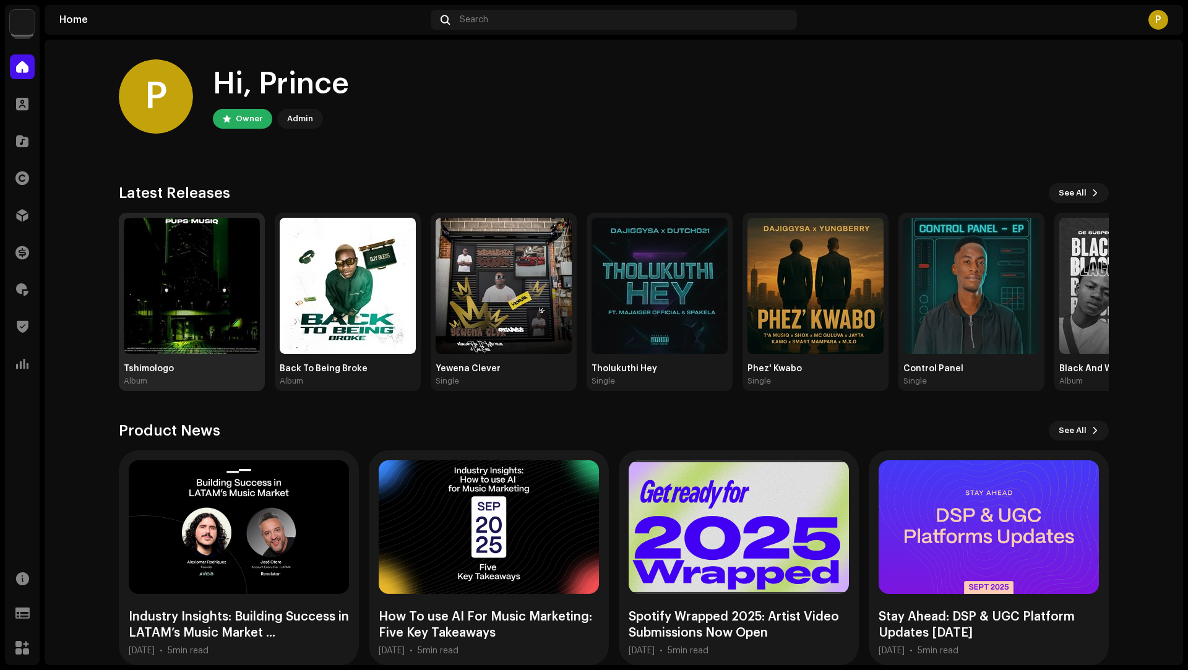
click at [236, 267] on img at bounding box center [192, 286] width 136 height 136
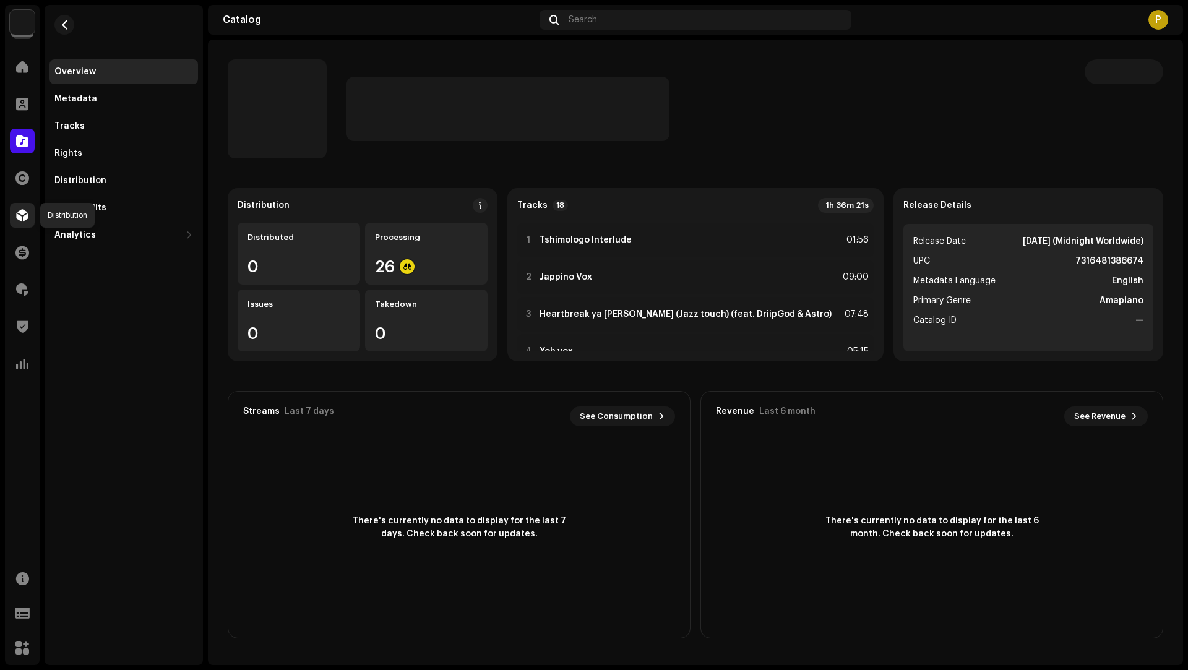
click at [20, 220] on span at bounding box center [22, 215] width 12 height 10
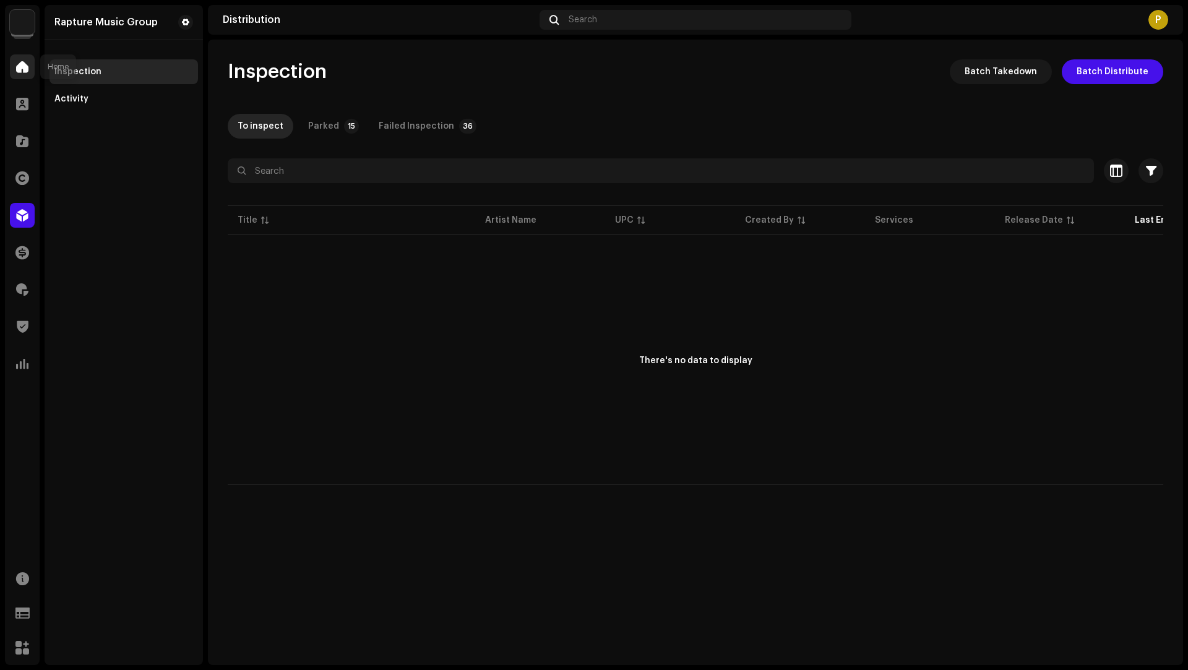
click at [20, 66] on span at bounding box center [22, 67] width 12 height 10
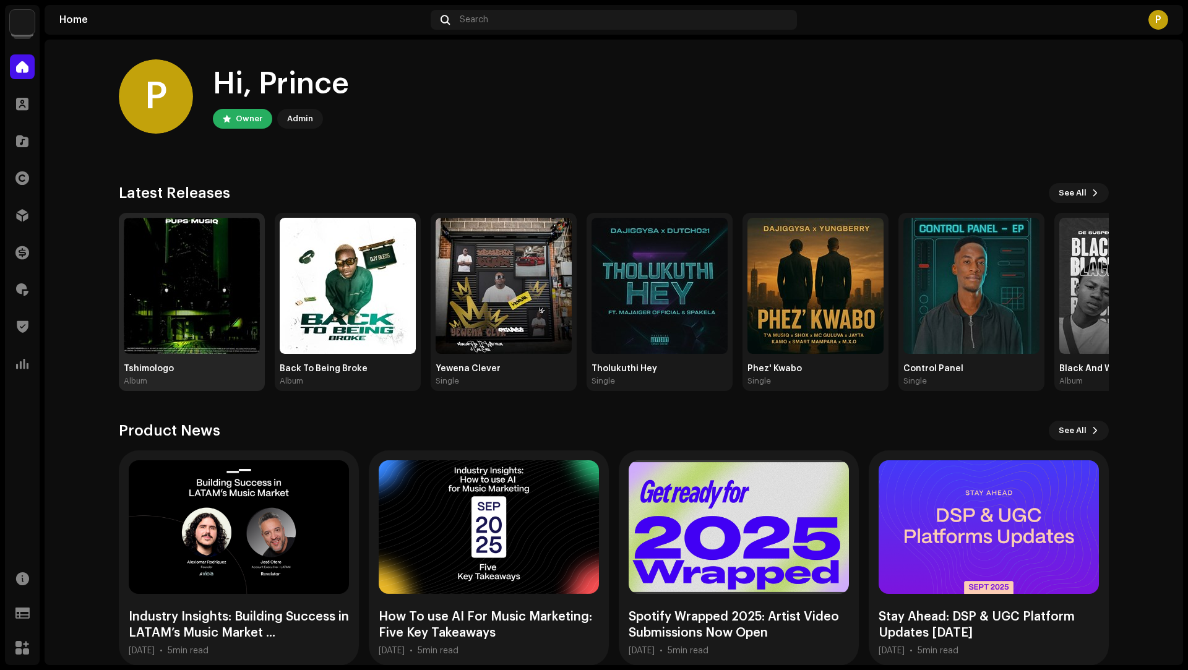
click at [228, 271] on img at bounding box center [192, 286] width 136 height 136
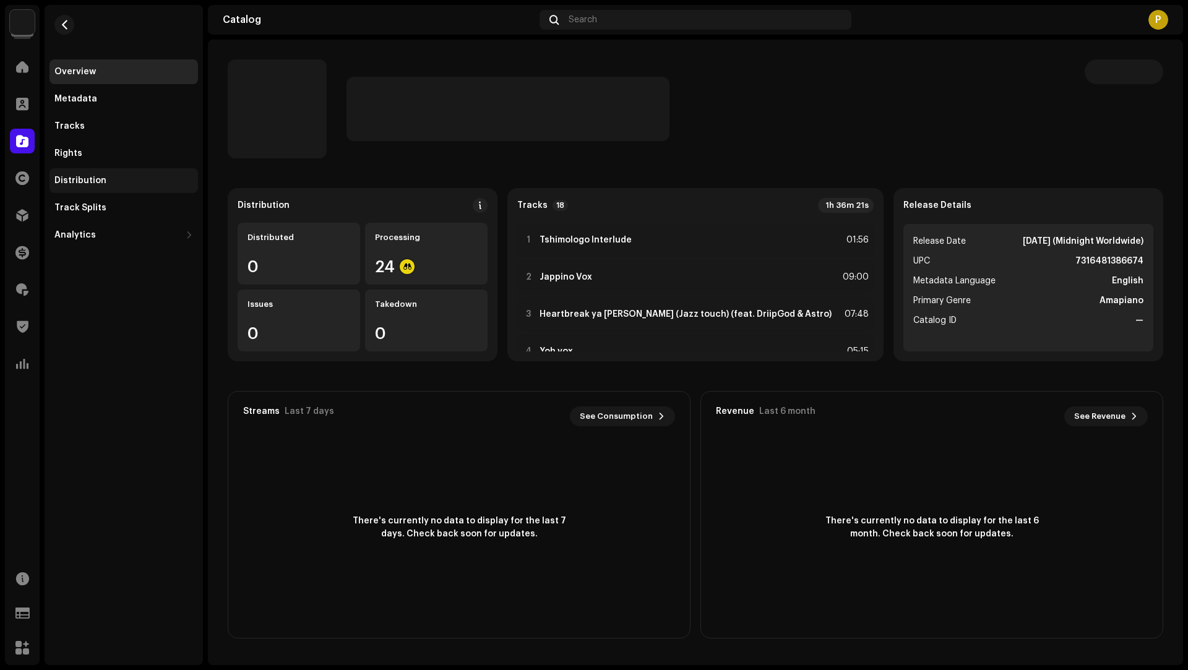
click at [112, 187] on div "Distribution" at bounding box center [123, 180] width 148 height 25
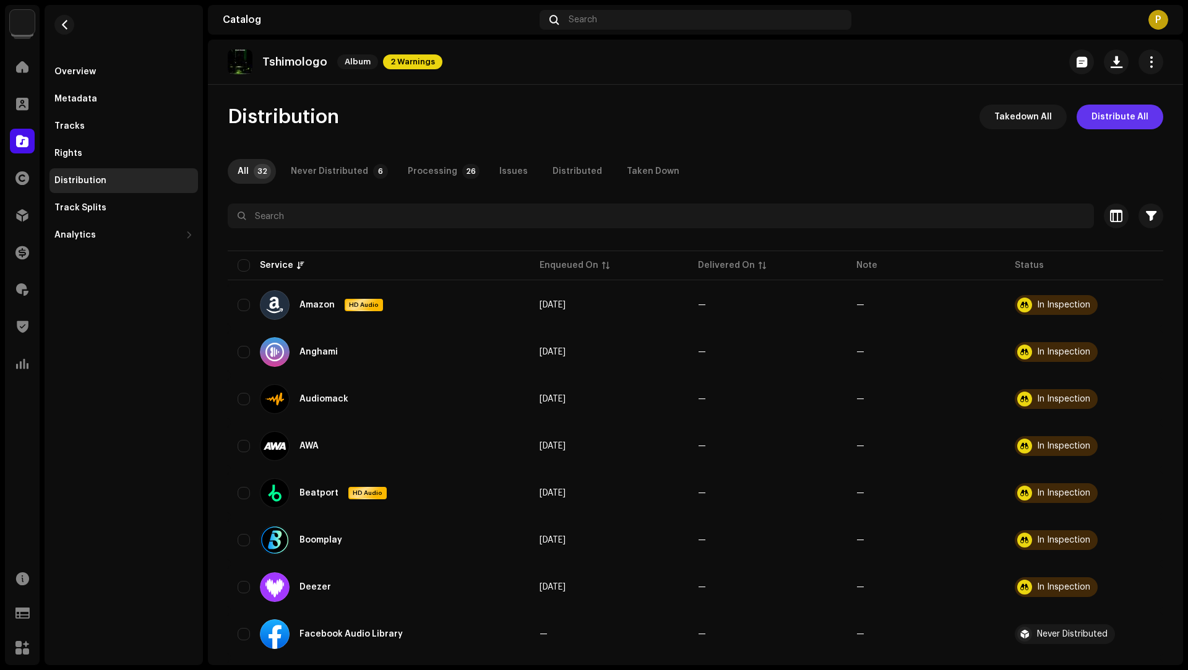
click at [1125, 121] on span "Distribute All" at bounding box center [1119, 117] width 57 height 25
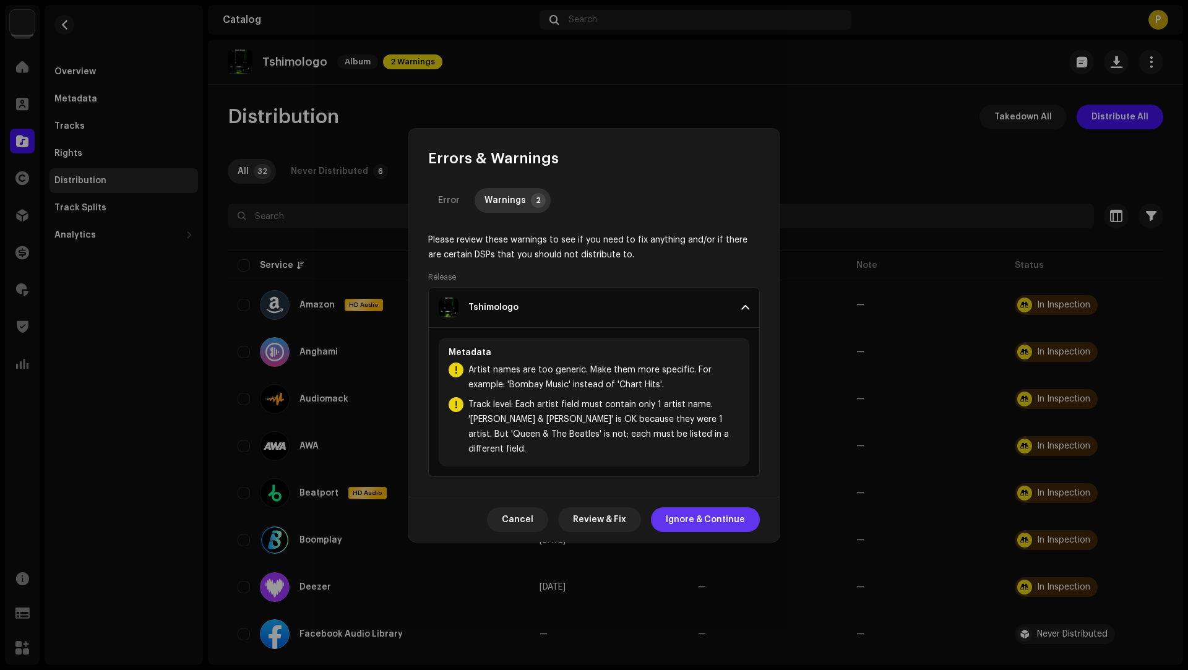
click at [721, 509] on span "Ignore & Continue" at bounding box center [705, 519] width 79 height 25
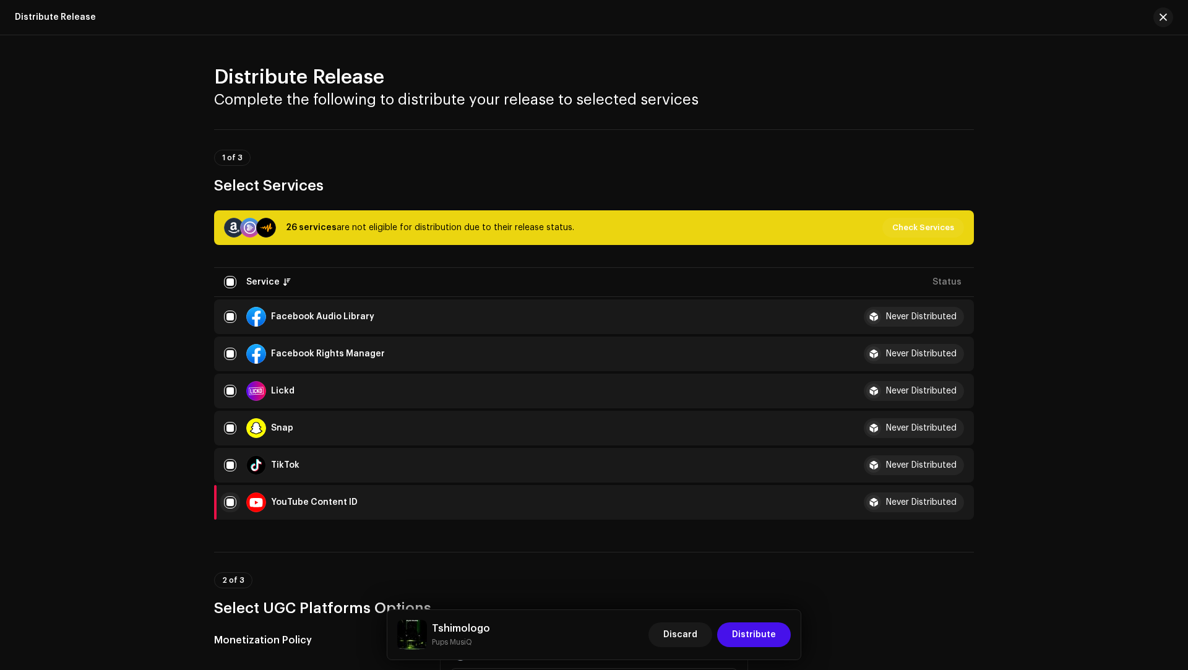
click at [231, 503] on input "checkbox" at bounding box center [230, 502] width 12 height 12
checkbox input "false"
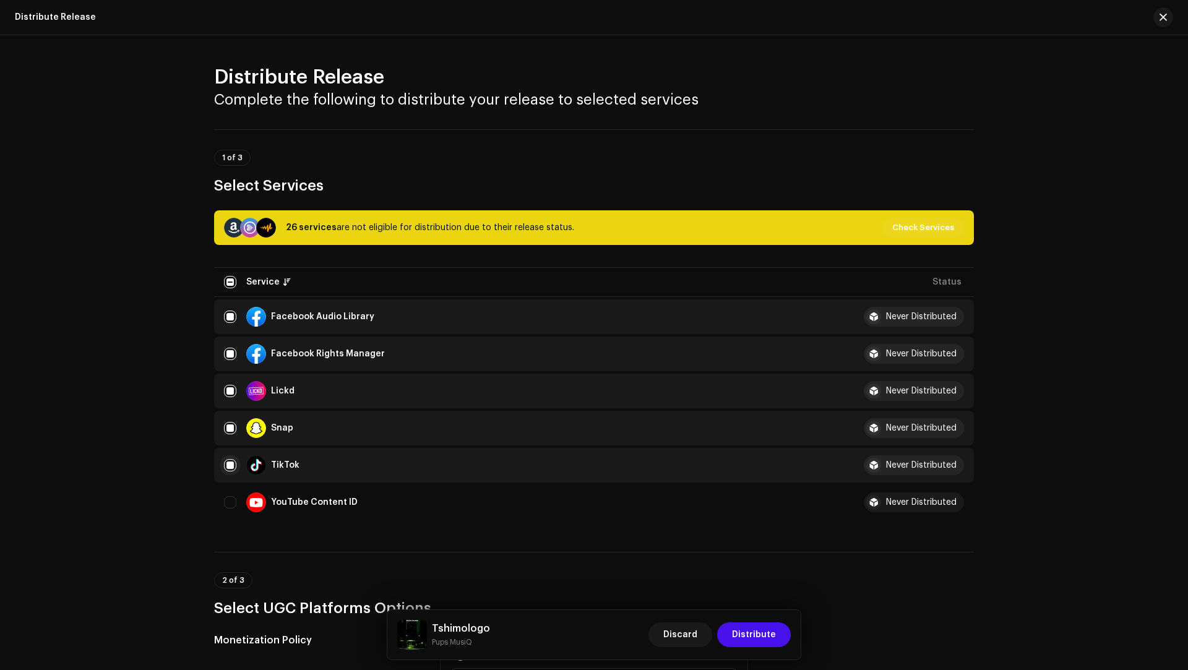
click at [230, 462] on input "Row Selected" at bounding box center [230, 465] width 12 height 12
checkbox input "false"
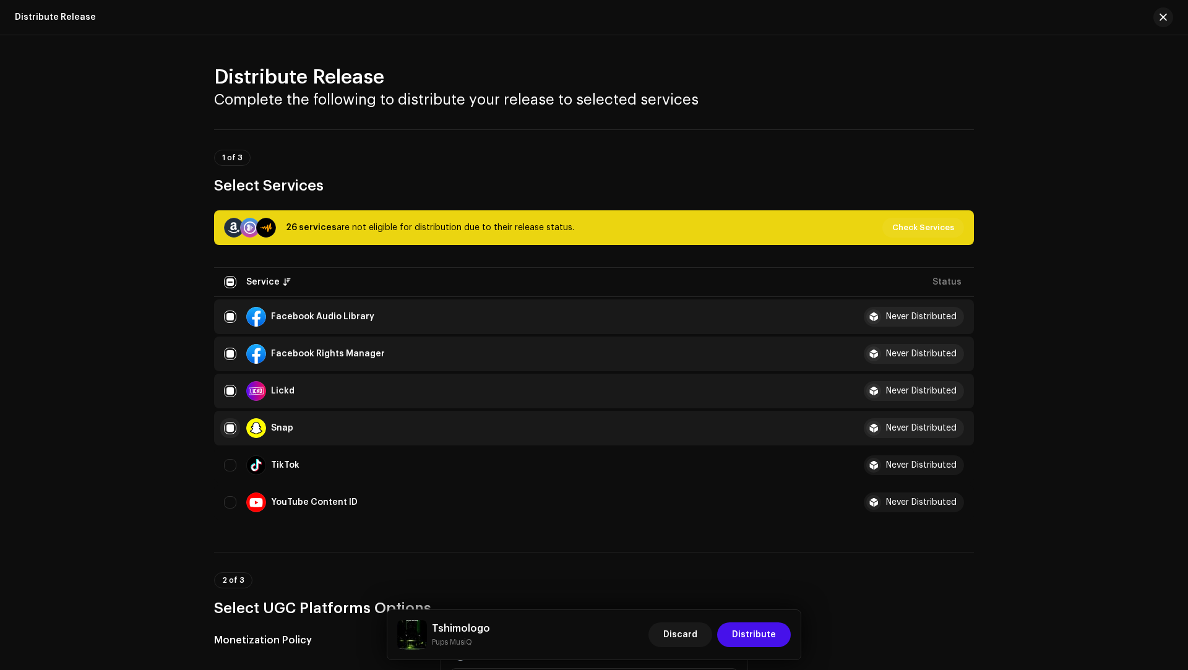
click at [226, 422] on input "Row Selected" at bounding box center [230, 428] width 12 height 12
checkbox input "false"
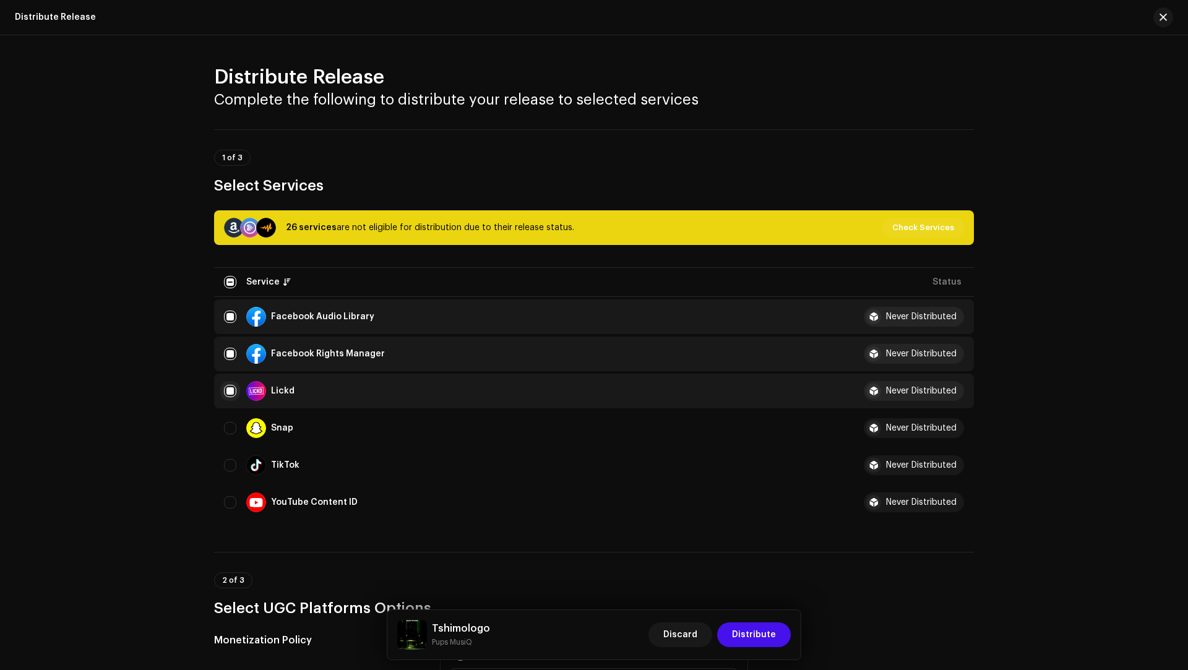
click at [228, 390] on input "Row Selected" at bounding box center [230, 391] width 12 height 12
checkbox input "false"
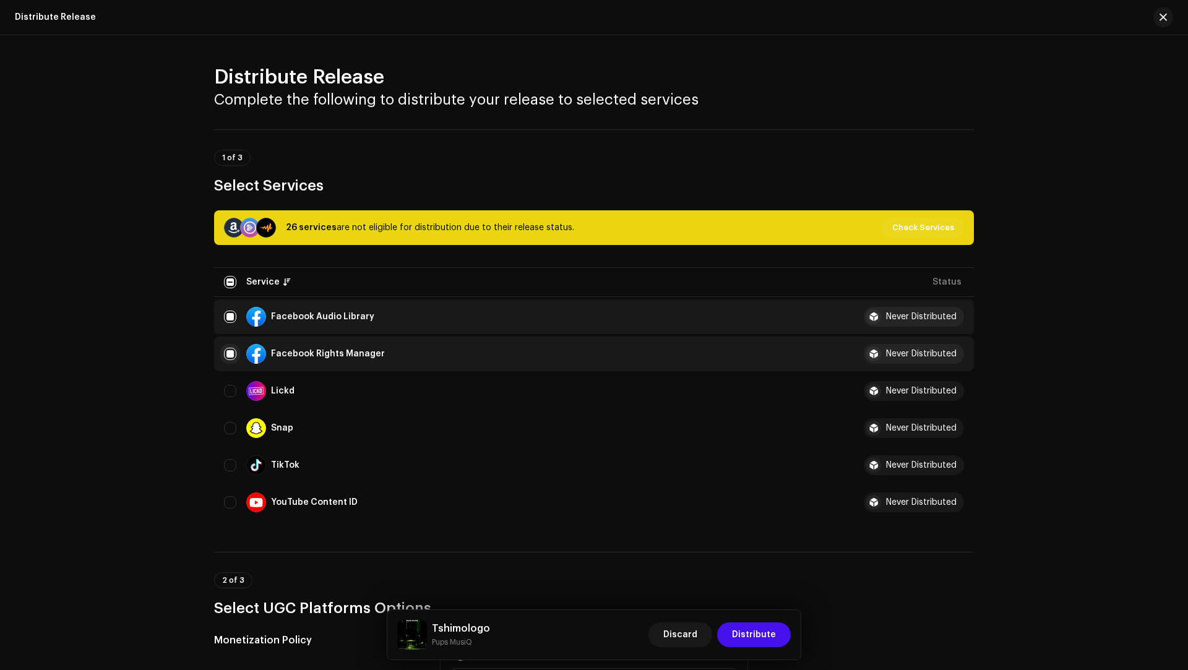
click at [230, 353] on input "Row Selected" at bounding box center [230, 354] width 12 height 12
checkbox input "false"
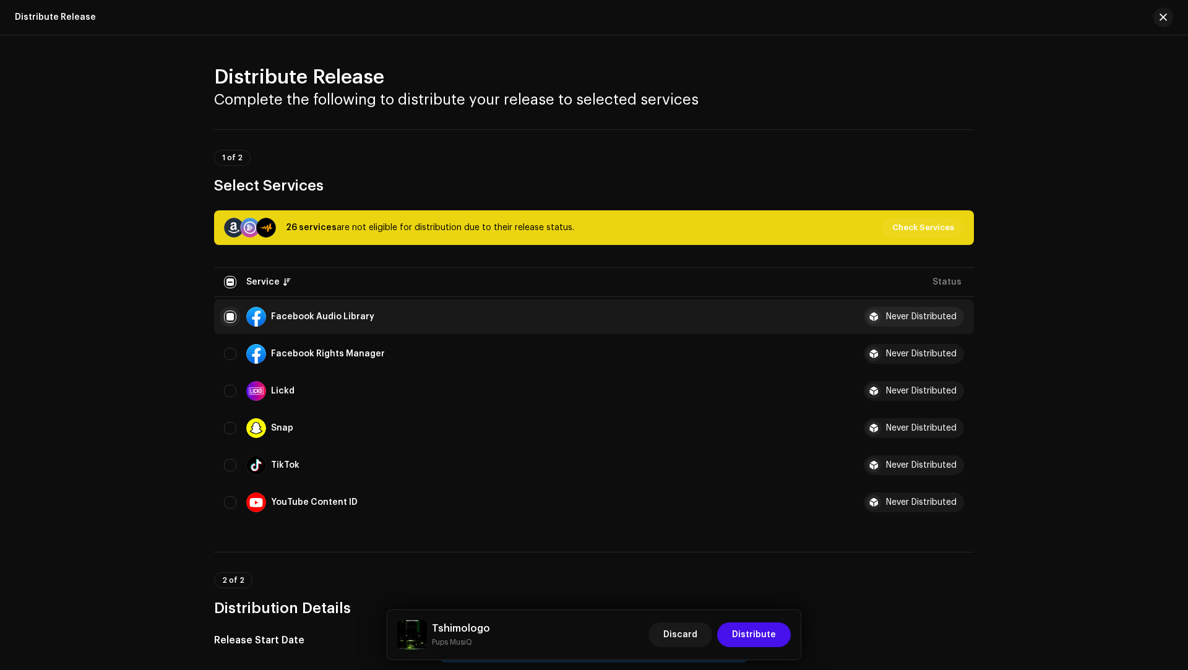
click at [226, 312] on input "Row Selected" at bounding box center [230, 317] width 12 height 12
checkbox input "false"
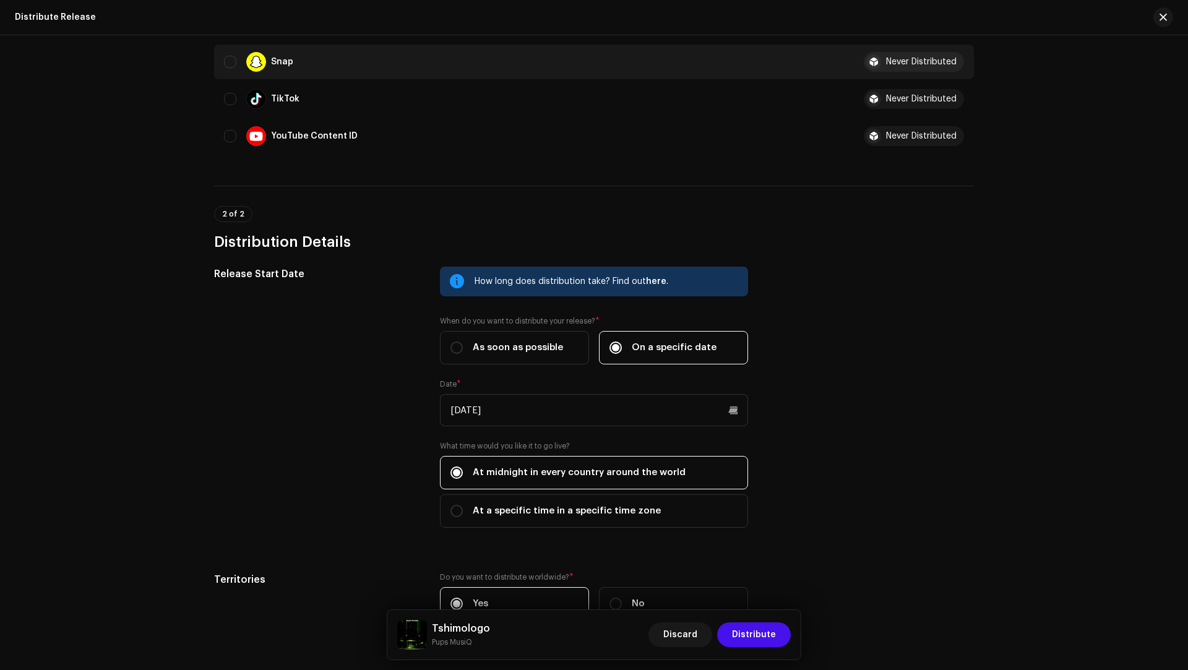
scroll to position [447, 0]
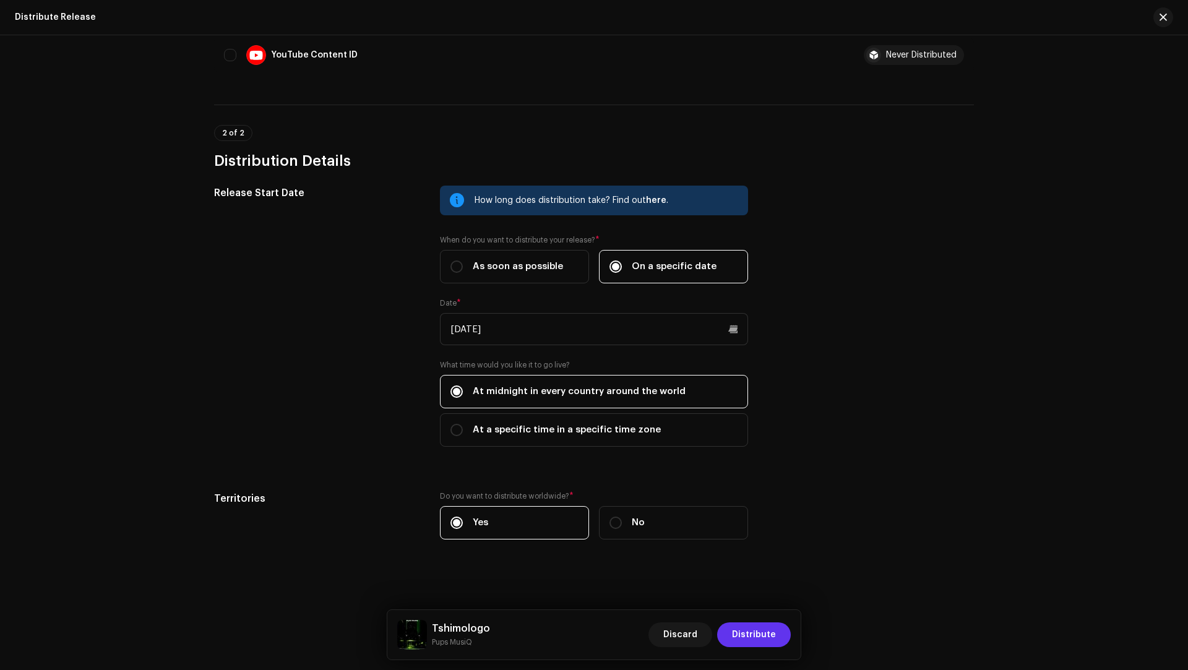
click at [767, 638] on span "Distribute" at bounding box center [754, 634] width 44 height 25
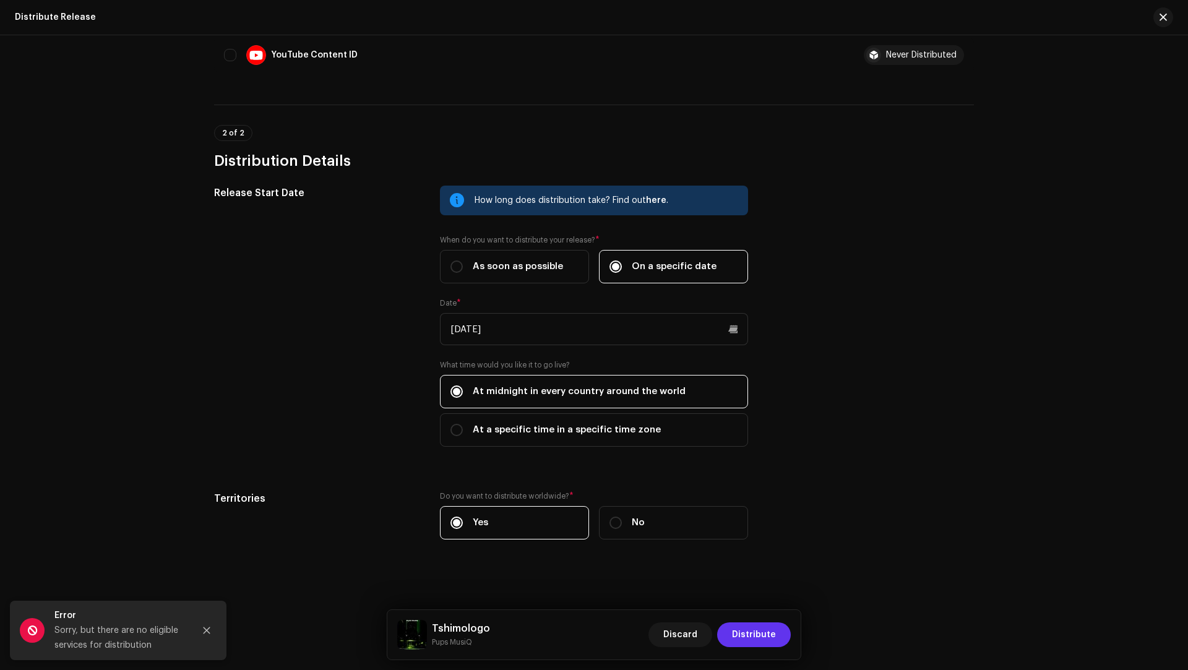
click at [758, 635] on span "Distribute" at bounding box center [754, 634] width 44 height 25
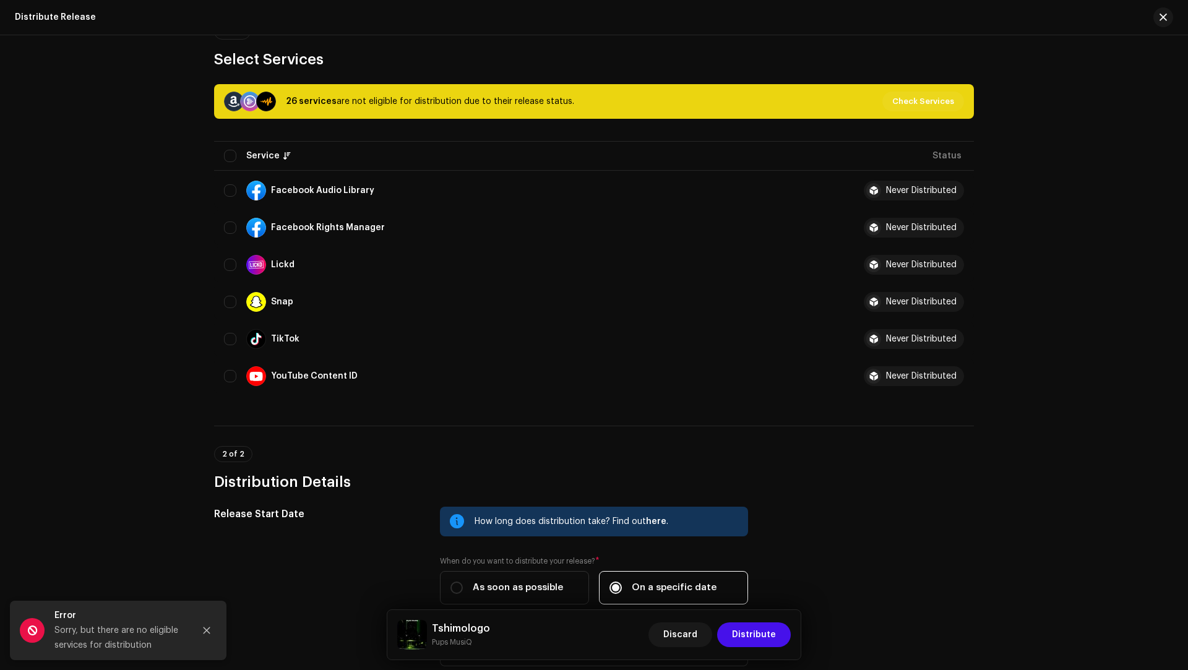
scroll to position [0, 0]
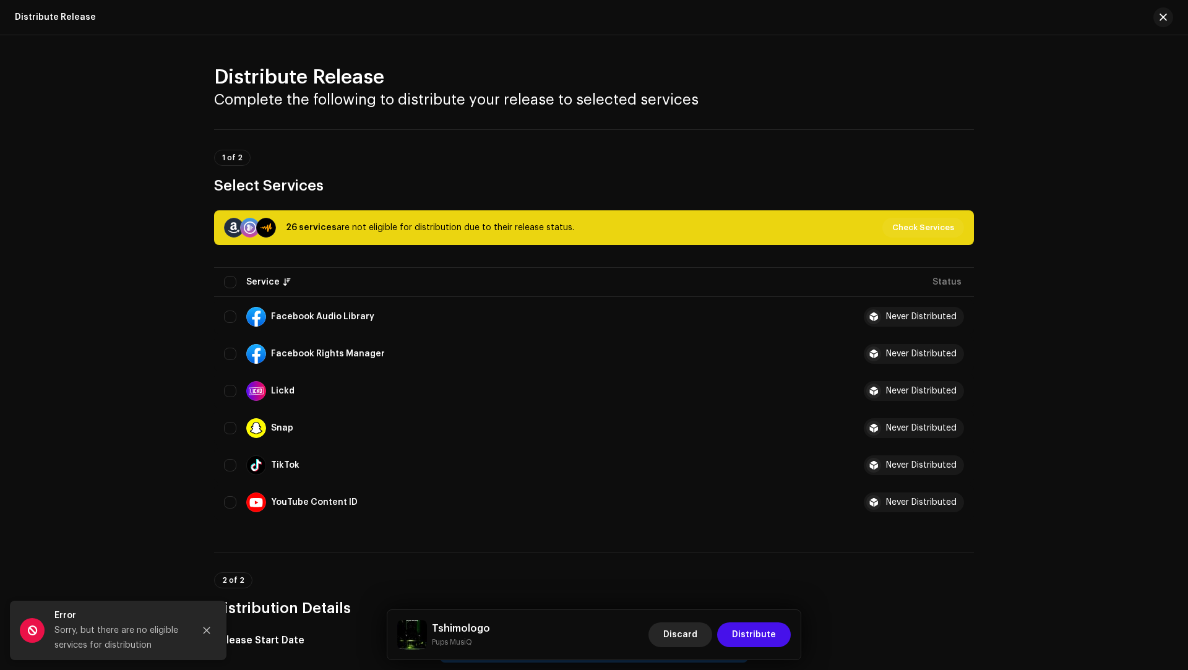
click at [678, 634] on span "Discard" at bounding box center [680, 634] width 34 height 25
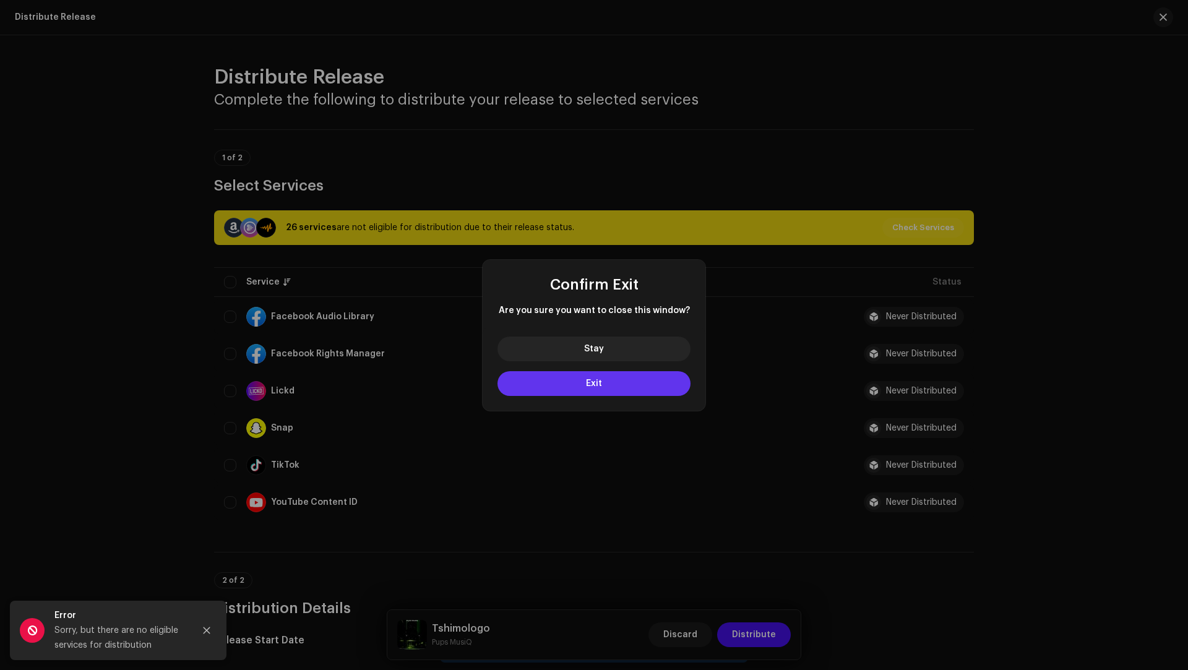
click at [611, 391] on button "Exit" at bounding box center [593, 383] width 193 height 25
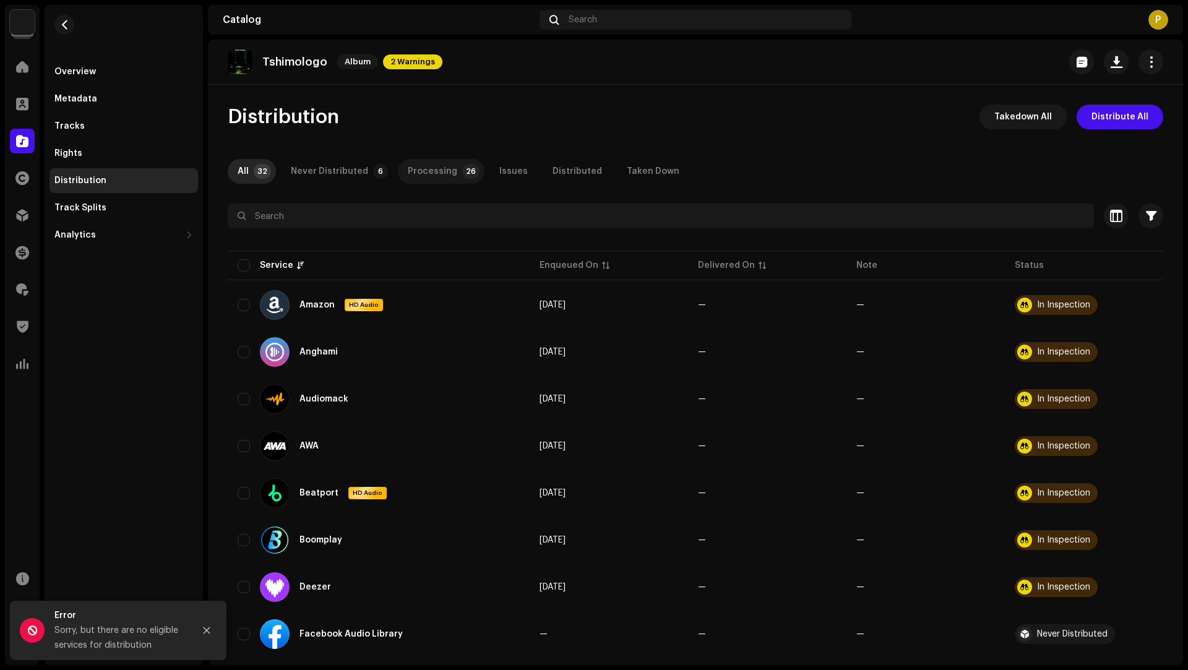
click at [414, 177] on div "Processing" at bounding box center [432, 171] width 49 height 25
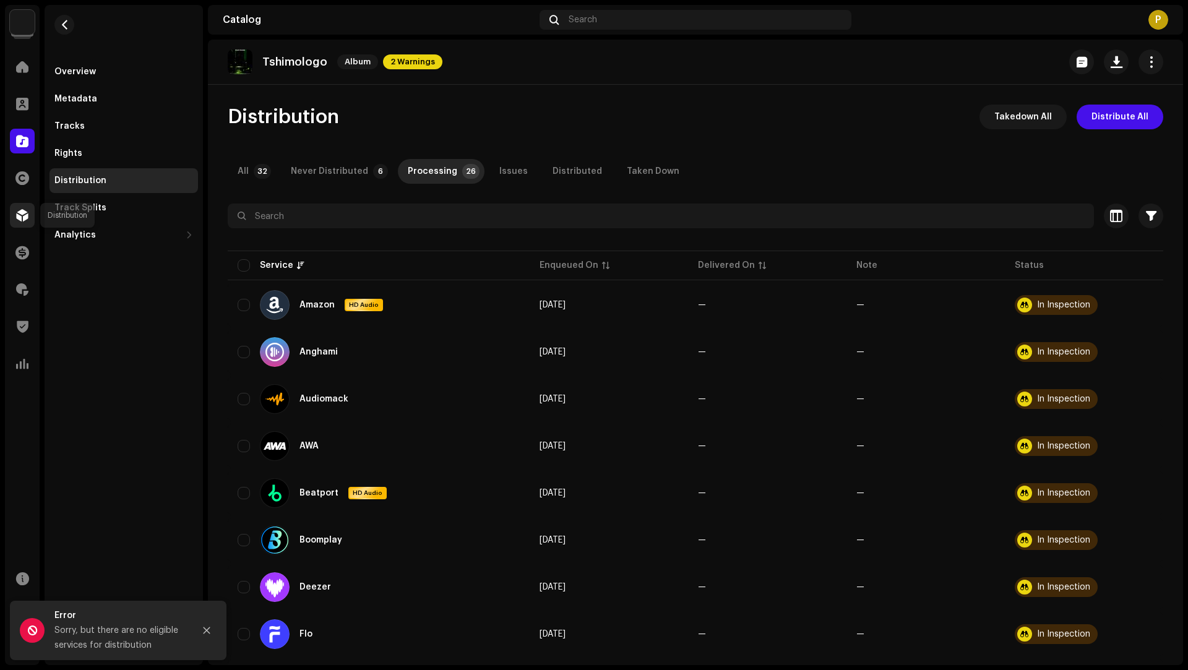
click at [26, 223] on div at bounding box center [22, 215] width 25 height 25
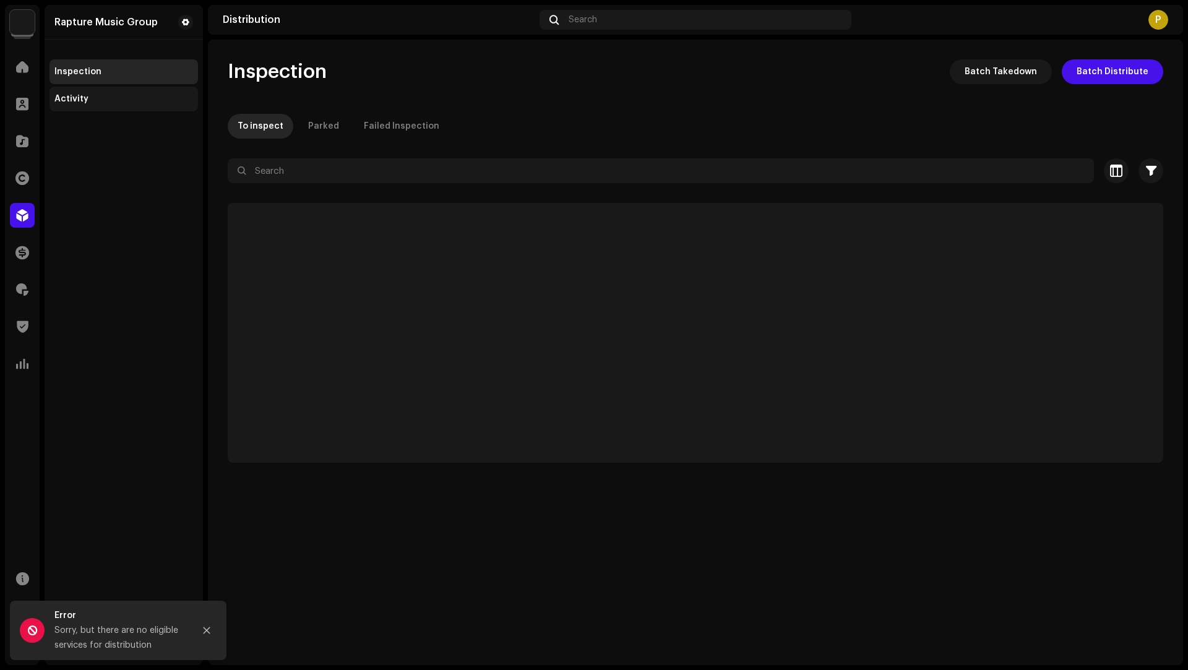
click at [61, 103] on div "Activity" at bounding box center [71, 99] width 34 height 10
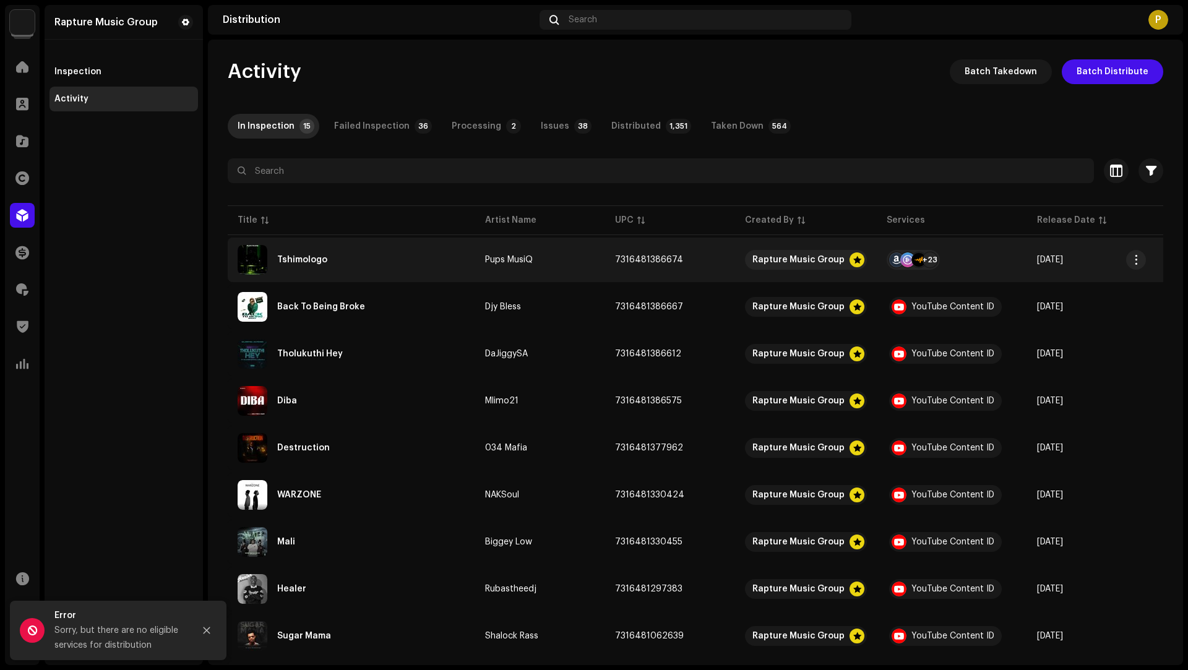
click at [969, 251] on re-a-table-services "+23" at bounding box center [952, 260] width 131 height 20
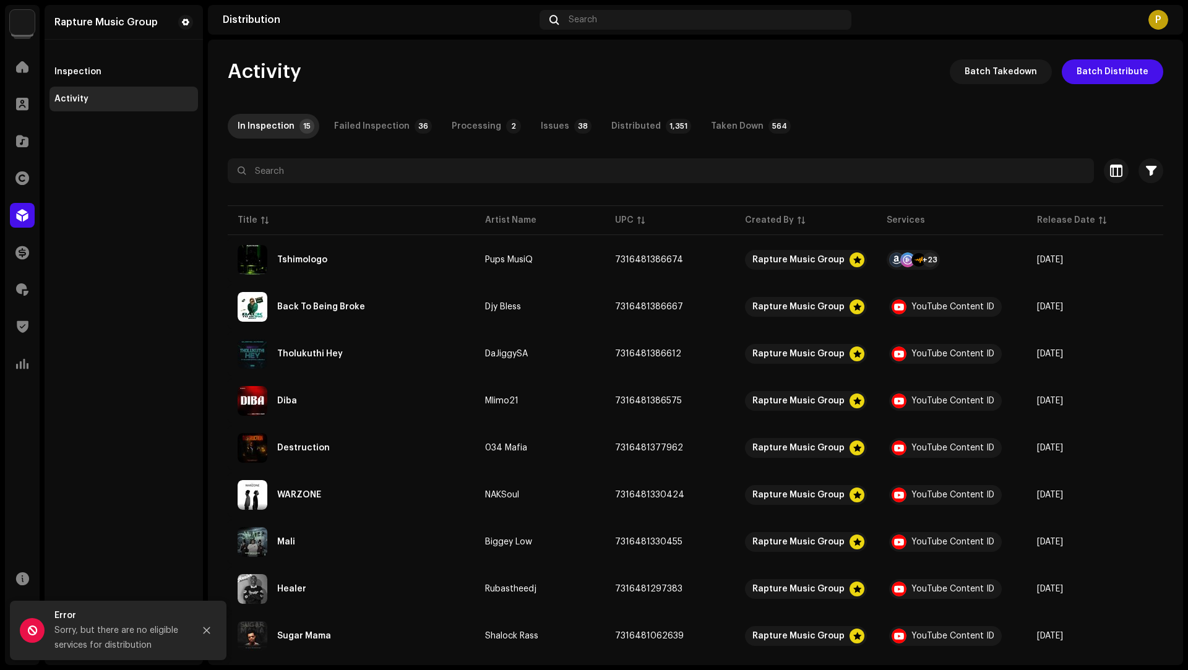
click at [1028, 245] on div "Tshimologo Pups MusiQ Service Last Enqueued Last Delivered Status Amazon HD Aud…" at bounding box center [594, 335] width 1188 height 670
click at [615, 127] on div "Distributed" at bounding box center [635, 126] width 49 height 25
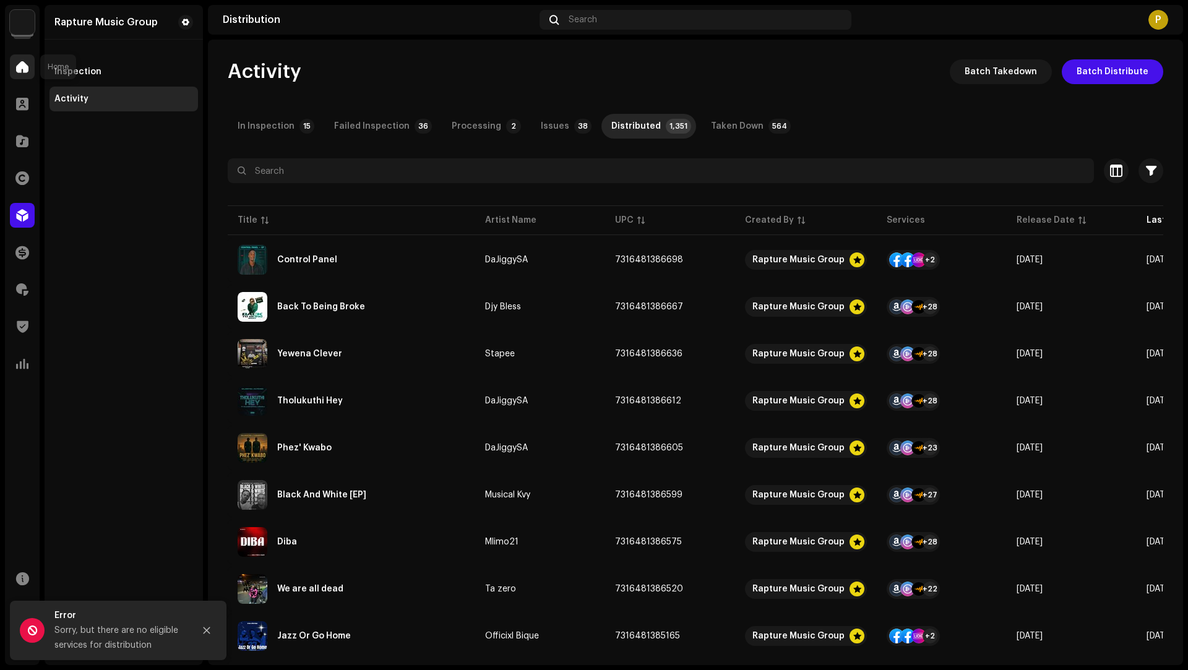
click at [12, 66] on div at bounding box center [22, 66] width 25 height 25
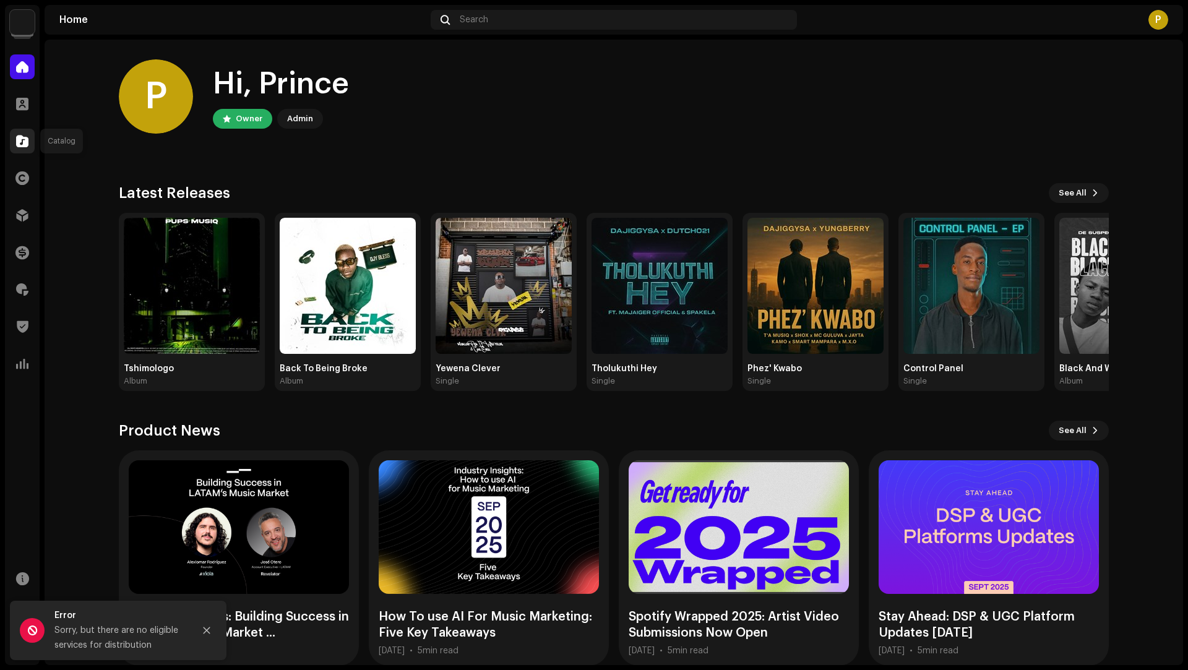
click at [30, 142] on div at bounding box center [22, 141] width 25 height 25
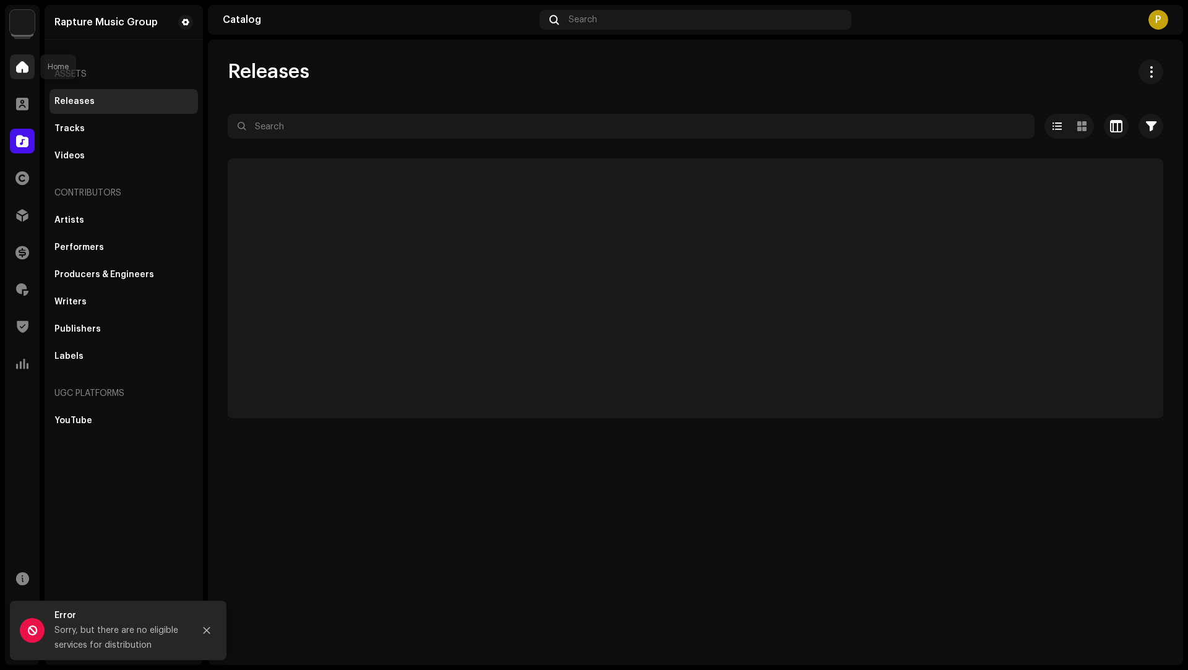
click at [16, 76] on div at bounding box center [22, 66] width 25 height 25
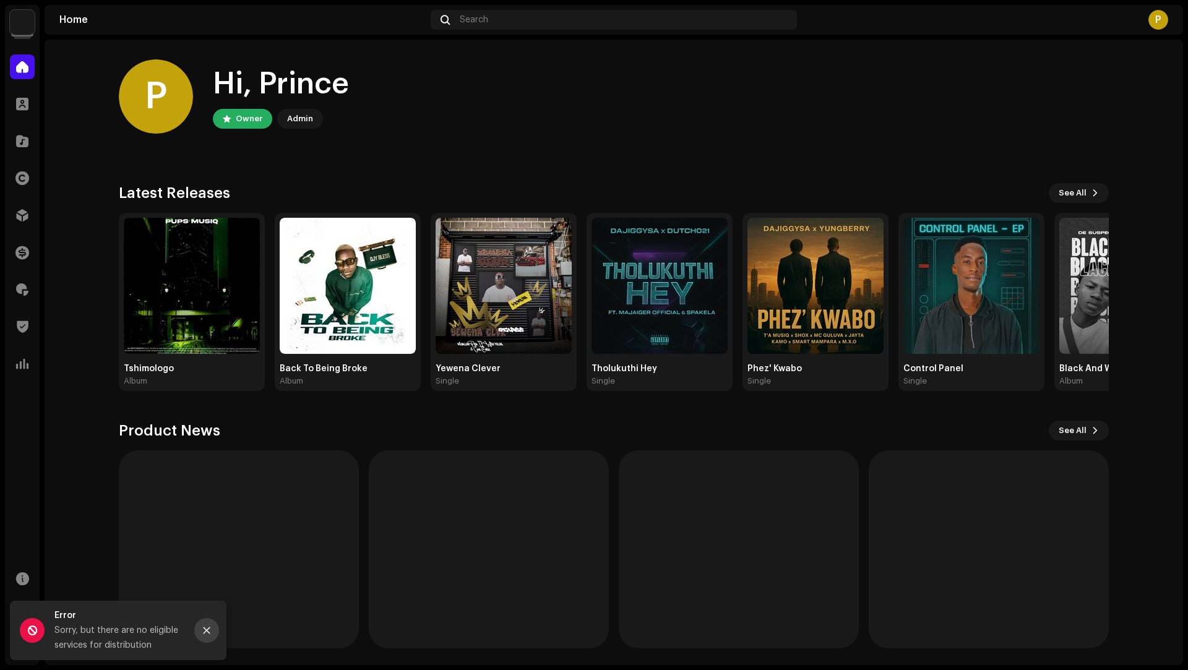
click at [207, 629] on icon "Close" at bounding box center [206, 630] width 9 height 9
